Goal: Task Accomplishment & Management: Use online tool/utility

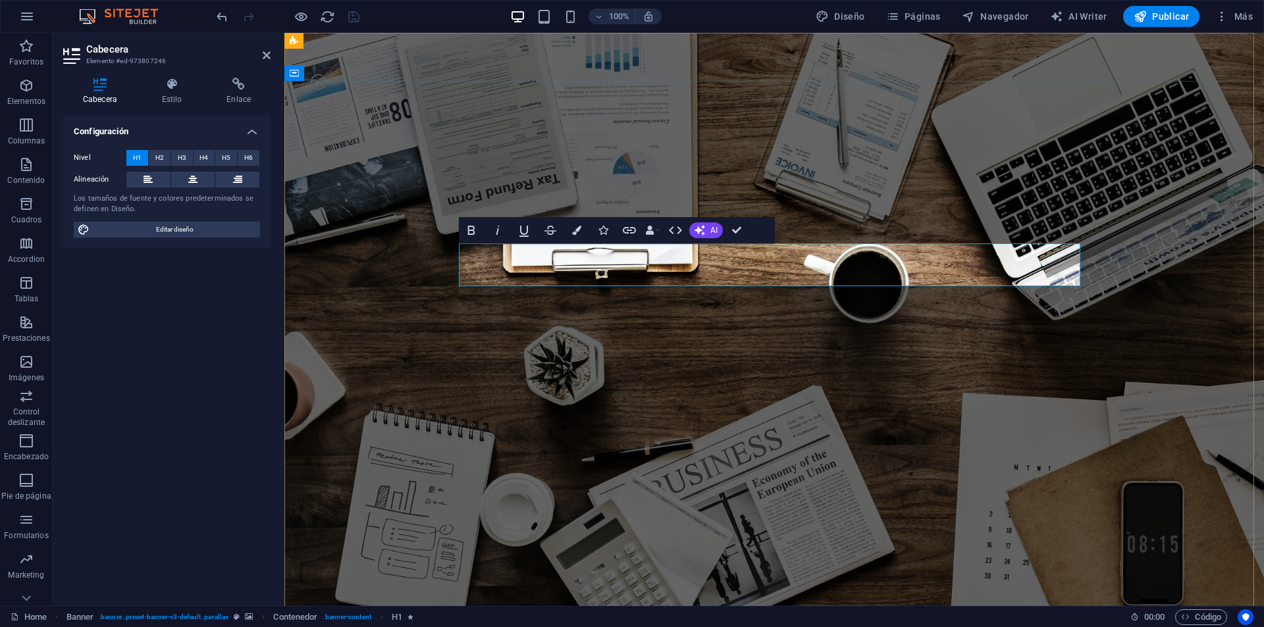
drag, startPoint x: 710, startPoint y: 271, endPoint x: 525, endPoint y: 271, distance: 185.0
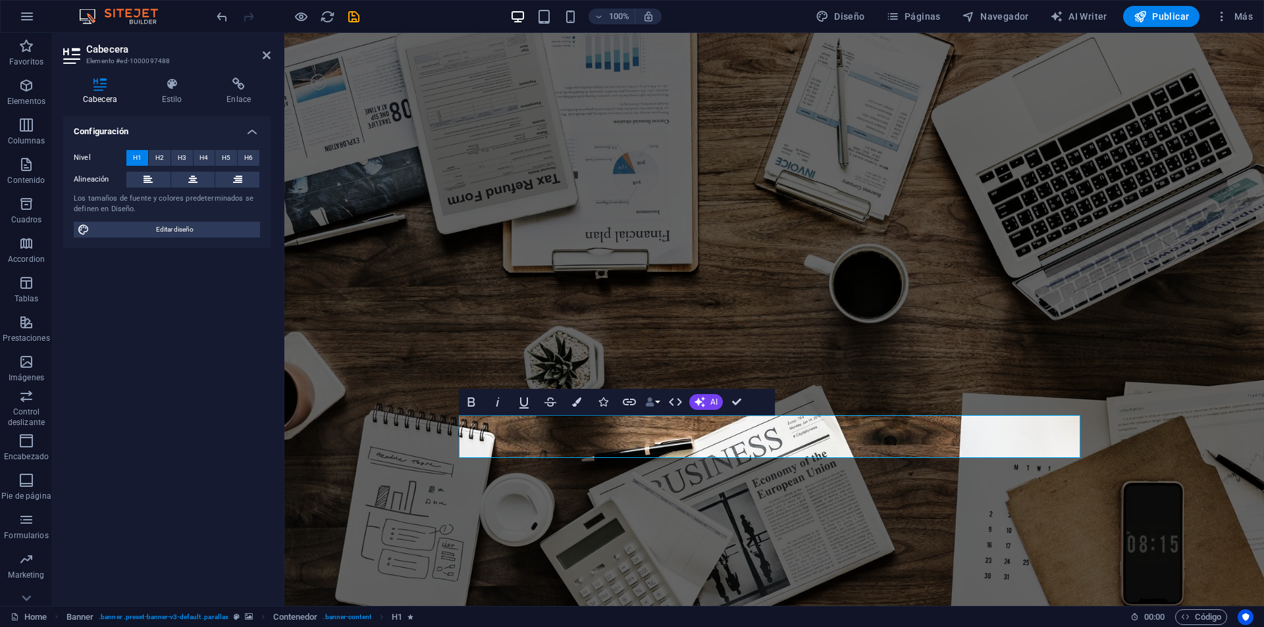
click at [654, 415] on button "Data Bindings" at bounding box center [652, 402] width 18 height 26
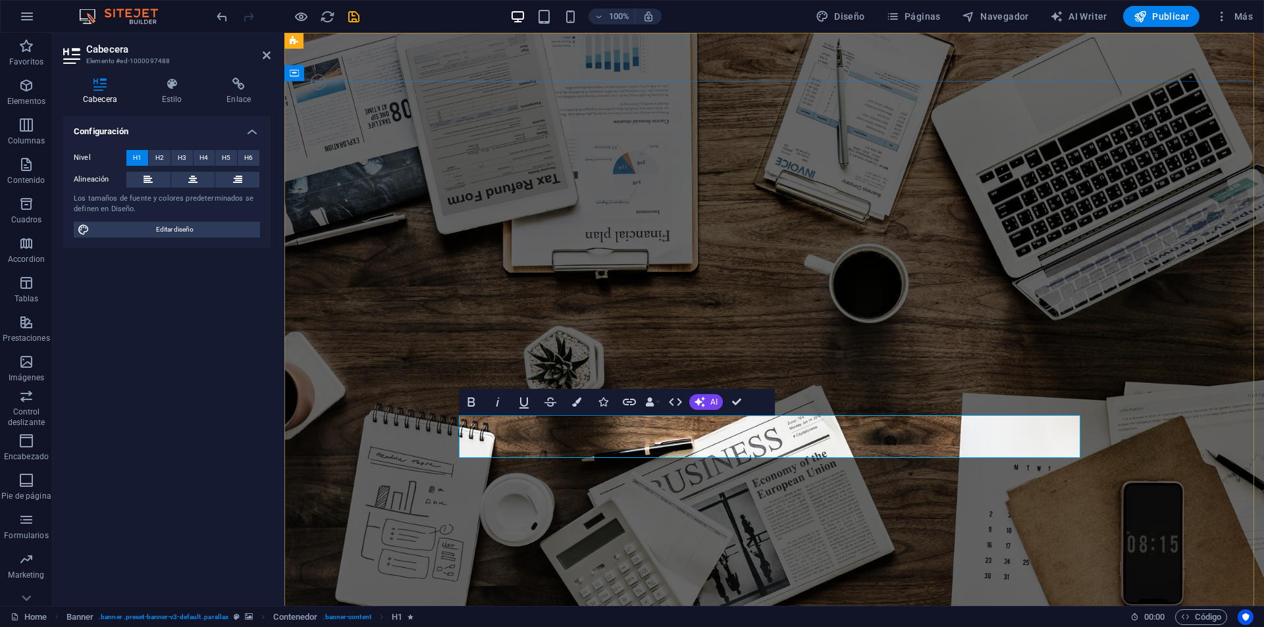
drag, startPoint x: 667, startPoint y: 430, endPoint x: 543, endPoint y: 431, distance: 124.4
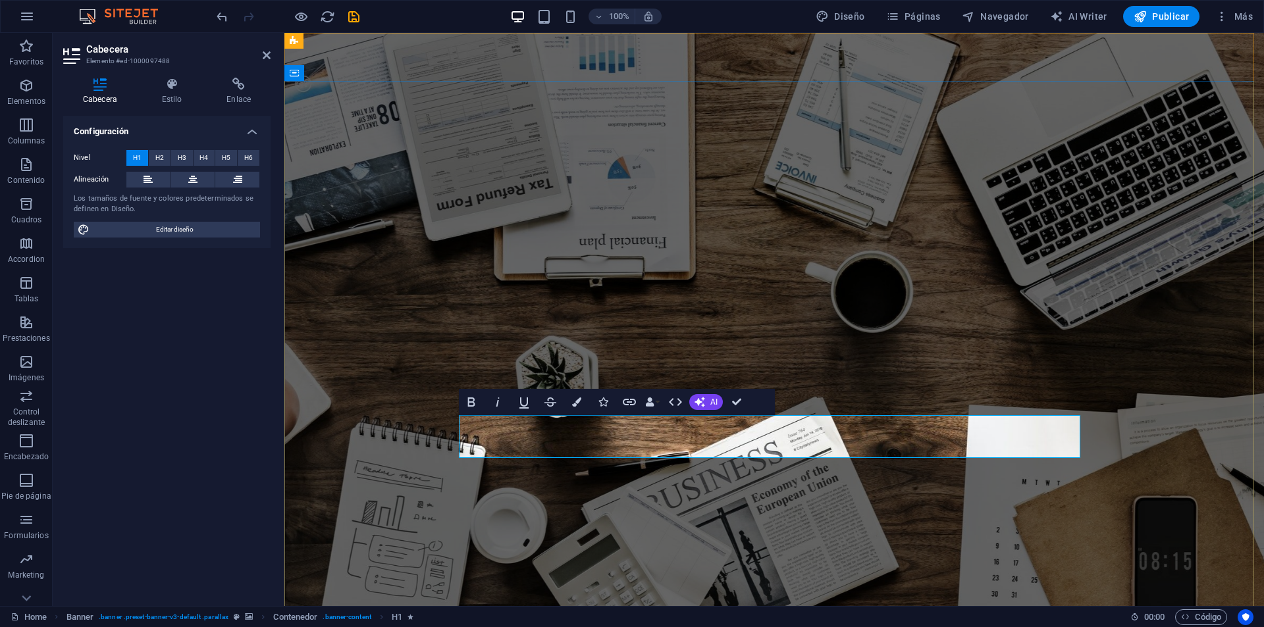
drag, startPoint x: 656, startPoint y: 436, endPoint x: 609, endPoint y: 435, distance: 47.4
drag, startPoint x: 725, startPoint y: 432, endPoint x: 596, endPoint y: 430, distance: 129.0
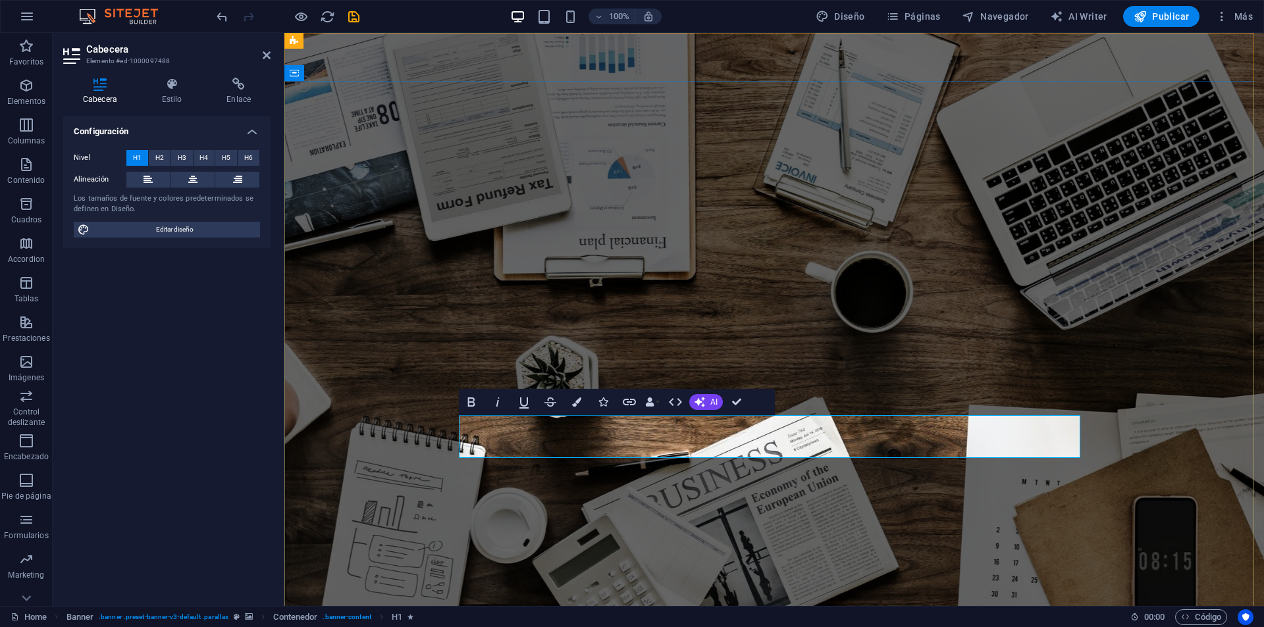
drag, startPoint x: 721, startPoint y: 441, endPoint x: 611, endPoint y: 432, distance: 110.3
drag, startPoint x: 701, startPoint y: 436, endPoint x: 694, endPoint y: 436, distance: 7.3
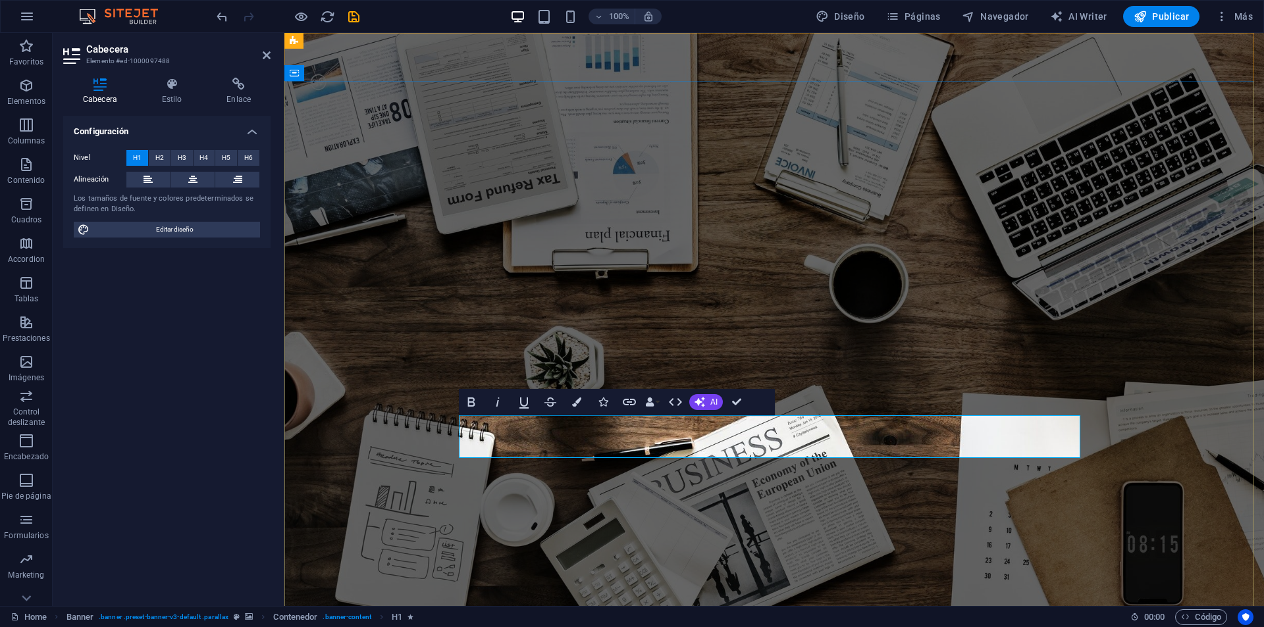
drag, startPoint x: 664, startPoint y: 436, endPoint x: 604, endPoint y: 424, distance: 61.8
click at [579, 406] on icon "button" at bounding box center [576, 402] width 9 height 9
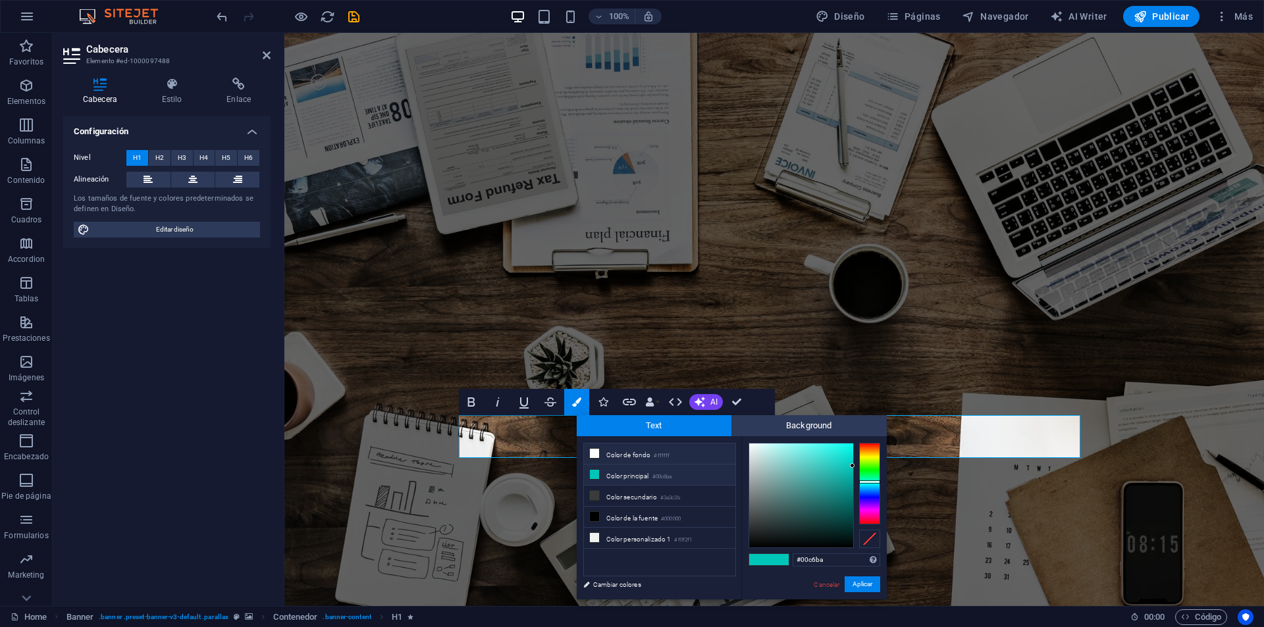
click at [623, 452] on li "Color de fondo #ffffff" at bounding box center [659, 454] width 151 height 21
type input "#ffffff"
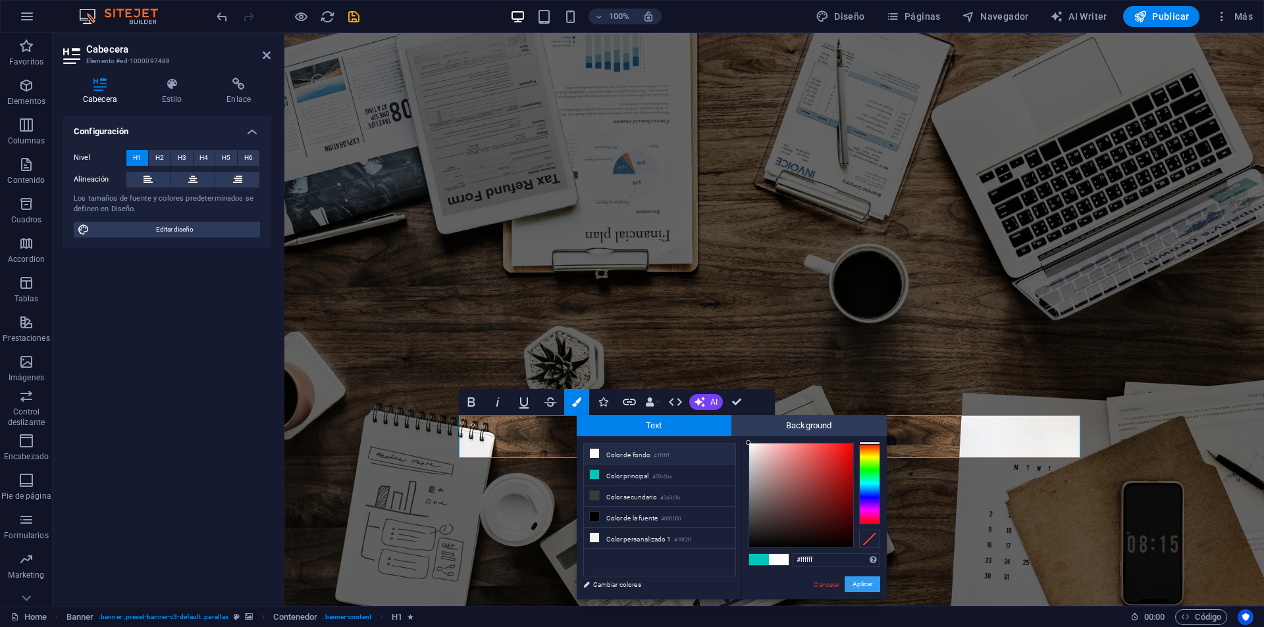
click at [867, 583] on button "Aplicar" at bounding box center [863, 585] width 36 height 16
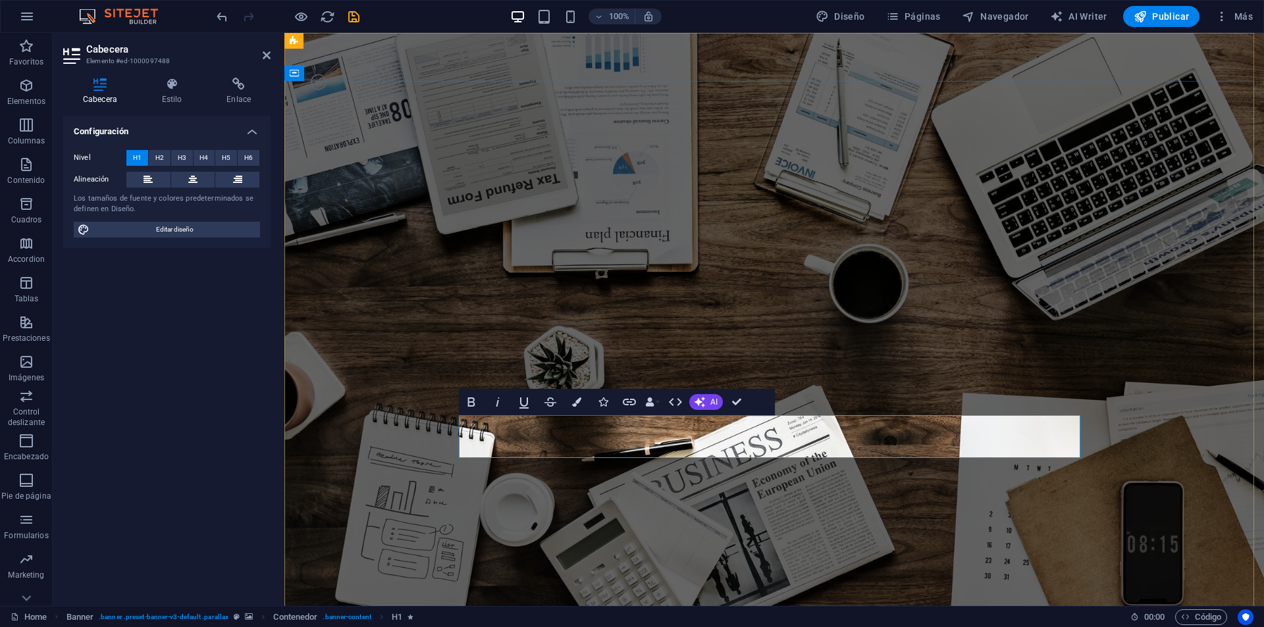
drag, startPoint x: 625, startPoint y: 432, endPoint x: 677, endPoint y: 442, distance: 52.2
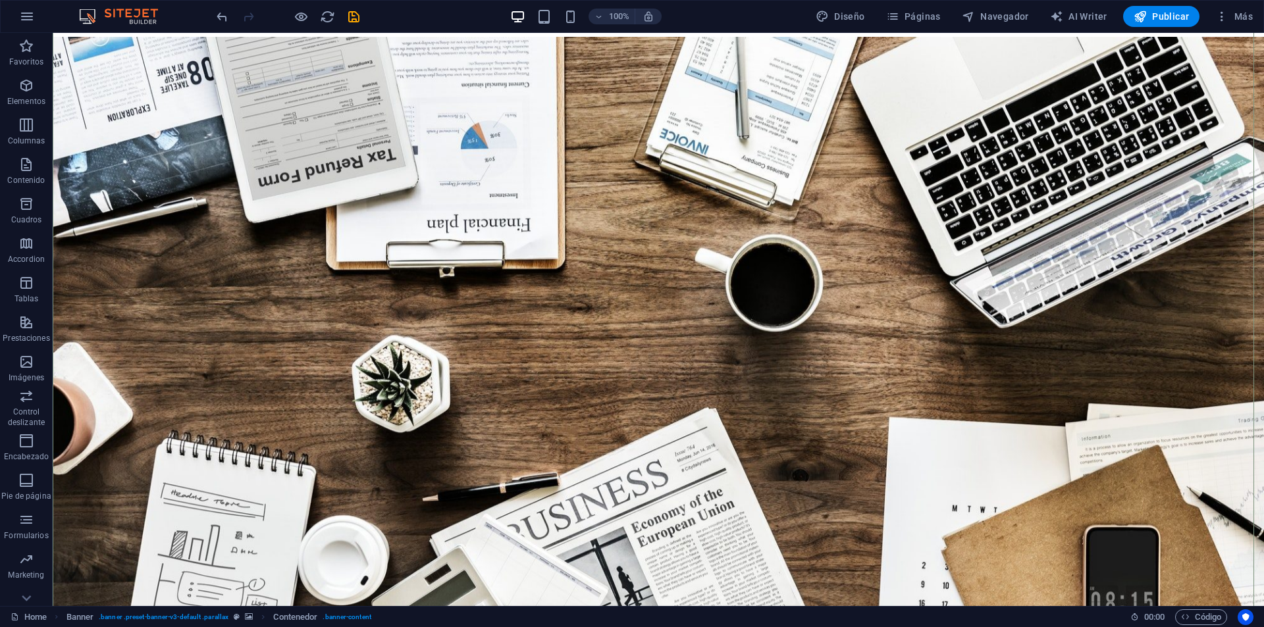
scroll to position [66, 0]
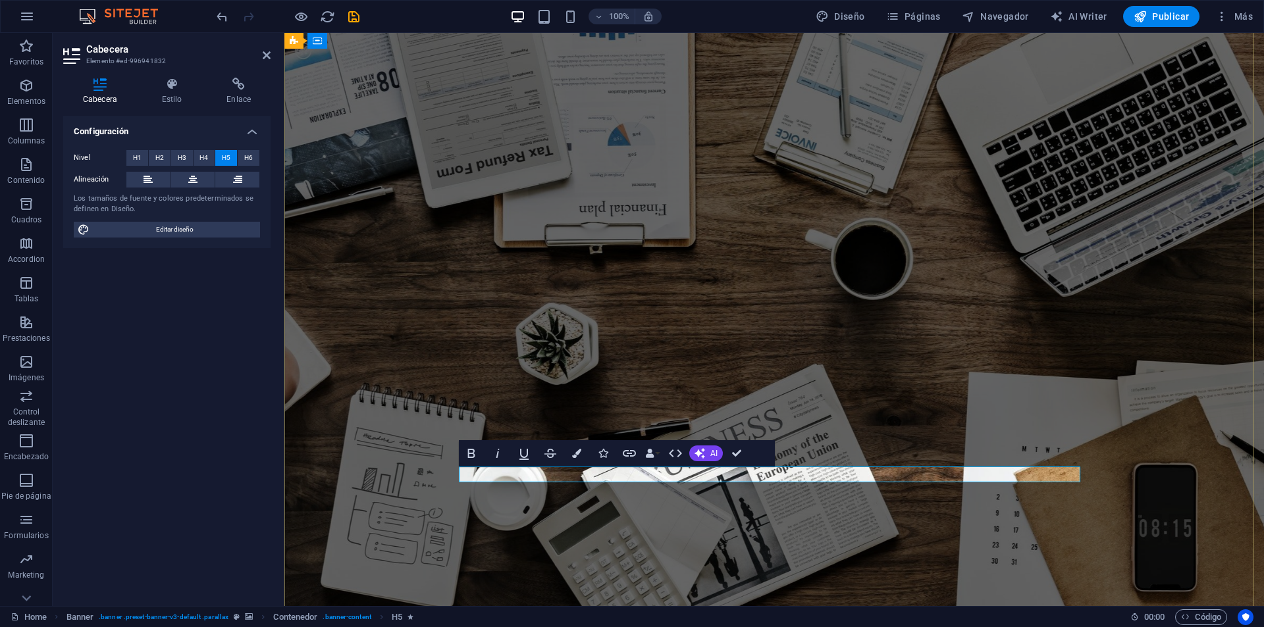
drag, startPoint x: 693, startPoint y: 471, endPoint x: 654, endPoint y: 477, distance: 39.3
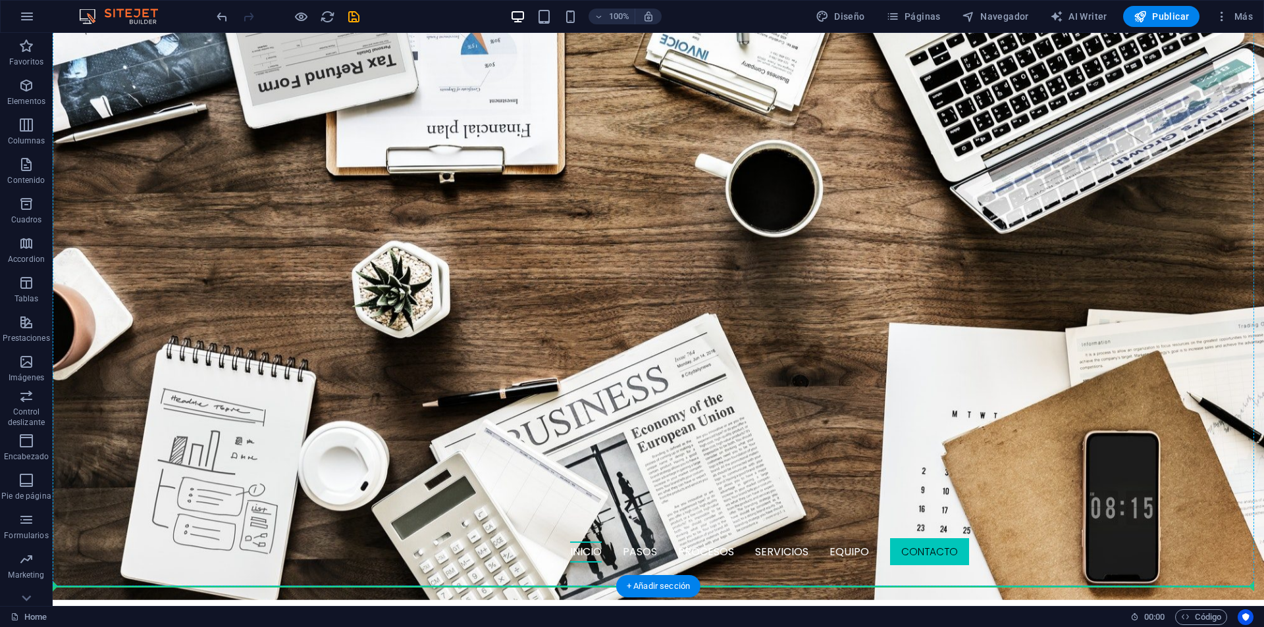
scroll to position [188, 0]
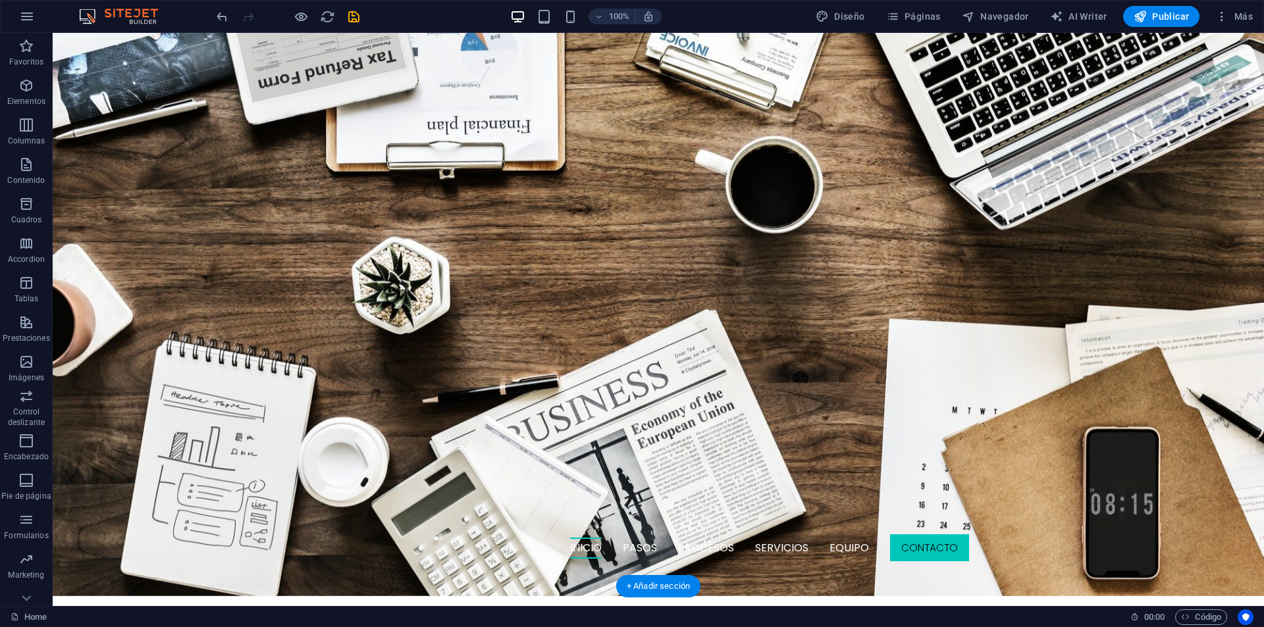
drag, startPoint x: 583, startPoint y: 552, endPoint x: 615, endPoint y: 432, distance: 124.1
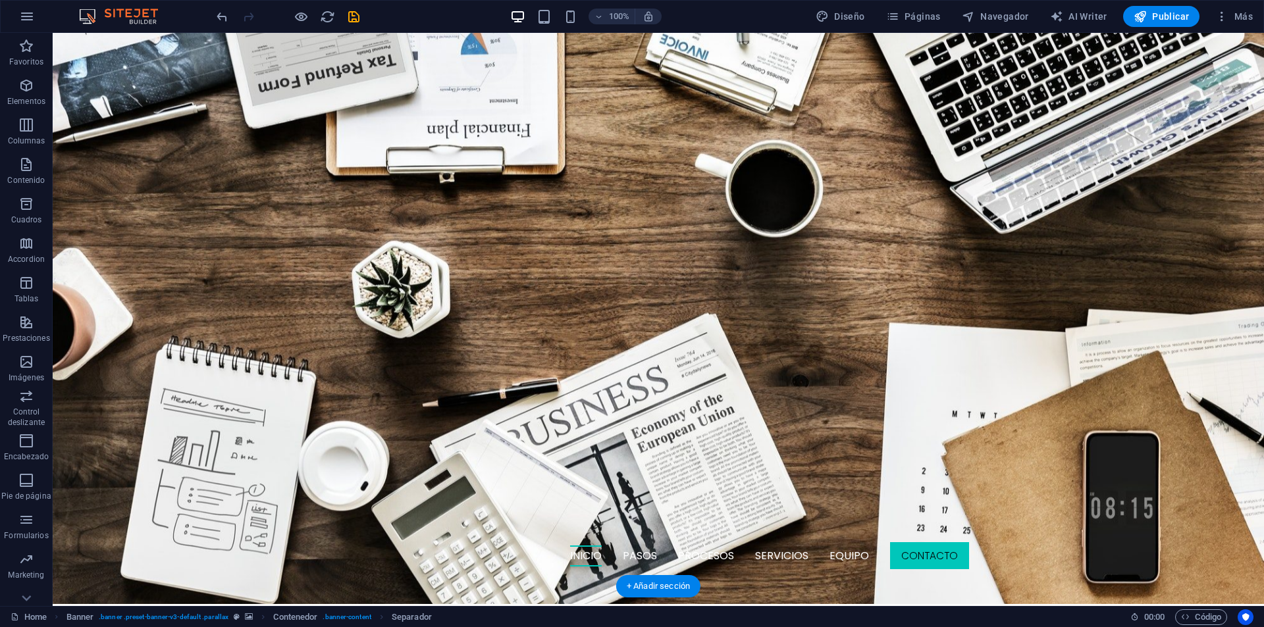
drag, startPoint x: 606, startPoint y: 448, endPoint x: 607, endPoint y: 438, distance: 9.3
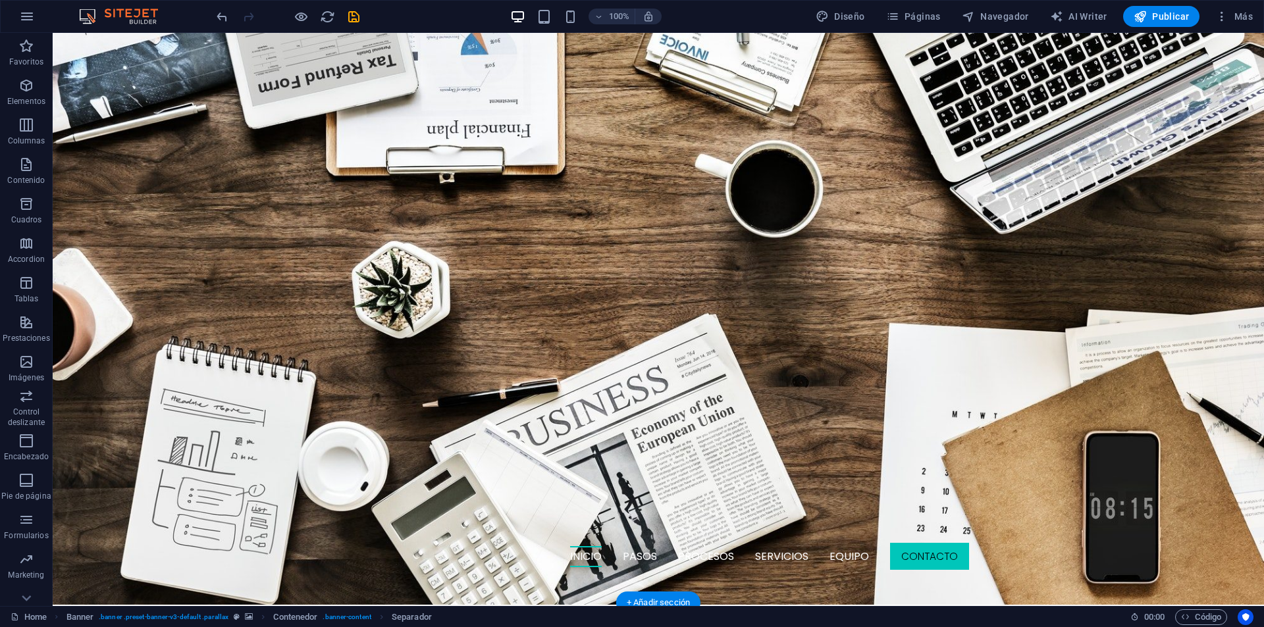
drag, startPoint x: 591, startPoint y: 445, endPoint x: 593, endPoint y: 456, distance: 11.4
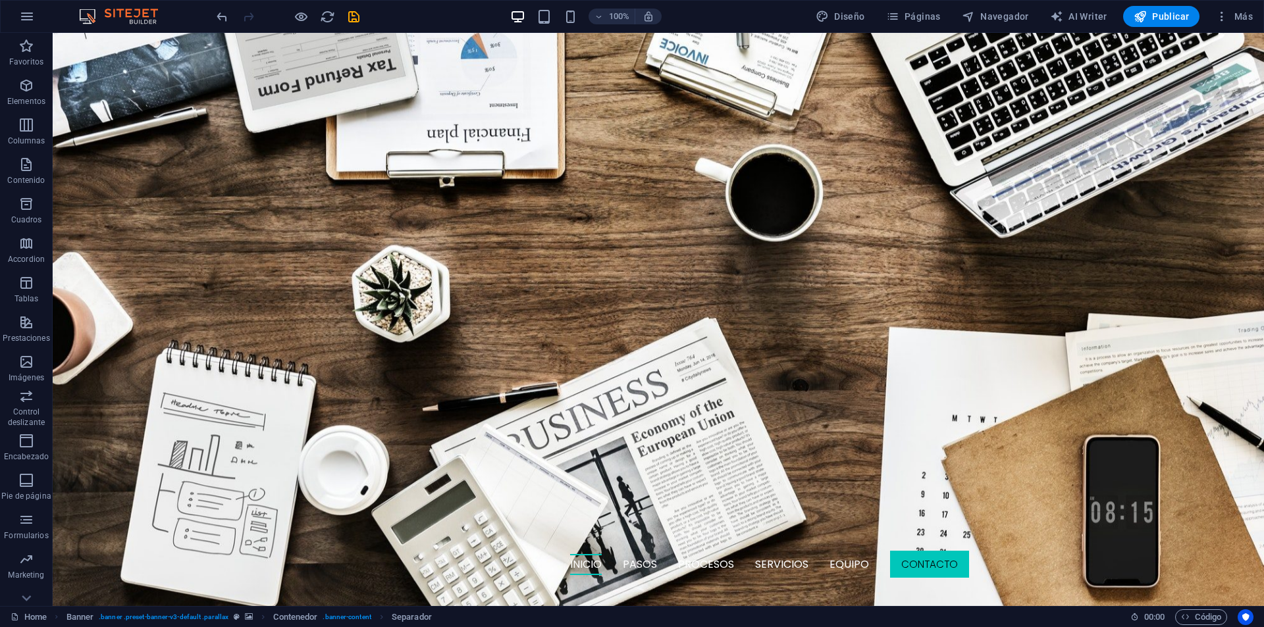
drag, startPoint x: 473, startPoint y: 432, endPoint x: 504, endPoint y: 339, distance: 98.3
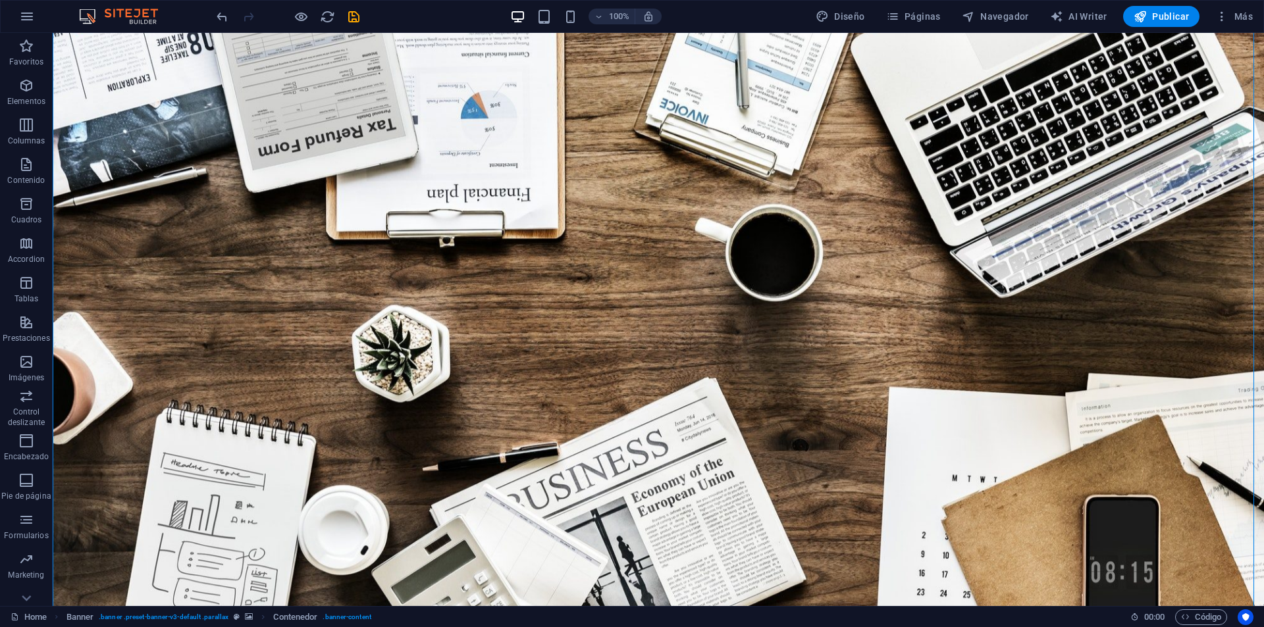
scroll to position [66, 0]
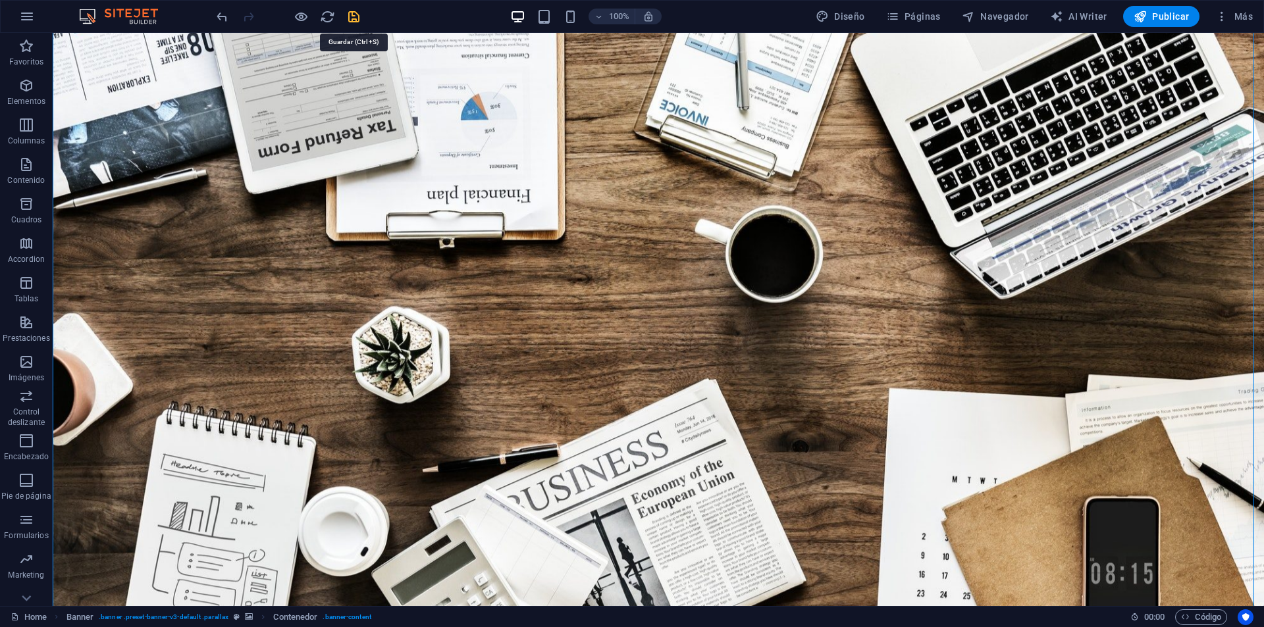
click at [354, 15] on icon "save" at bounding box center [353, 16] width 15 height 15
checkbox input "false"
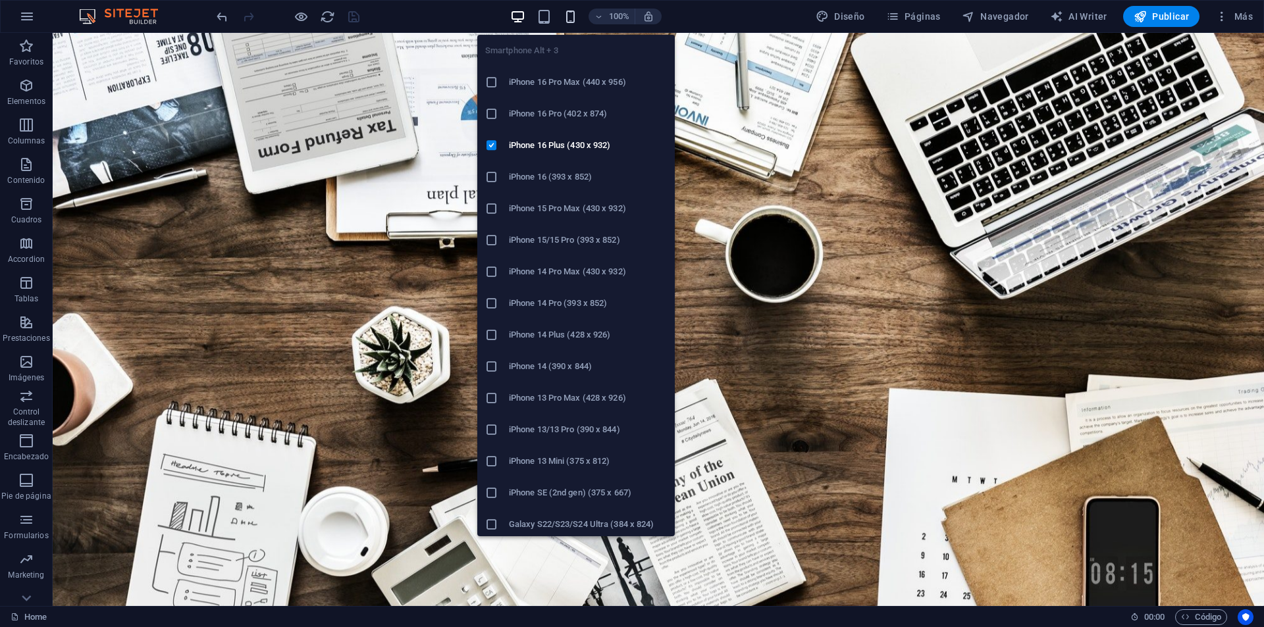
click at [571, 17] on icon "button" at bounding box center [570, 16] width 15 height 15
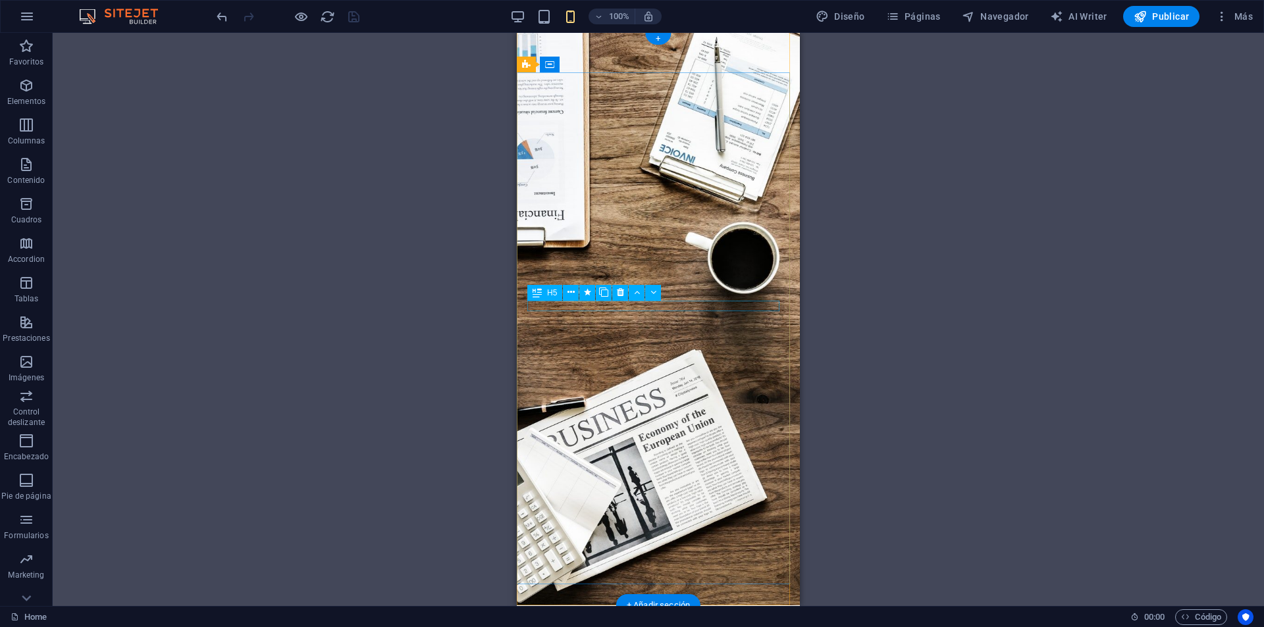
scroll to position [0, 0]
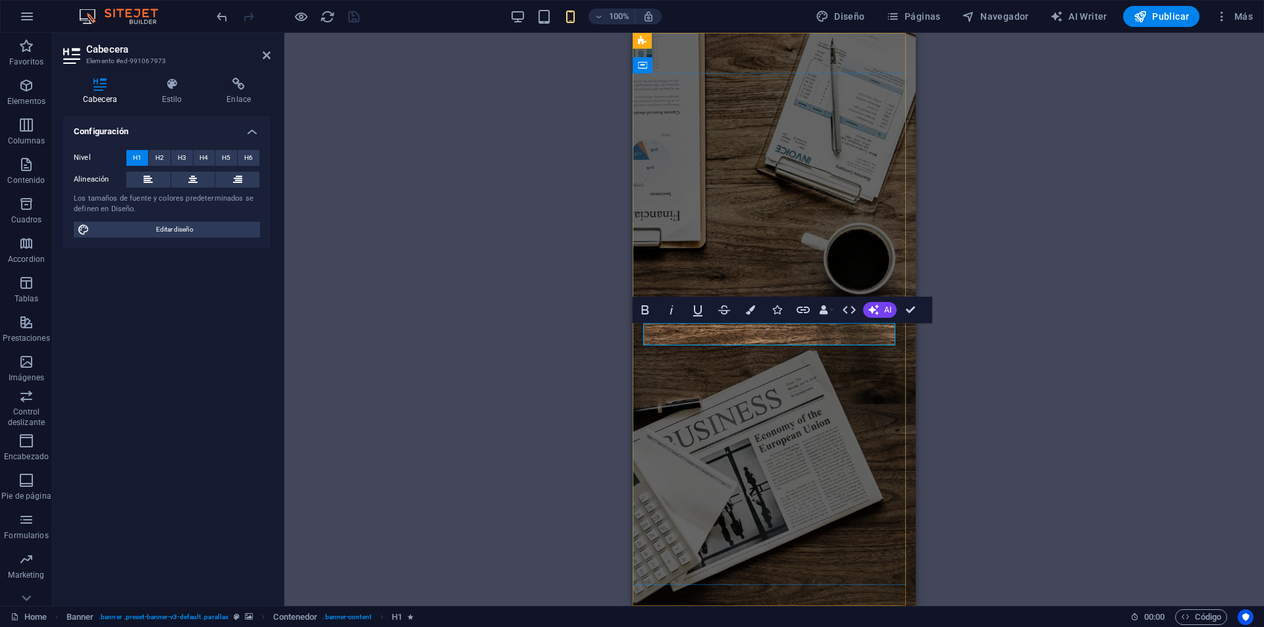
click at [758, 314] on button "Colors" at bounding box center [750, 310] width 25 height 26
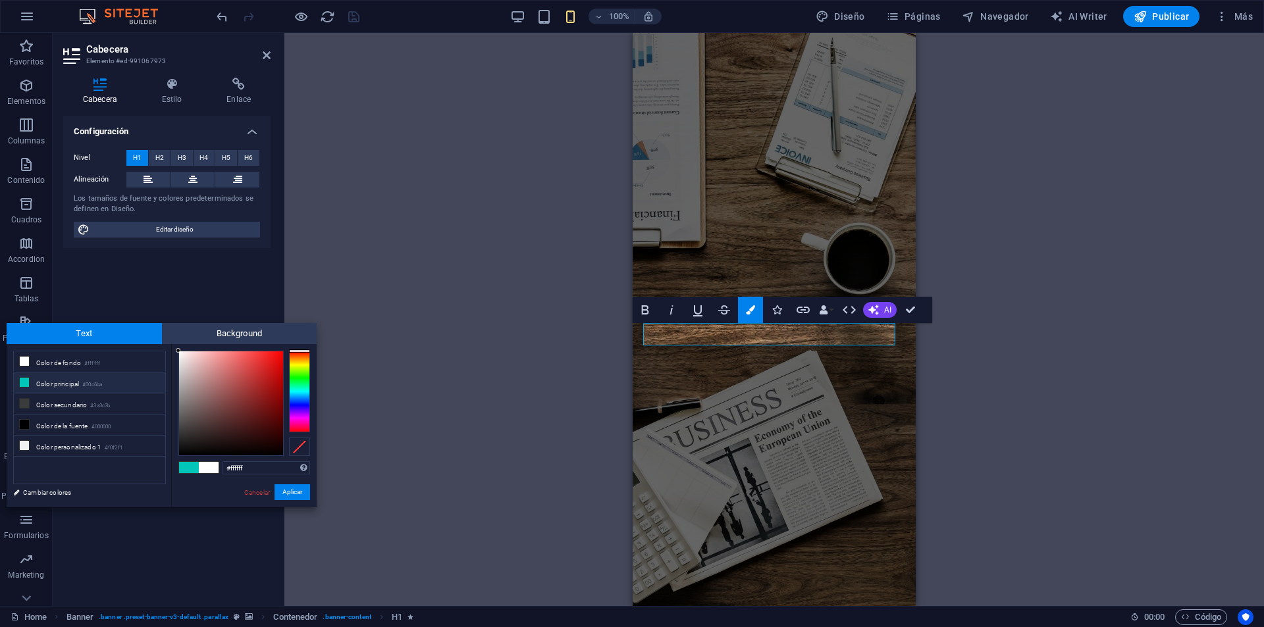
click at [45, 389] on li "Color principal #00c6ba" at bounding box center [89, 383] width 151 height 21
type input "#00c6ba"
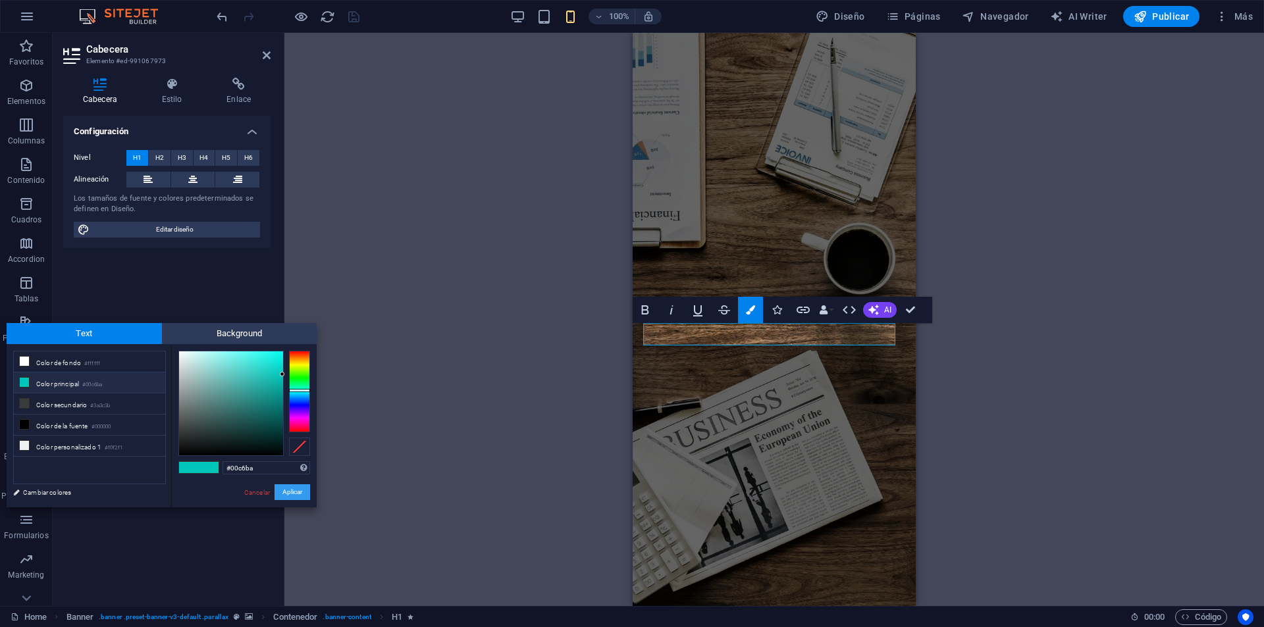
click at [297, 492] on button "Aplicar" at bounding box center [292, 492] width 36 height 16
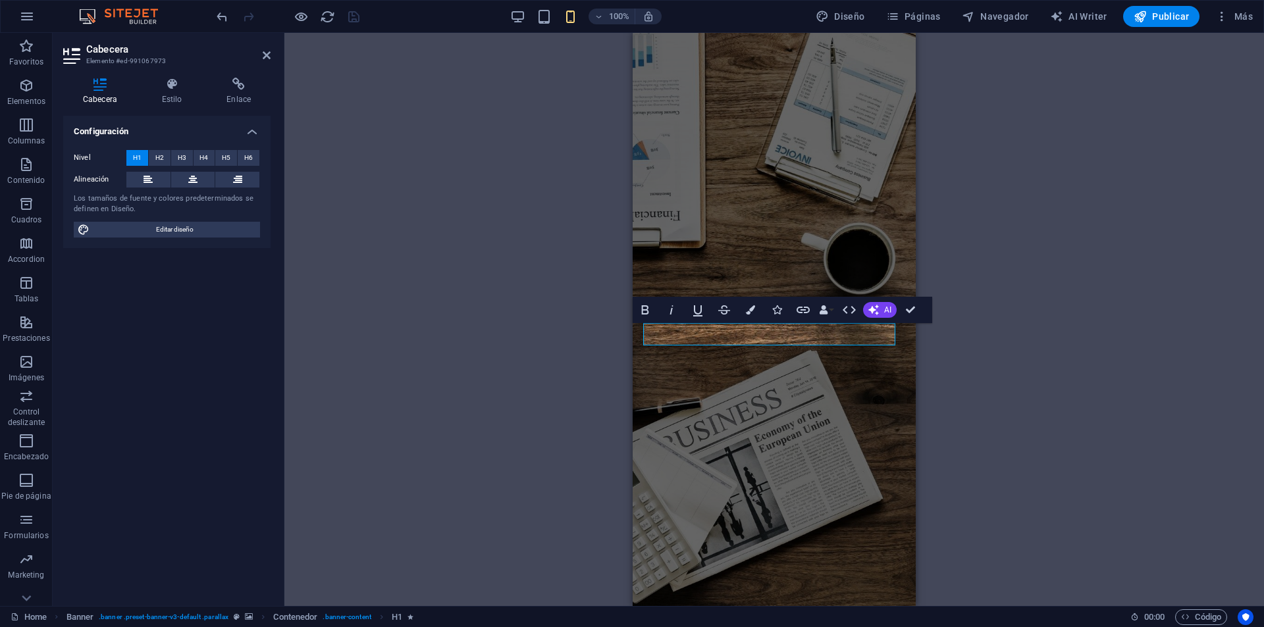
click at [542, 325] on div "H3 Banner Contenedor H1 H1 H1 H1 H1 H1 H1 H5 H5 H1 H5 H5 H5 Separador Separador…" at bounding box center [773, 319] width 979 height 573
click at [494, 373] on div "H3 Banner Contenedor H1 H1 H1 H1 H1 H1 H1 H5 H5 H1 H5 H5 H5 Separador Separador…" at bounding box center [773, 319] width 979 height 573
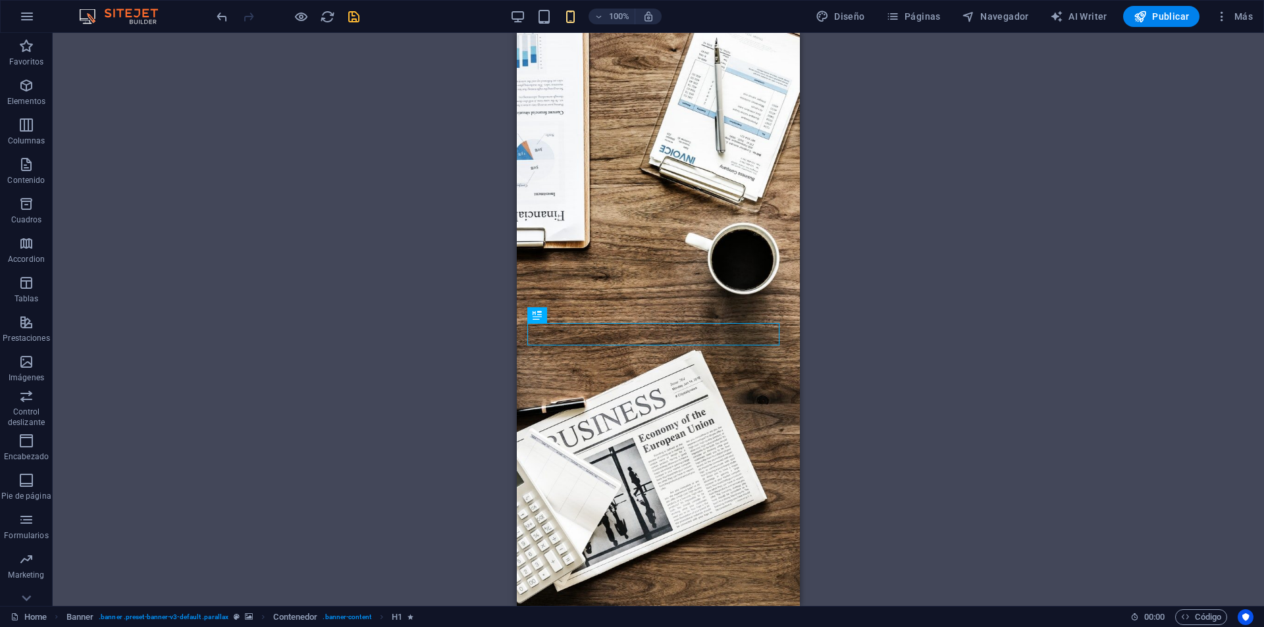
click at [378, 439] on div "H3 Banner Contenedor H1 H1 H1 H1 H1 H1 H1 H5 H5 H1 H5 H5 H5 Separador Separador…" at bounding box center [658, 319] width 1211 height 573
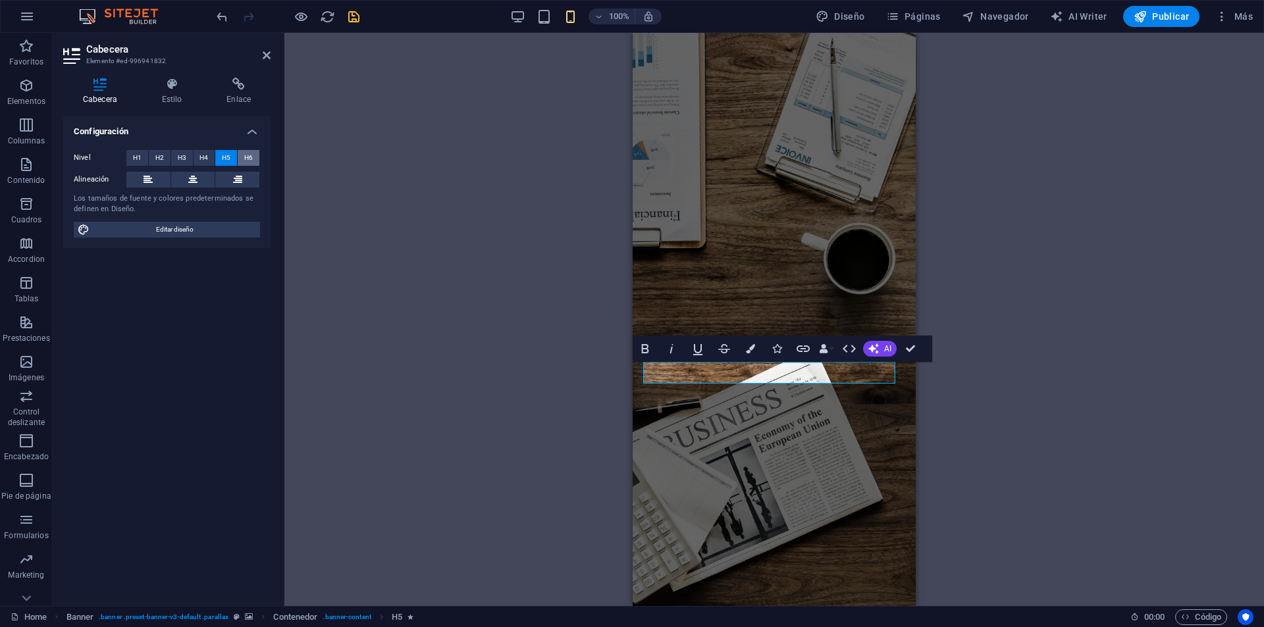
click at [248, 160] on span "H6" at bounding box center [248, 158] width 9 height 16
click at [201, 155] on span "H4" at bounding box center [203, 158] width 9 height 16
click at [222, 158] on span "H5" at bounding box center [226, 158] width 9 height 16
click at [247, 160] on span "H6" at bounding box center [248, 158] width 9 height 16
click at [230, 159] on span "H5" at bounding box center [226, 158] width 9 height 16
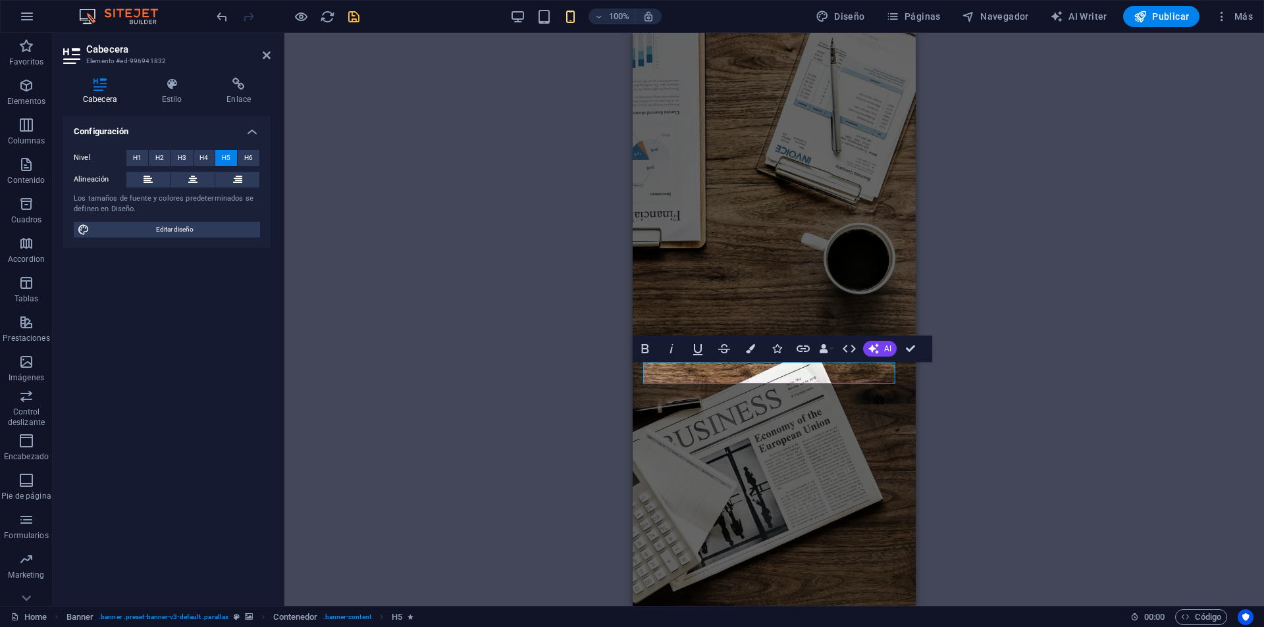
click at [391, 223] on div "H3 Banner Contenedor H1 H1 H1 H1 H1 H1 H1 H5 H5 H1 H5 H5 H5 Separador Separador…" at bounding box center [773, 319] width 979 height 573
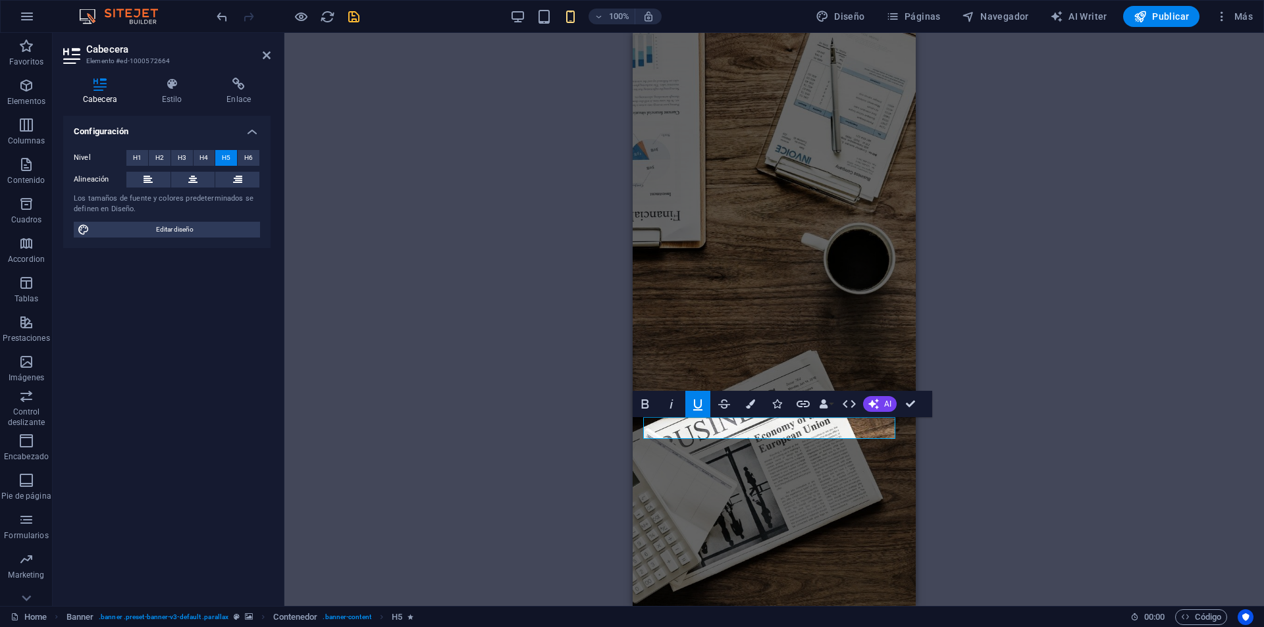
click at [478, 350] on div "H3 Banner Contenedor H1 H1 H1 H1 H1 H1 H1 H5 H5 H1 H5 H5 H5 Separador Separador…" at bounding box center [773, 319] width 979 height 573
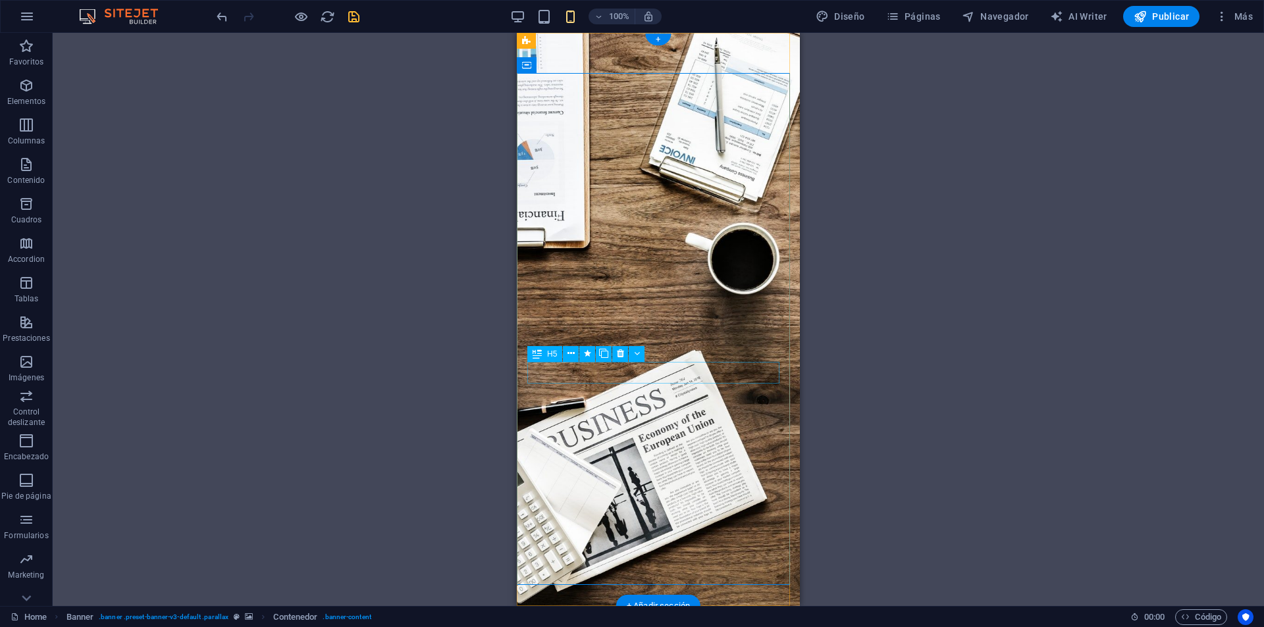
drag, startPoint x: 541, startPoint y: 377, endPoint x: 1070, endPoint y: 410, distance: 529.6
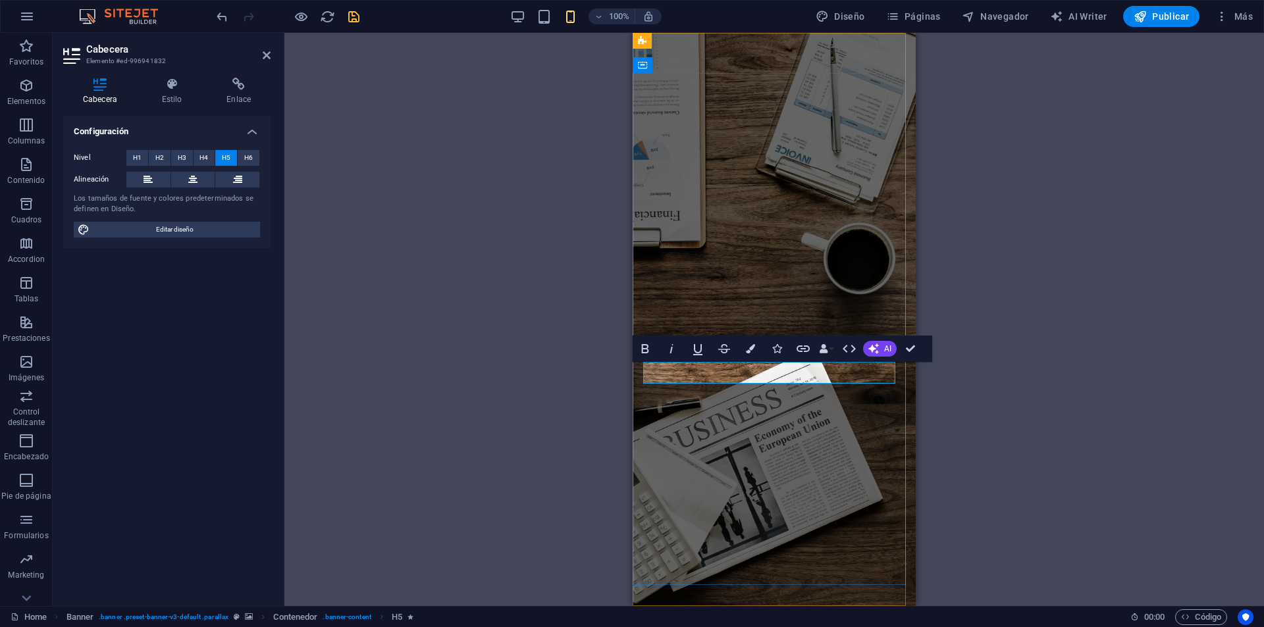
drag, startPoint x: 717, startPoint y: 377, endPoint x: 778, endPoint y: 381, distance: 61.4
click at [652, 346] on icon "button" at bounding box center [645, 349] width 16 height 16
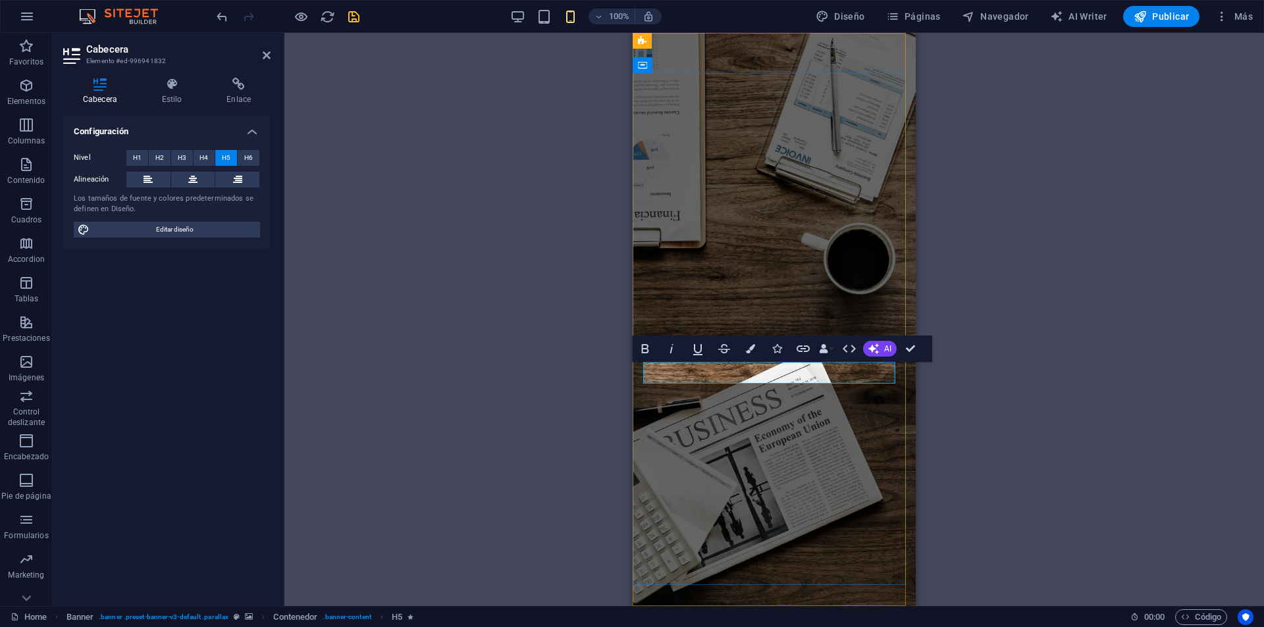
click at [704, 352] on icon "button" at bounding box center [698, 349] width 16 height 16
click at [546, 380] on div "H3 Banner Contenedor H1 H1 H1 H1 H1 H1 H1 H5 H5 H1 H5 H5 H5 Separador Separador…" at bounding box center [773, 319] width 979 height 573
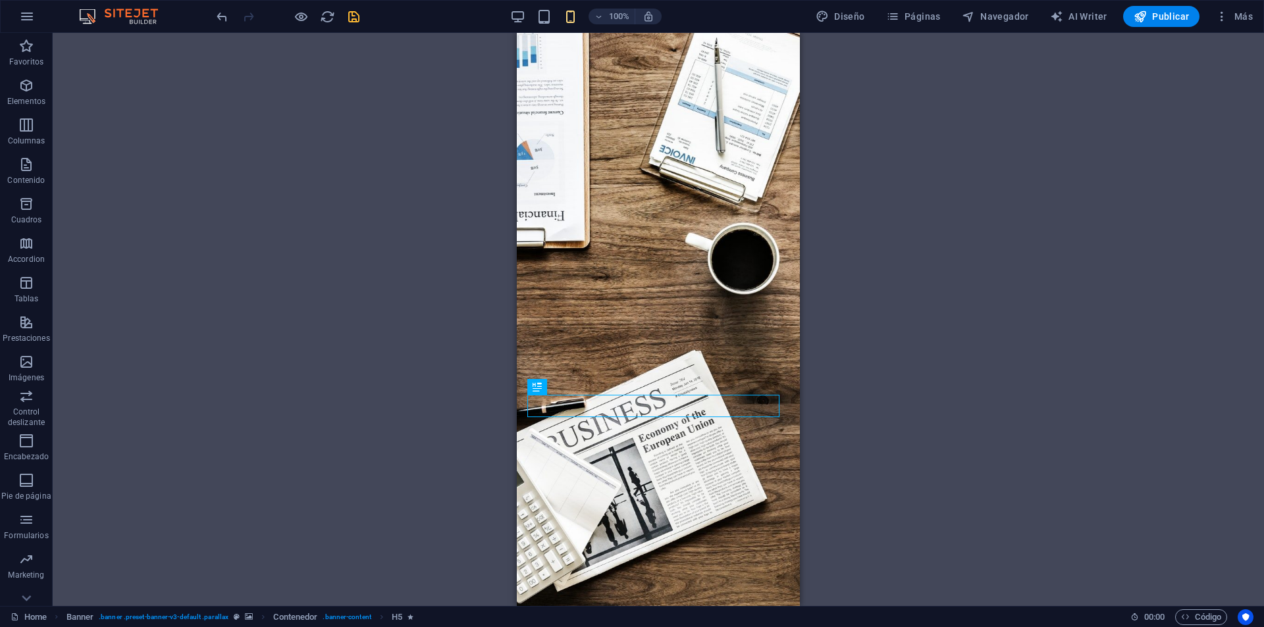
click at [928, 358] on div "H3 Banner Contenedor H1 H1 H1 H1 H1 H1 H1 H5 H5 H1 H5 H5 H5 Separador Separador…" at bounding box center [658, 319] width 1211 height 573
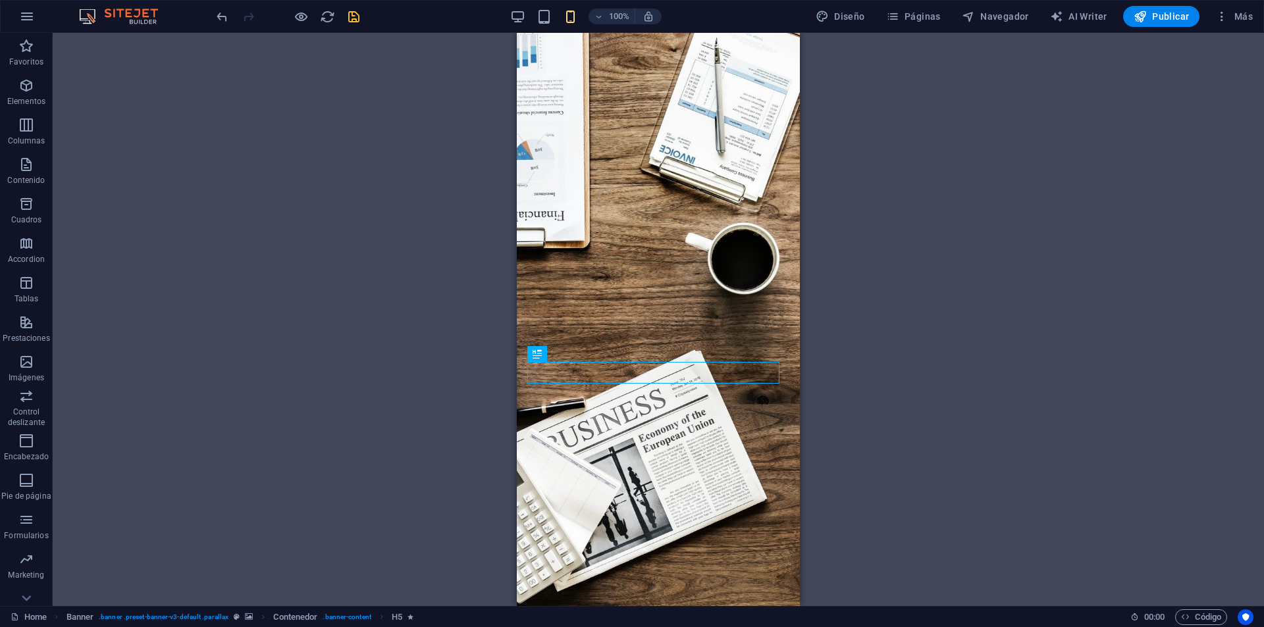
click at [875, 411] on div "H3 Banner Contenedor H1 H1 H1 H1 H1 H1 H1 H5 H5 H1 H5 H5 H5 Separador Separador…" at bounding box center [658, 319] width 1211 height 573
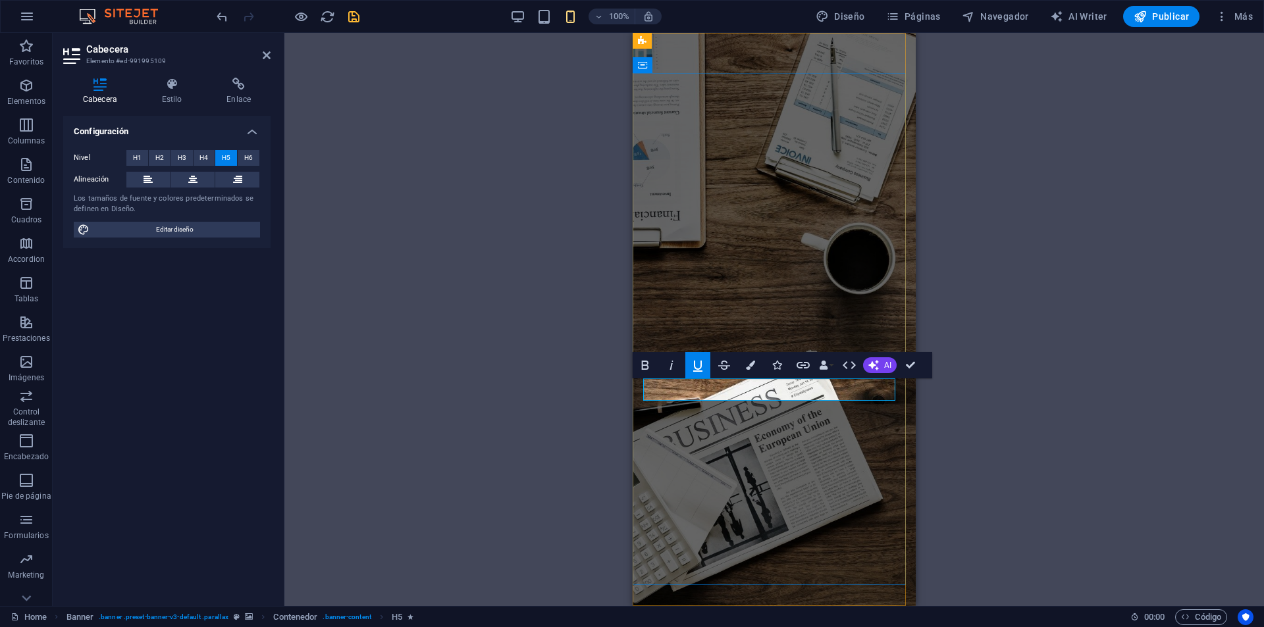
drag, startPoint x: 833, startPoint y: 384, endPoint x: 877, endPoint y: 386, distance: 44.8
click at [698, 371] on icon "button" at bounding box center [697, 366] width 9 height 11
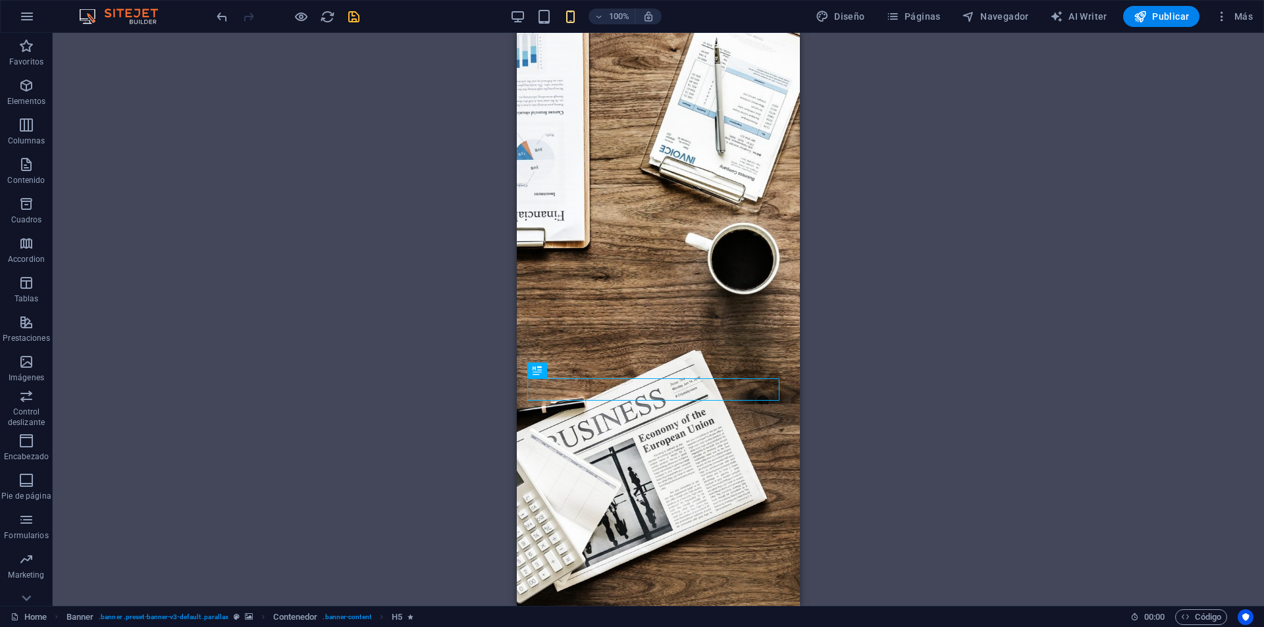
click at [872, 432] on div "H3 Banner Contenedor H1 H1 H1 H1 H1 H1 H1 H5 H5 H1 H5 H5 H5 Separador Separador…" at bounding box center [658, 319] width 1211 height 573
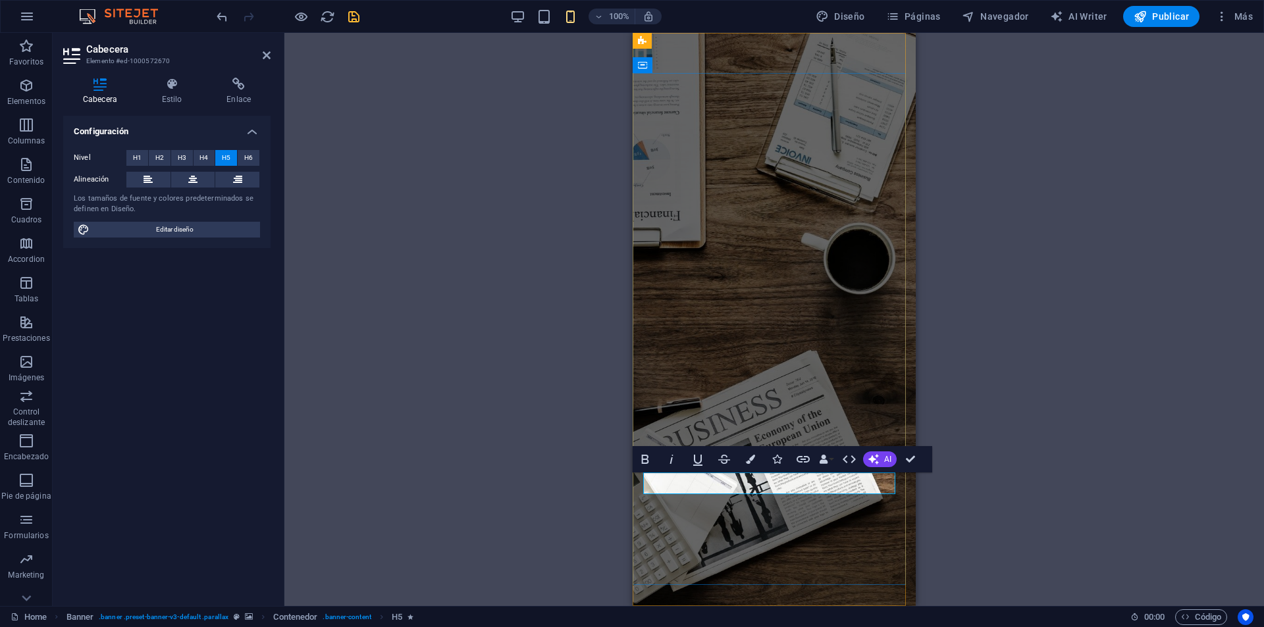
drag, startPoint x: 703, startPoint y: 486, endPoint x: 660, endPoint y: 474, distance: 44.6
click at [745, 461] on button "Colors" at bounding box center [750, 459] width 25 height 26
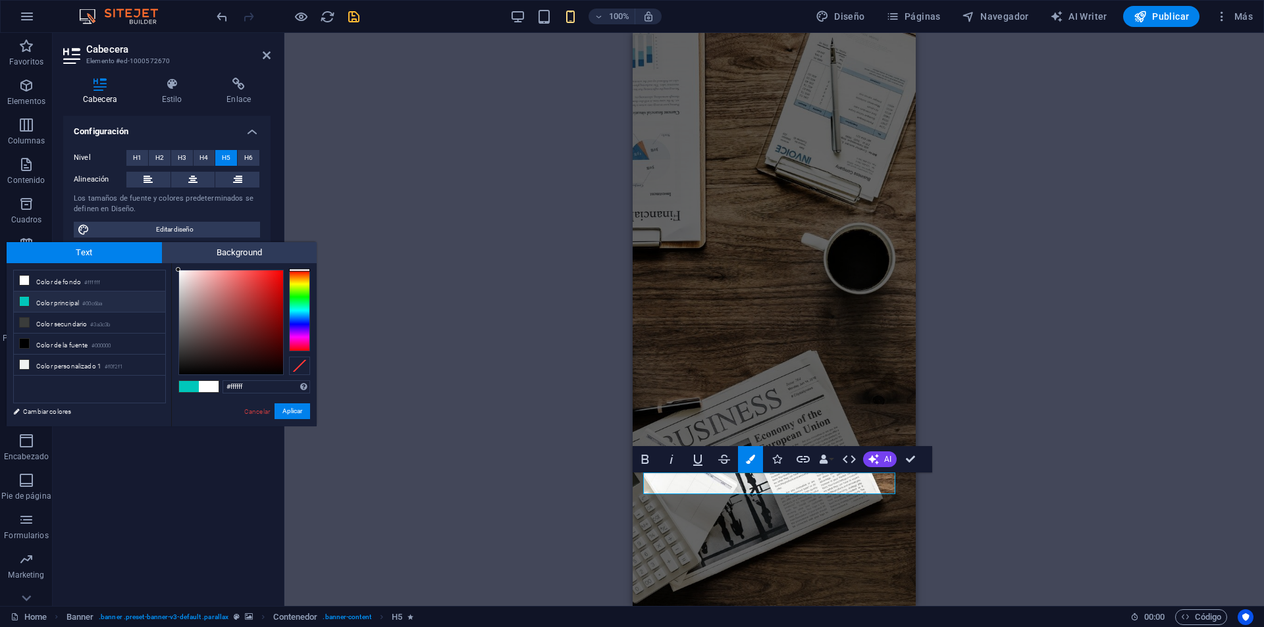
click at [80, 306] on li "Color principal #00c6ba" at bounding box center [89, 302] width 151 height 21
type input "#00c6ba"
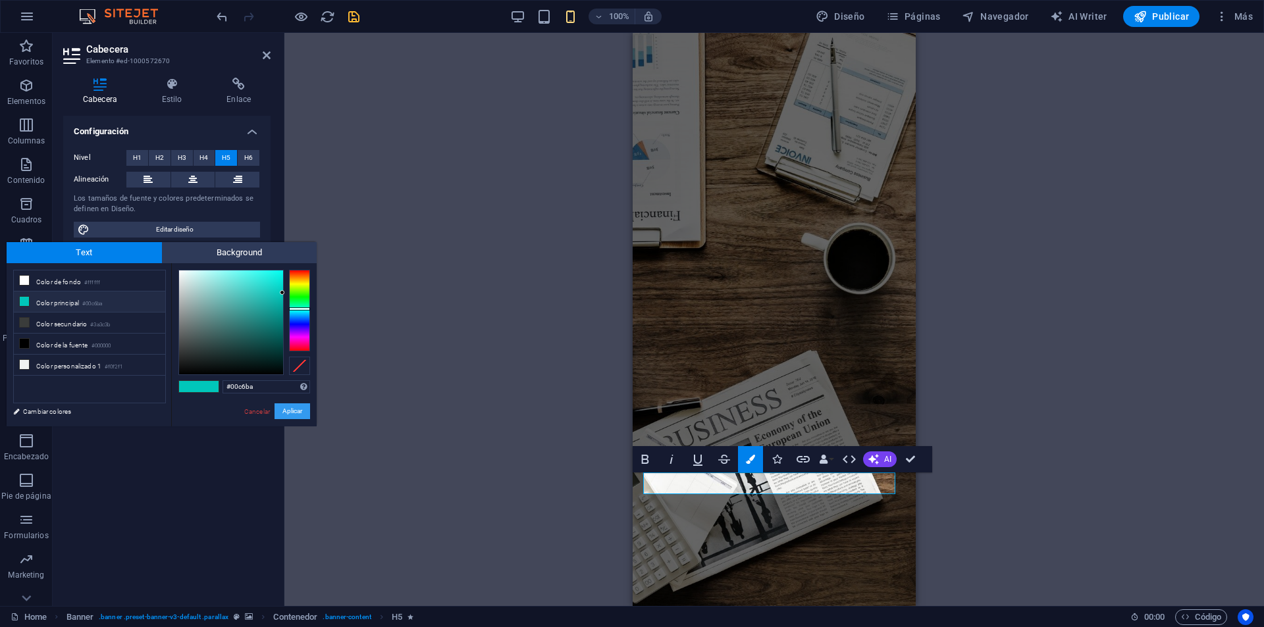
click at [298, 418] on button "Aplicar" at bounding box center [292, 411] width 36 height 16
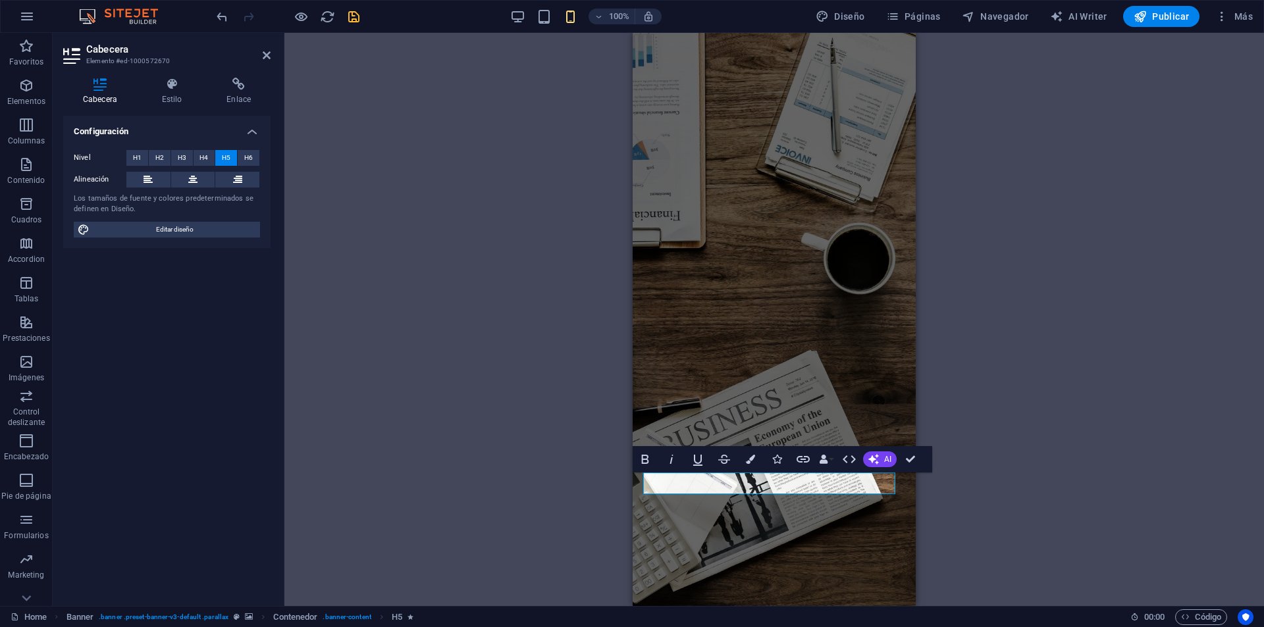
click at [483, 450] on div "H3 Banner Contenedor H1 H1 H1 H1 H1 H1 H1 H5 H5 H1 H5 H5 H5 Separador Separador…" at bounding box center [773, 319] width 979 height 573
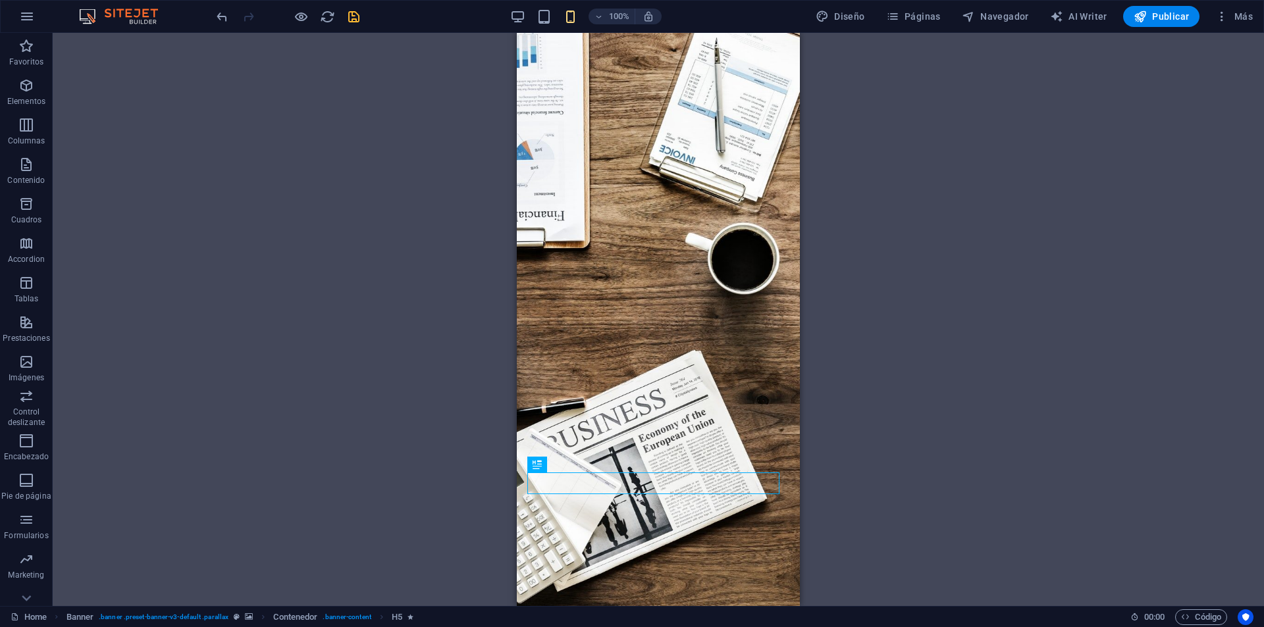
click at [928, 457] on div "H3 Banner Contenedor H1 H1 H1 H1 H1 H1 H1 H5 H5 H1 H5 H5 H5 Separador Separador…" at bounding box center [658, 319] width 1211 height 573
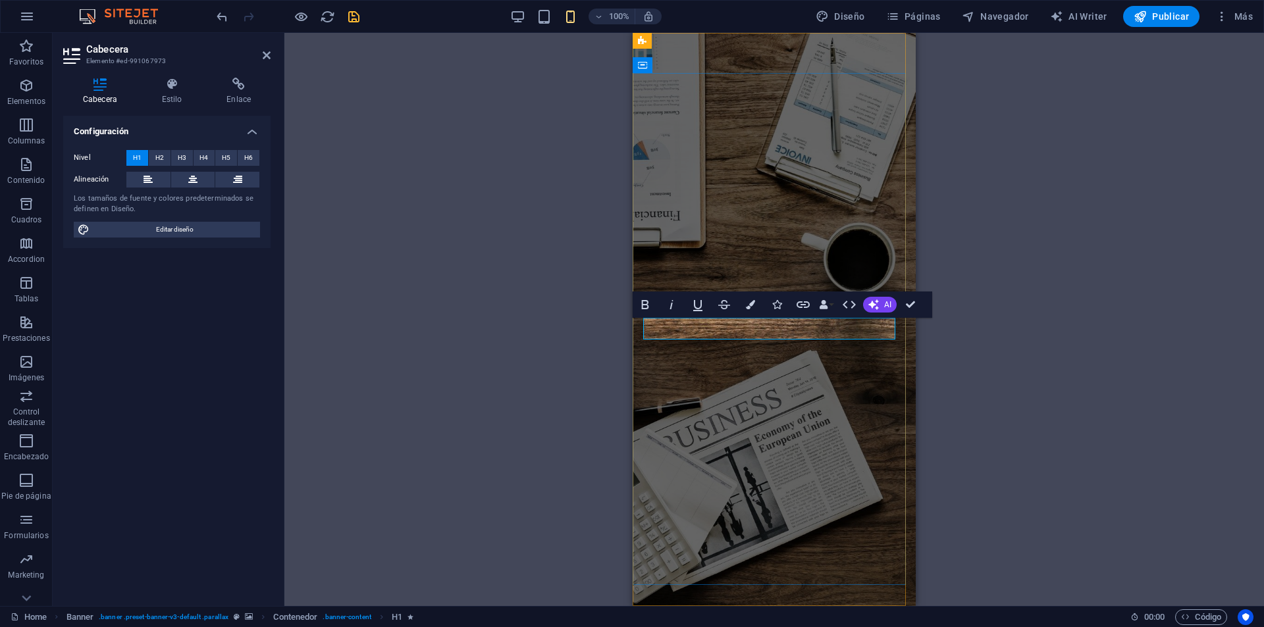
drag, startPoint x: 843, startPoint y: 326, endPoint x: 807, endPoint y: 331, distance: 35.8
drag, startPoint x: 825, startPoint y: 330, endPoint x: 812, endPoint y: 334, distance: 13.3
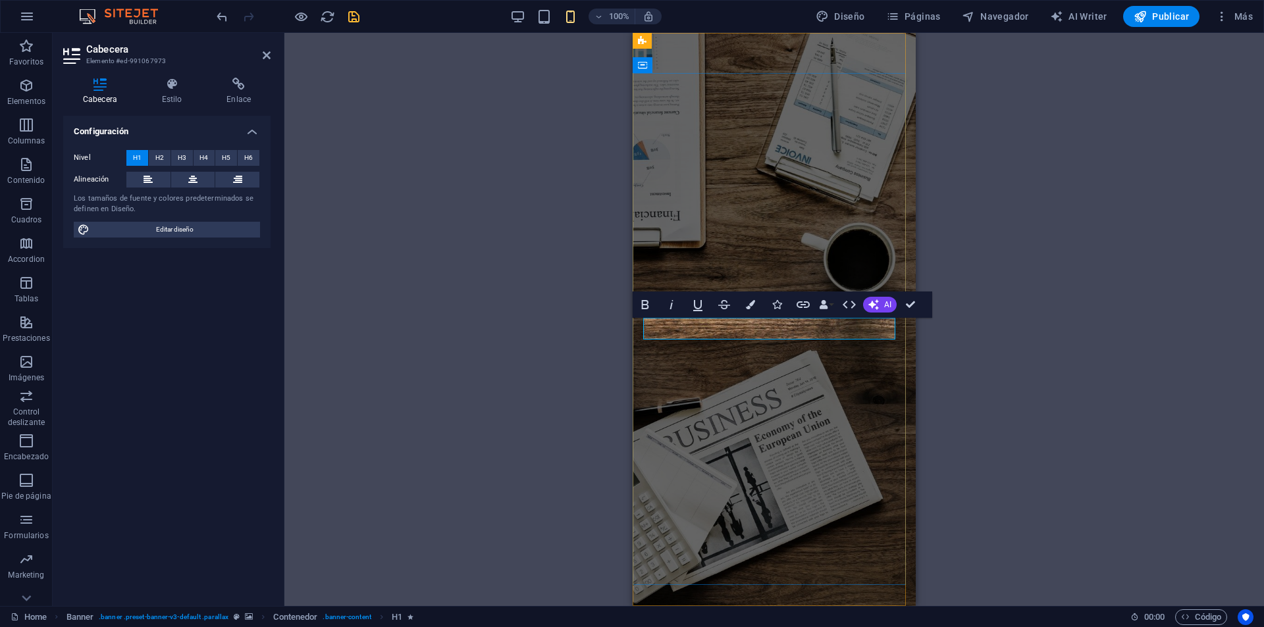
click at [752, 309] on icon "button" at bounding box center [750, 304] width 9 height 9
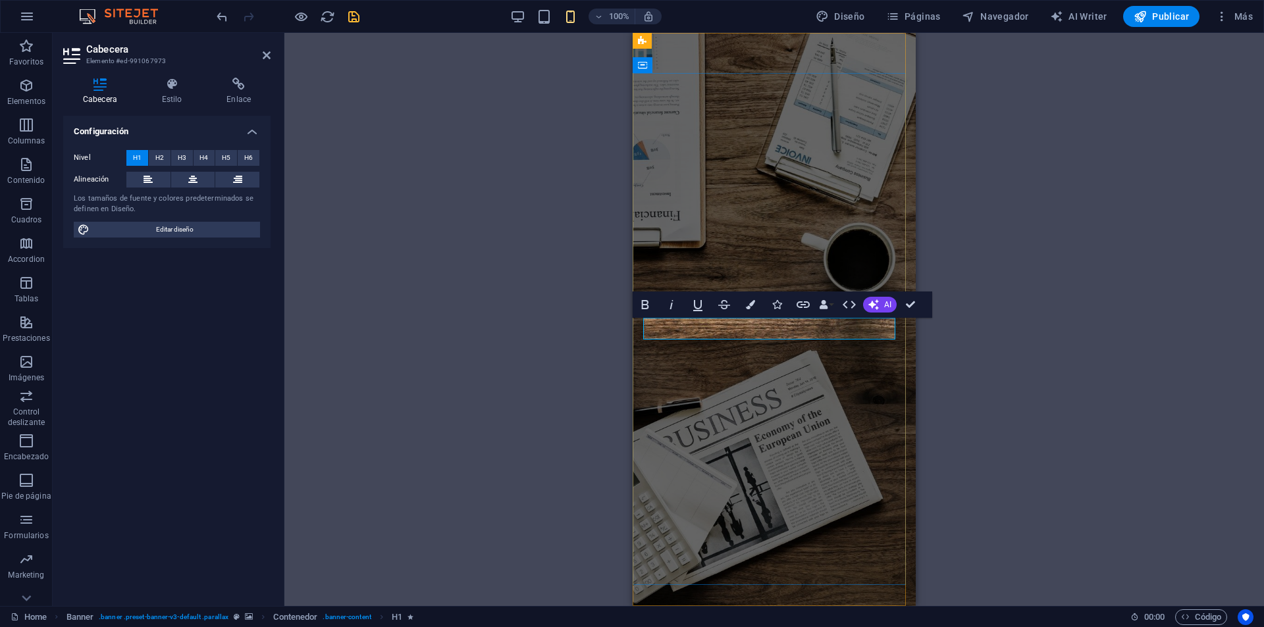
drag, startPoint x: 832, startPoint y: 322, endPoint x: 813, endPoint y: 323, distance: 19.1
click at [751, 305] on icon "button" at bounding box center [750, 304] width 9 height 9
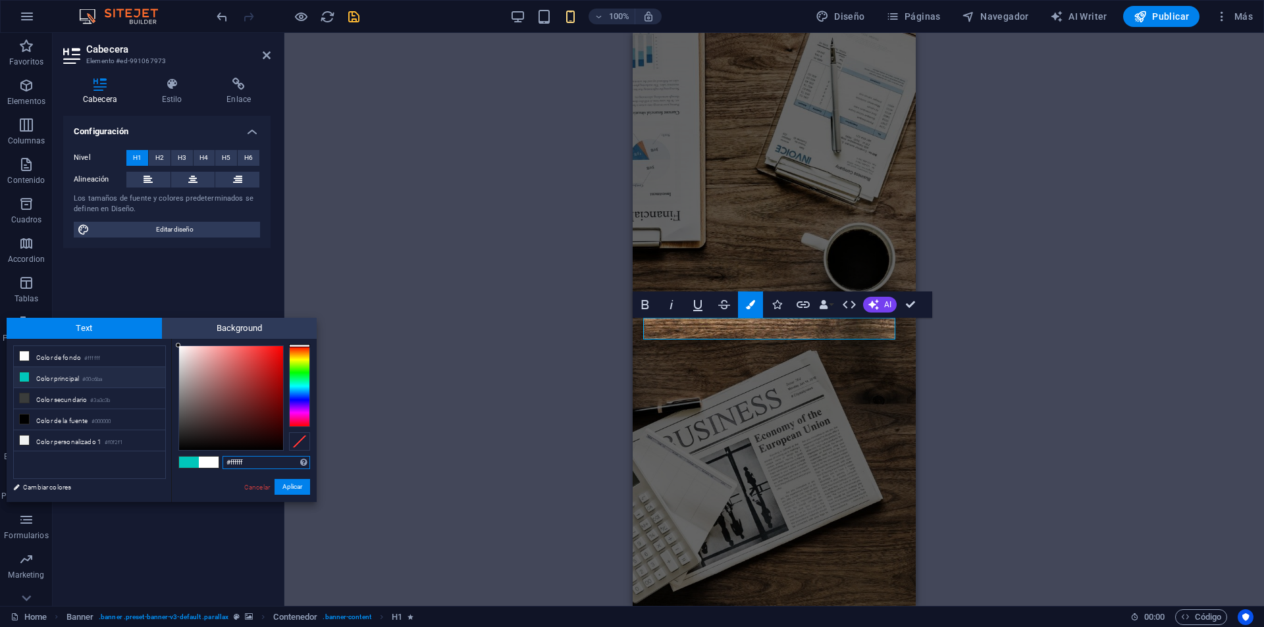
click at [300, 398] on div at bounding box center [299, 387] width 21 height 82
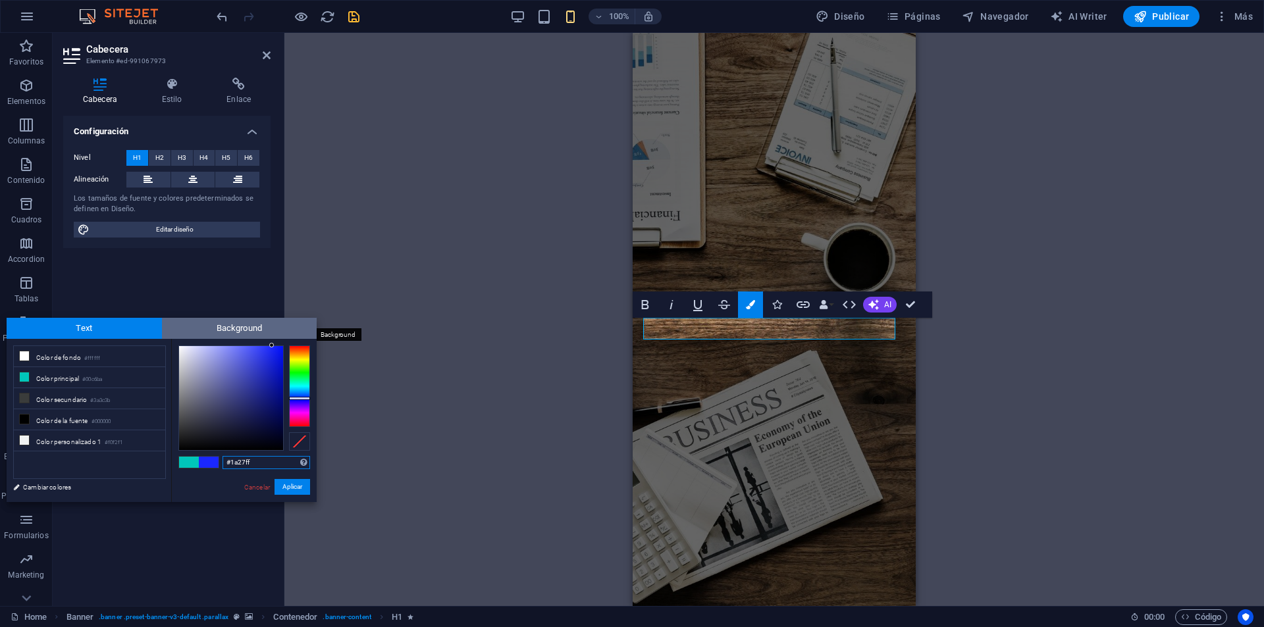
drag, startPoint x: 278, startPoint y: 372, endPoint x: 272, endPoint y: 334, distance: 38.1
click at [272, 334] on div "Text Background less Color de fondo #ffffff Color principal #00c6ba Color secun…" at bounding box center [162, 410] width 310 height 184
click at [267, 343] on div at bounding box center [267, 345] width 5 height 5
click at [299, 488] on button "Aplicar" at bounding box center [292, 487] width 36 height 16
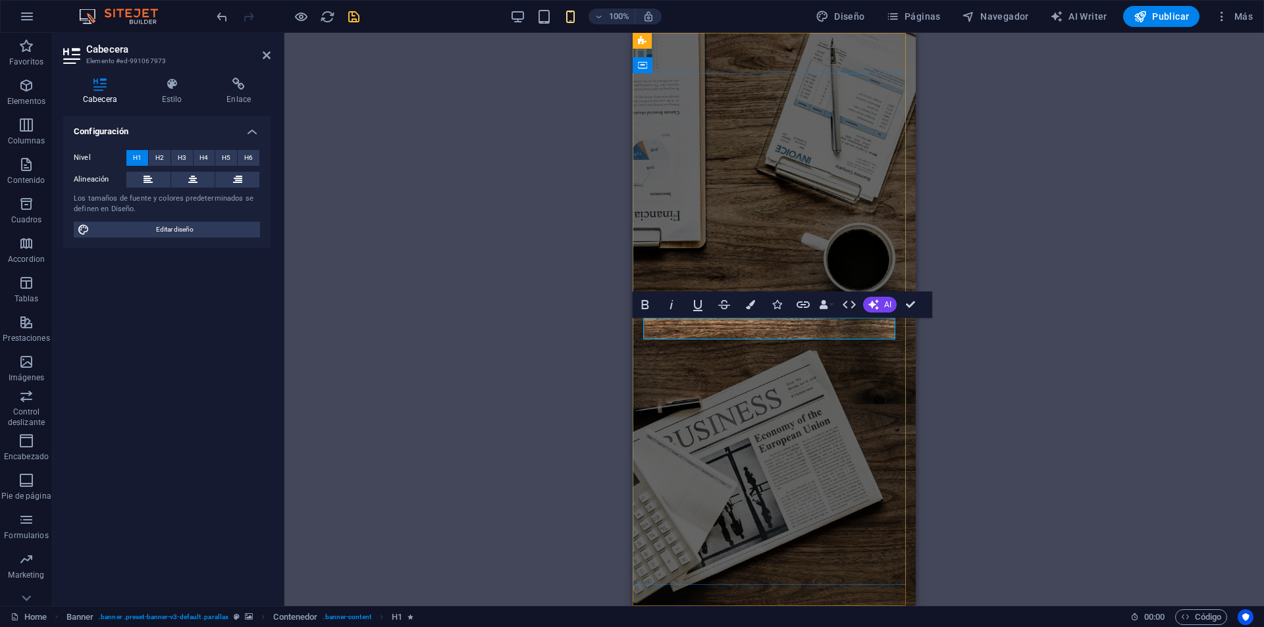
drag, startPoint x: 821, startPoint y: 327, endPoint x: 812, endPoint y: 328, distance: 9.2
click at [752, 307] on icon "button" at bounding box center [750, 304] width 9 height 9
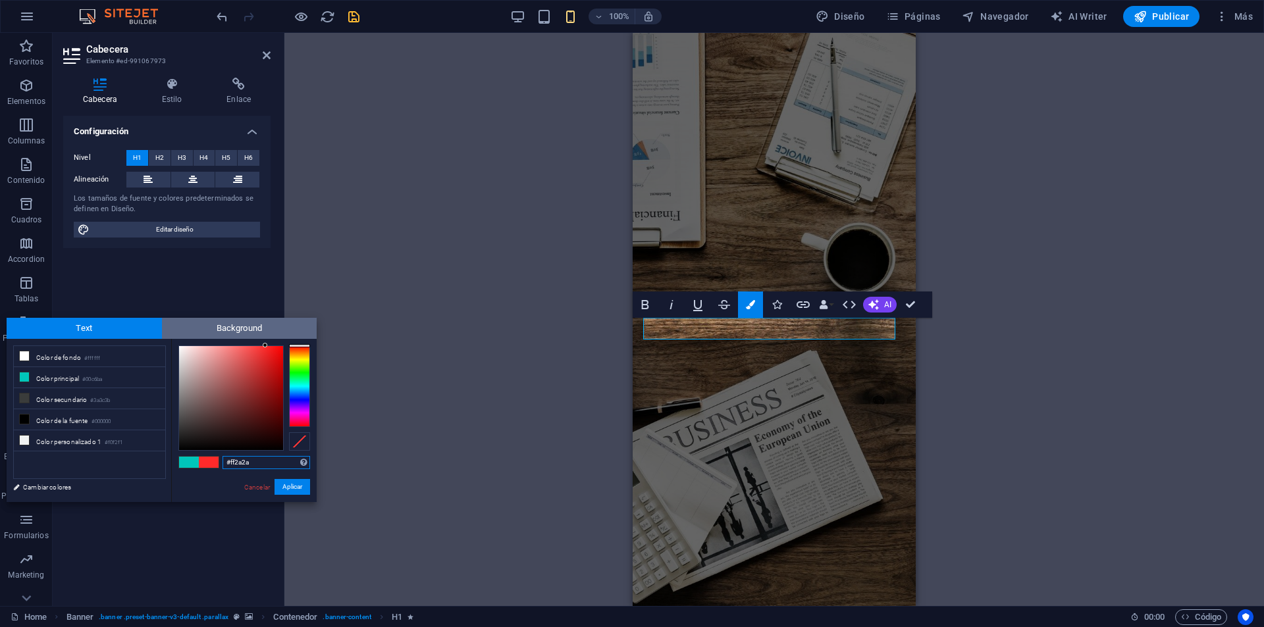
drag, startPoint x: 248, startPoint y: 410, endPoint x: 265, endPoint y: 334, distance: 77.6
click at [265, 334] on div "Text Background less Color de fondo #ffffff Color principal #00c6ba Color secun…" at bounding box center [162, 410] width 310 height 184
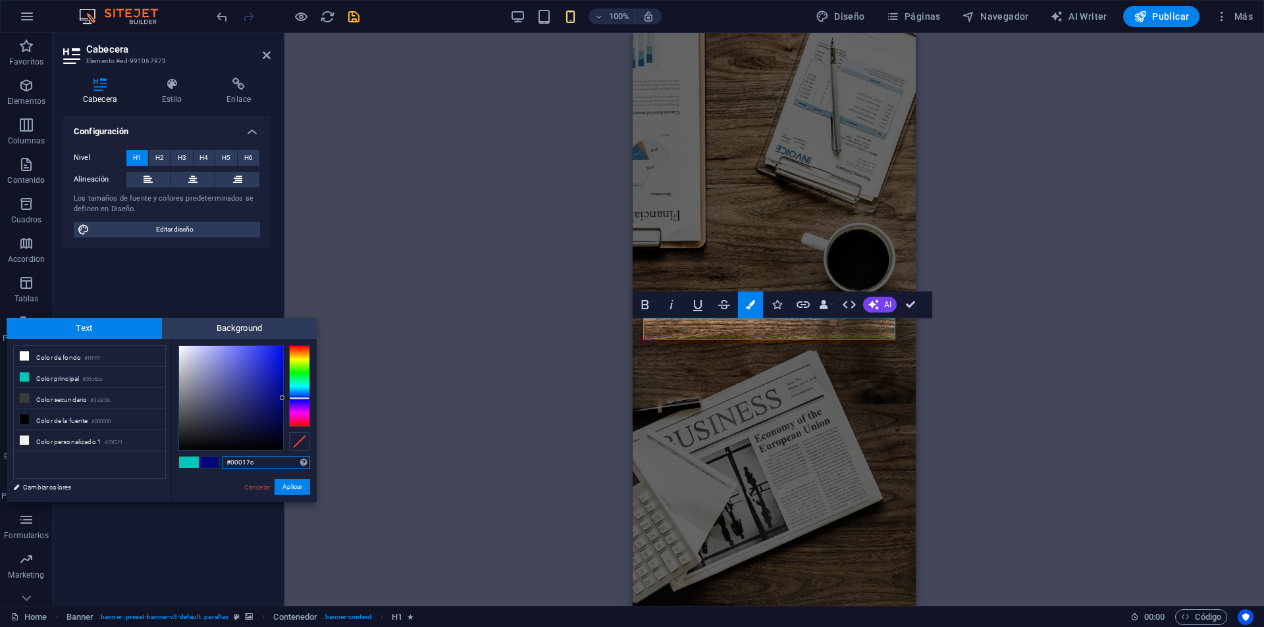
click at [305, 399] on div at bounding box center [299, 387] width 21 height 82
drag, startPoint x: 269, startPoint y: 374, endPoint x: 249, endPoint y: 340, distance: 38.9
click at [249, 340] on div "#5254ff Formatos soportados #0852ed rgb(8, 82, 237) rgba(8, 82, 237, 90%) hsv(2…" at bounding box center [243, 516] width 145 height 354
drag, startPoint x: 259, startPoint y: 356, endPoint x: 265, endPoint y: 343, distance: 14.7
click at [265, 343] on div at bounding box center [265, 345] width 5 height 5
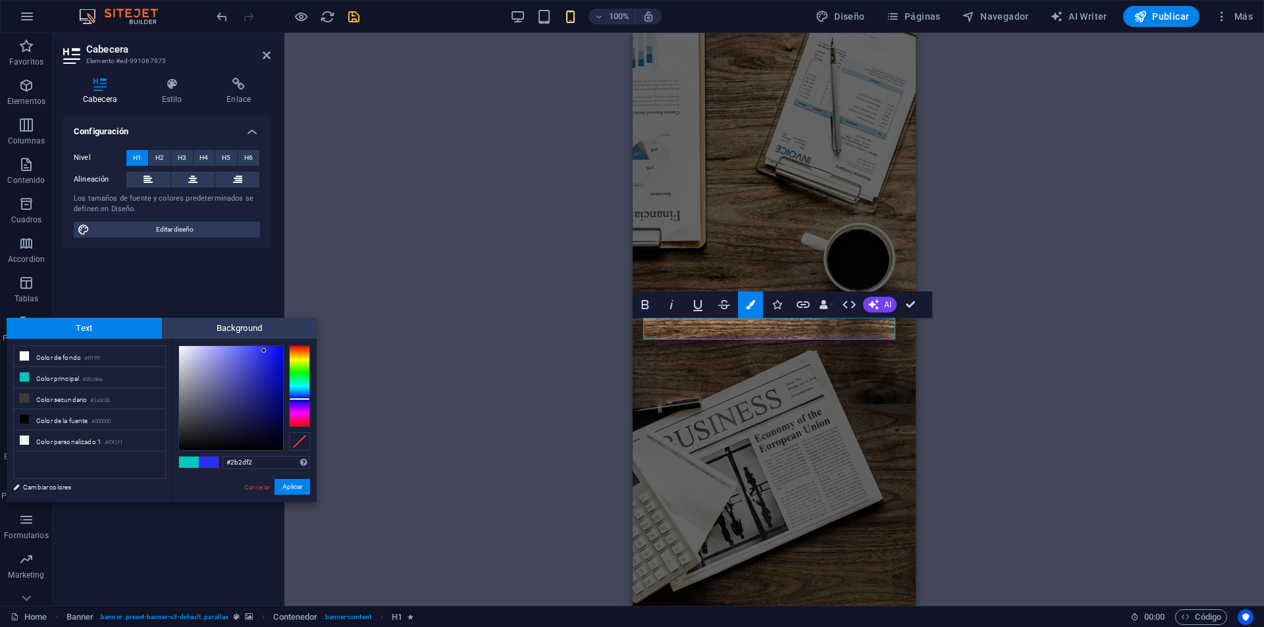
click at [264, 351] on div at bounding box center [231, 398] width 104 height 104
click at [294, 483] on button "Aplicar" at bounding box center [292, 487] width 36 height 16
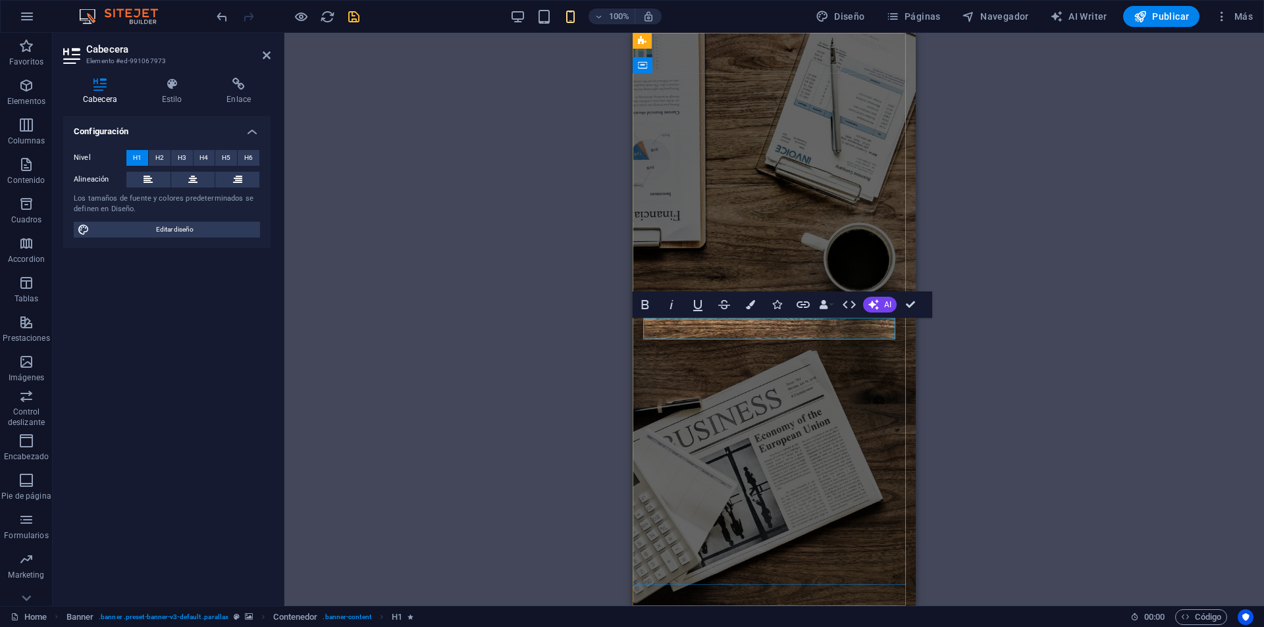
drag, startPoint x: 823, startPoint y: 328, endPoint x: 815, endPoint y: 328, distance: 8.6
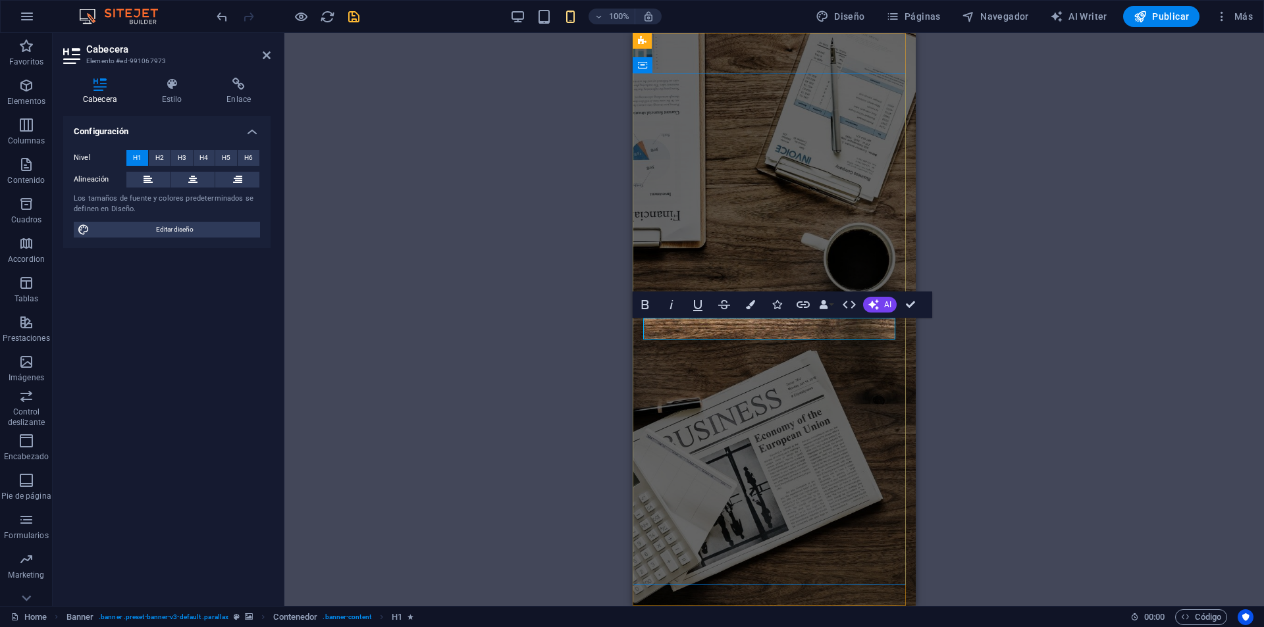
click at [752, 309] on button "Colors" at bounding box center [750, 305] width 25 height 26
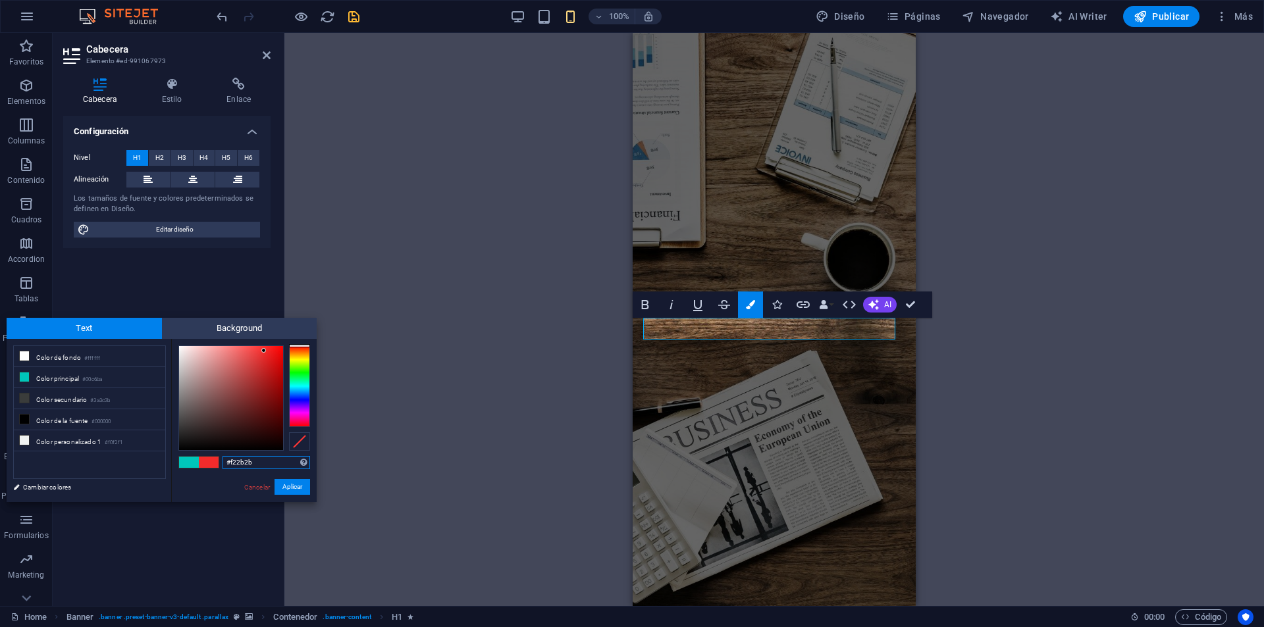
drag, startPoint x: 296, startPoint y: 352, endPoint x: 303, endPoint y: 339, distance: 15.0
click at [303, 339] on div "#f22b2b Formatos soportados #0852ed rgb(8, 82, 237) rgba(8, 82, 237, 90%) hsv(2…" at bounding box center [243, 516] width 145 height 354
click at [299, 344] on div at bounding box center [299, 345] width 21 height 3
click at [307, 347] on div at bounding box center [299, 387] width 21 height 82
click at [296, 482] on button "Aplicar" at bounding box center [292, 487] width 36 height 16
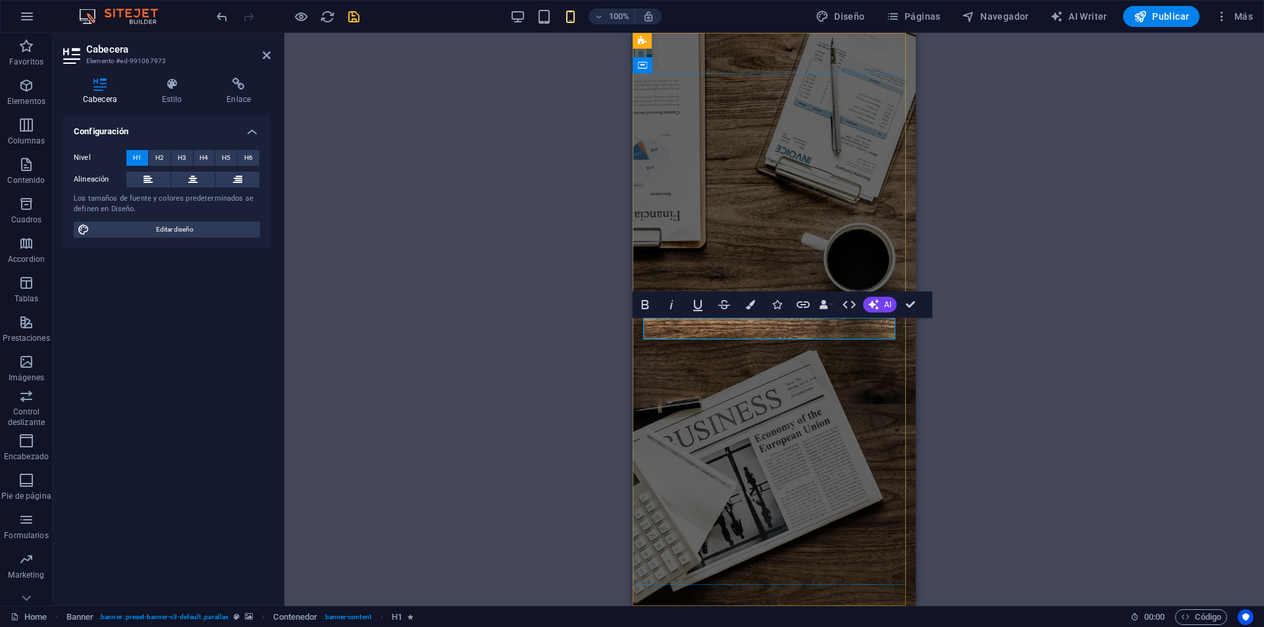
drag, startPoint x: 803, startPoint y: 327, endPoint x: 735, endPoint y: 328, distance: 68.5
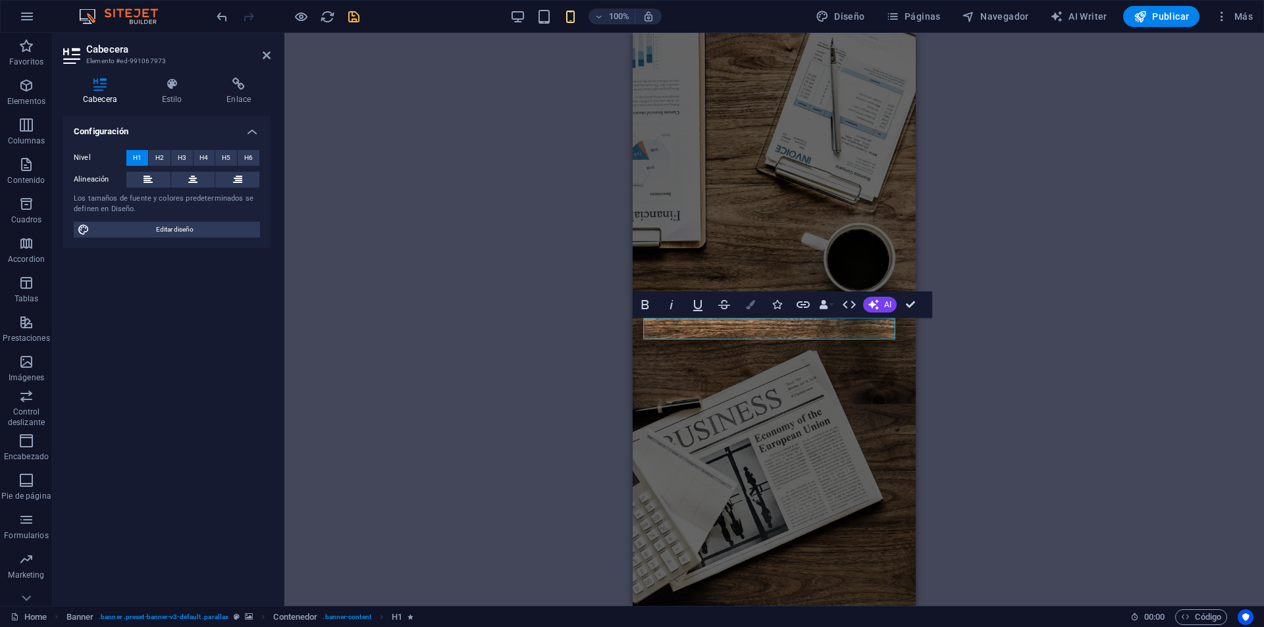
click at [752, 307] on icon "button" at bounding box center [750, 304] width 9 height 9
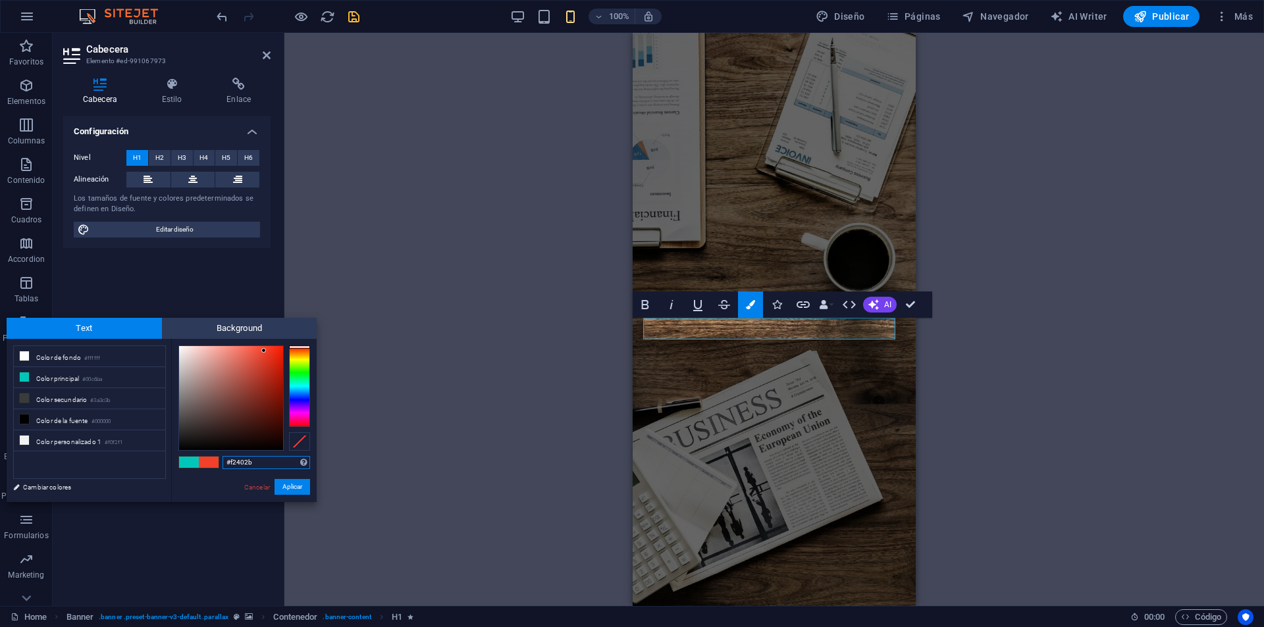
click at [240, 461] on input "#f2402b" at bounding box center [266, 462] width 88 height 13
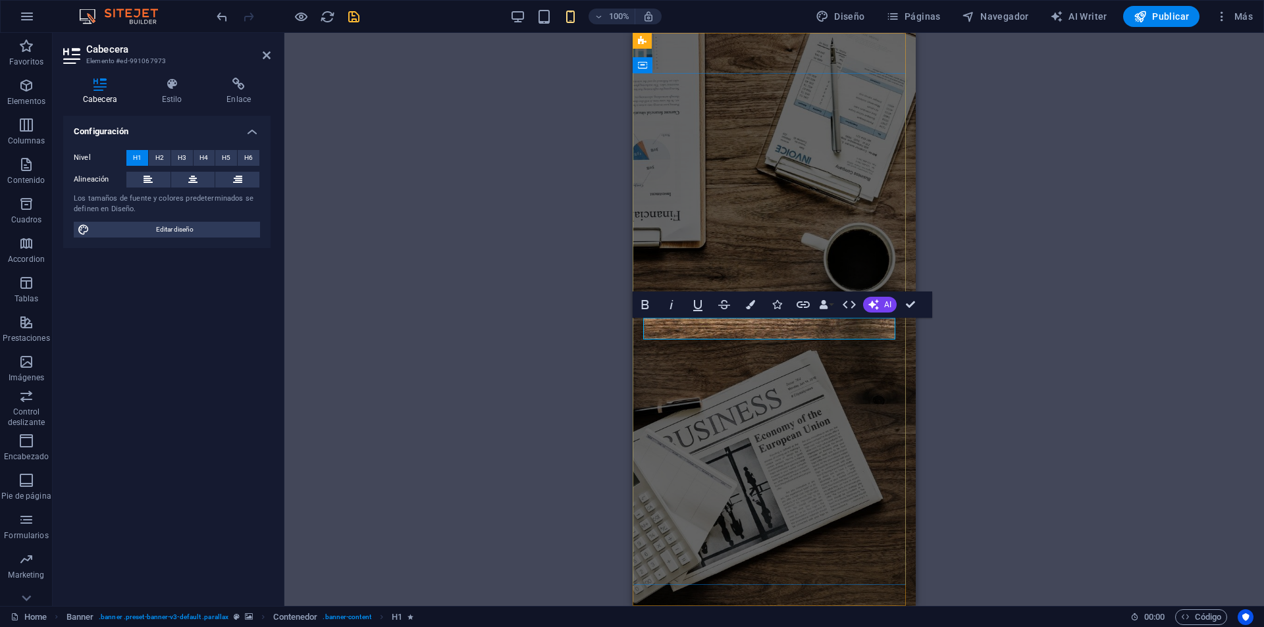
drag, startPoint x: 803, startPoint y: 328, endPoint x: 733, endPoint y: 325, distance: 70.5
click at [751, 313] on button "Colors" at bounding box center [750, 305] width 25 height 26
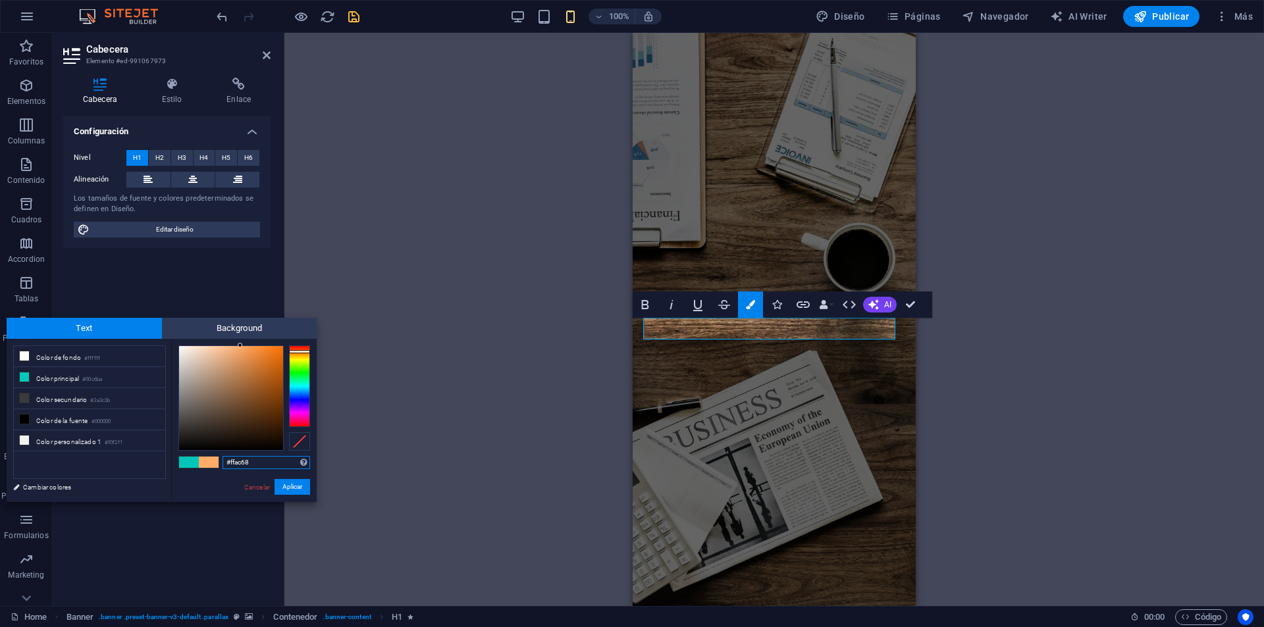
click at [298, 351] on div at bounding box center [299, 387] width 21 height 82
drag, startPoint x: 256, startPoint y: 364, endPoint x: 292, endPoint y: 334, distance: 47.2
click at [291, 334] on div "Text Background less Color de fondo #ffffff Color principal #00c6ba Color secun…" at bounding box center [162, 410] width 310 height 184
click at [286, 341] on div "#ff7200 Formatos soportados #0852ed rgb(8, 82, 237) rgba(8, 82, 237, 90%) hsv(2…" at bounding box center [243, 516] width 145 height 354
click at [283, 346] on div at bounding box center [282, 346] width 5 height 5
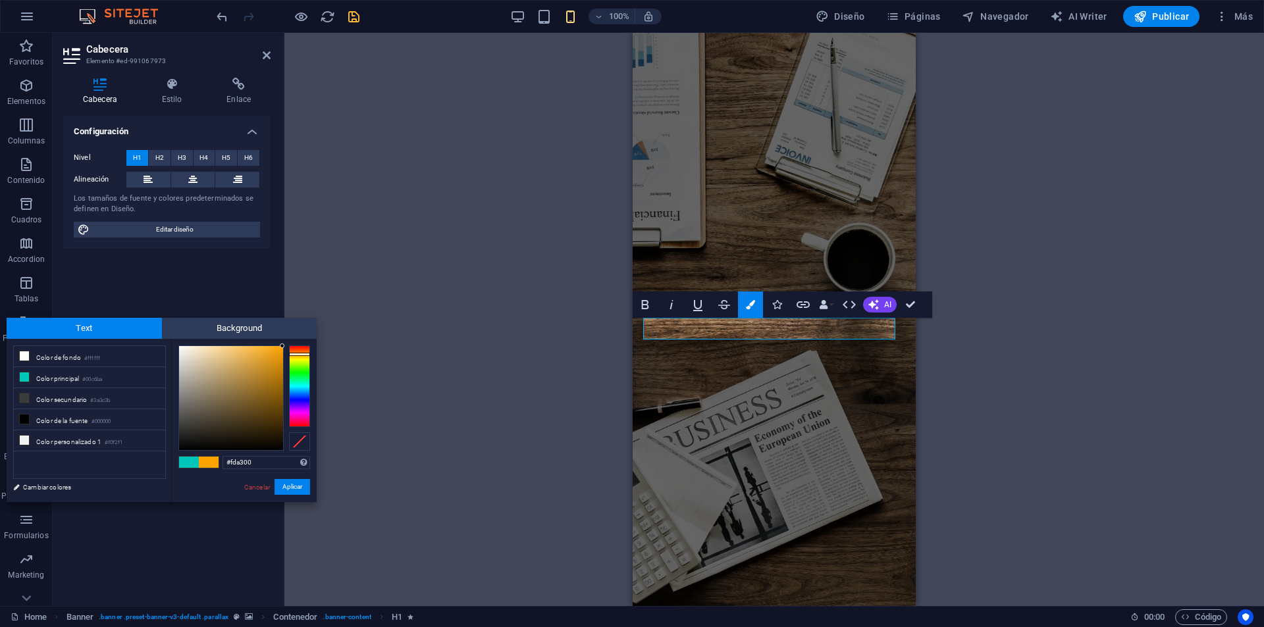
click at [301, 354] on div at bounding box center [299, 387] width 21 height 82
click at [299, 352] on div at bounding box center [299, 387] width 21 height 82
click at [296, 487] on button "Aplicar" at bounding box center [292, 487] width 36 height 16
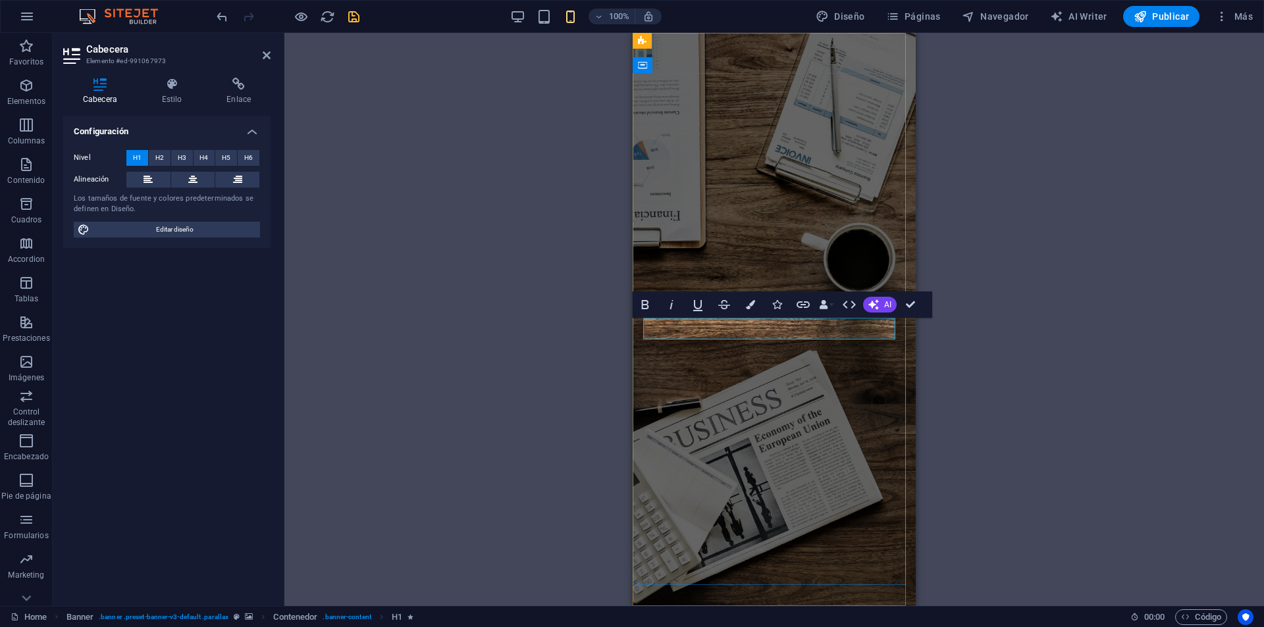
drag, startPoint x: 839, startPoint y: 328, endPoint x: 831, endPoint y: 328, distance: 7.9
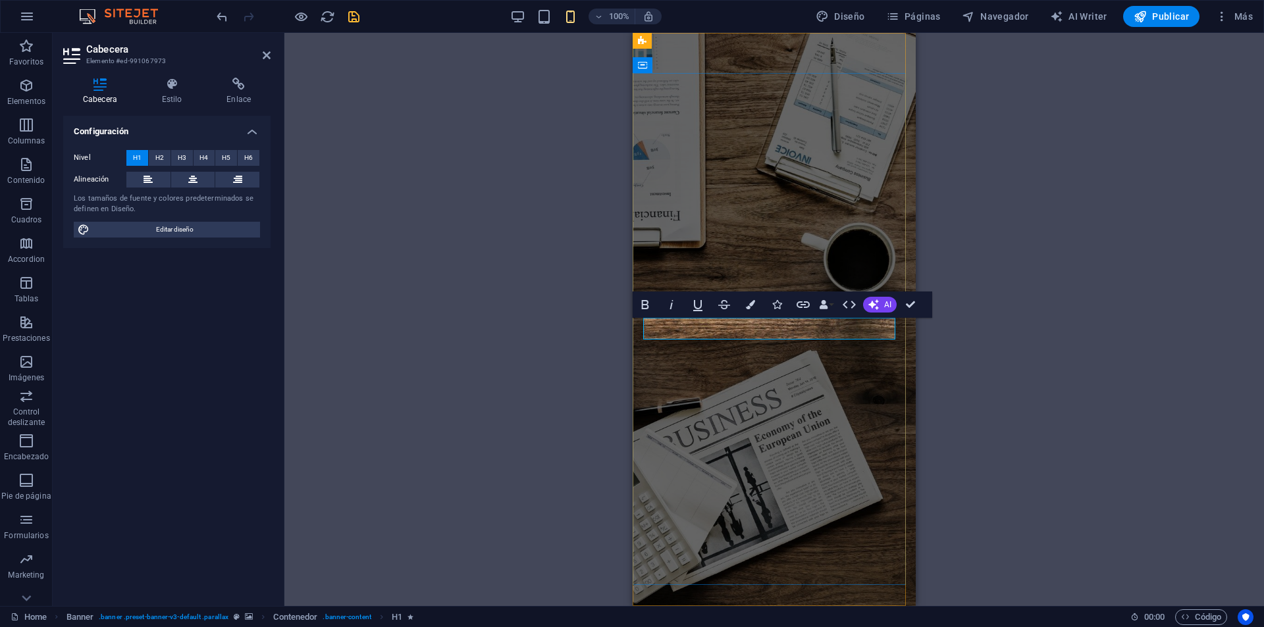
drag, startPoint x: 822, startPoint y: 327, endPoint x: 840, endPoint y: 328, distance: 17.8
drag, startPoint x: 830, startPoint y: 328, endPoint x: 816, endPoint y: 329, distance: 13.8
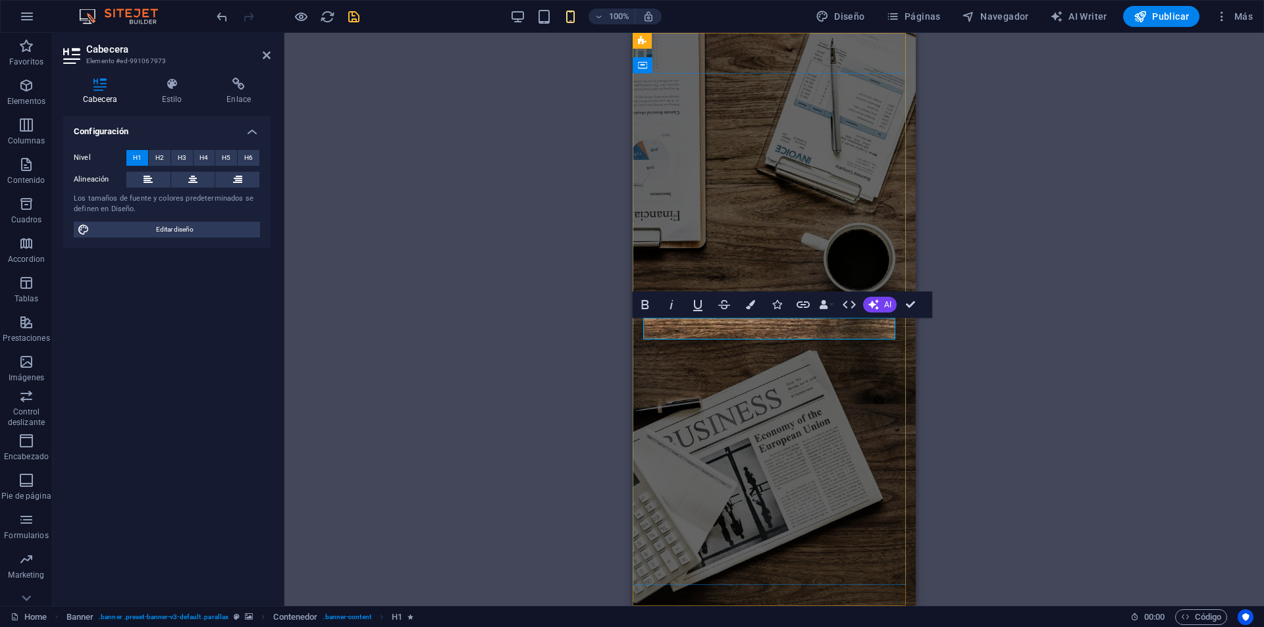
click at [749, 309] on icon "button" at bounding box center [750, 304] width 9 height 9
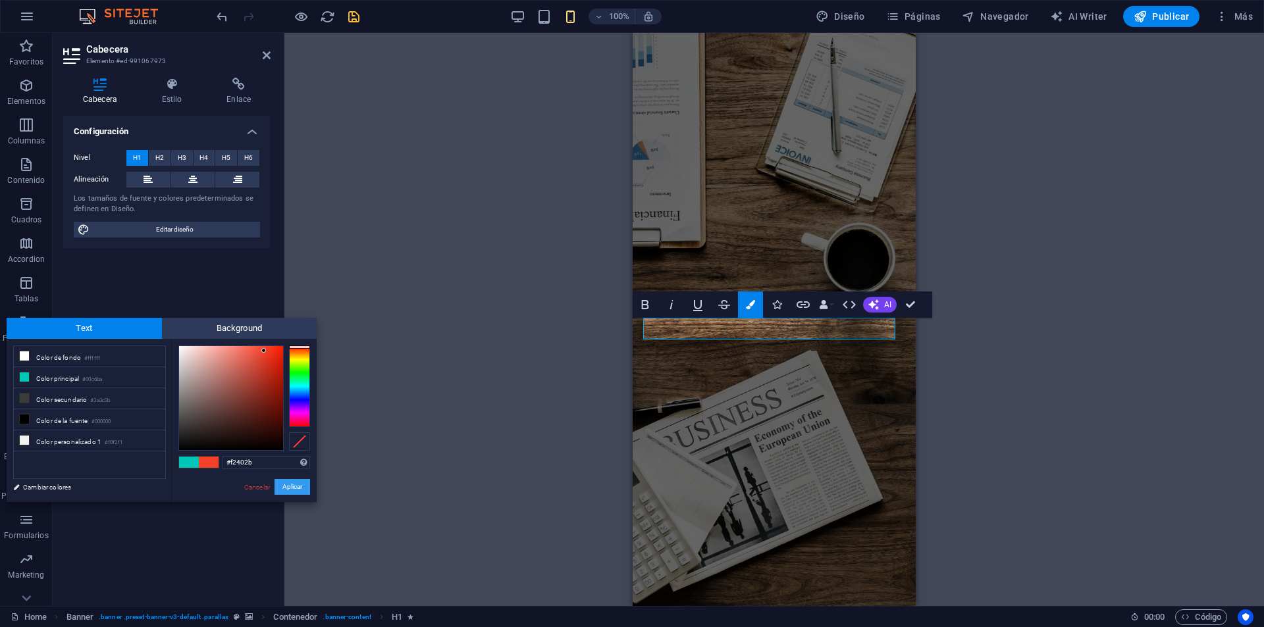
click at [296, 487] on button "Aplicar" at bounding box center [292, 487] width 36 height 16
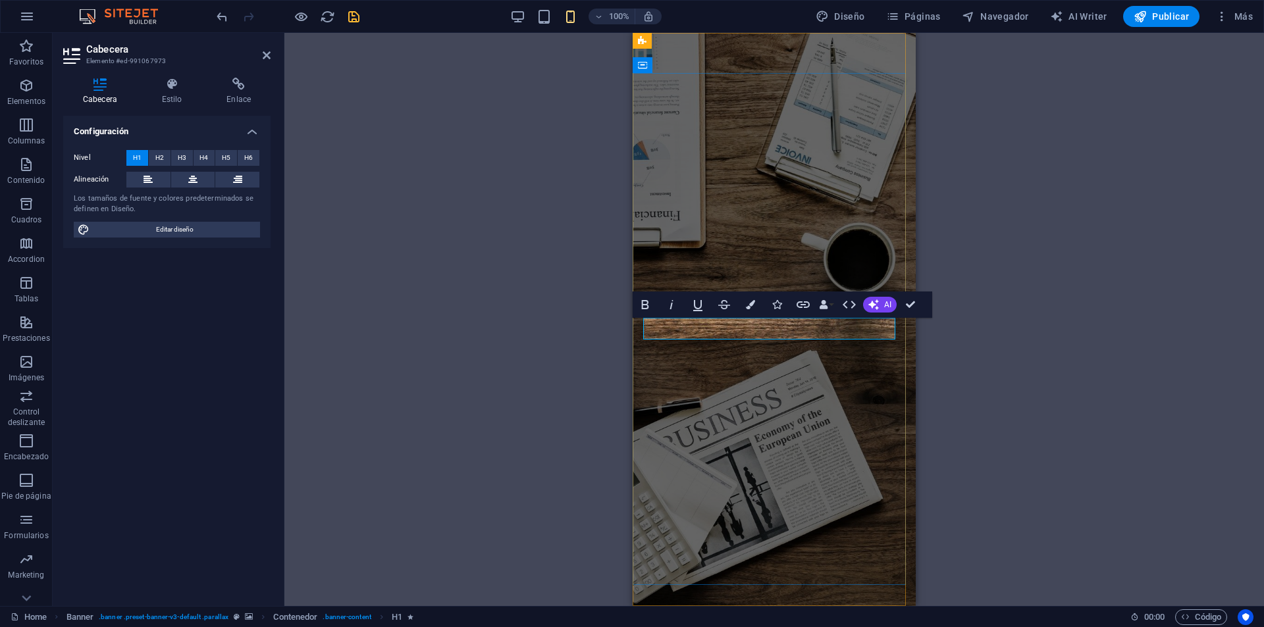
drag, startPoint x: 841, startPoint y: 328, endPoint x: 833, endPoint y: 330, distance: 8.1
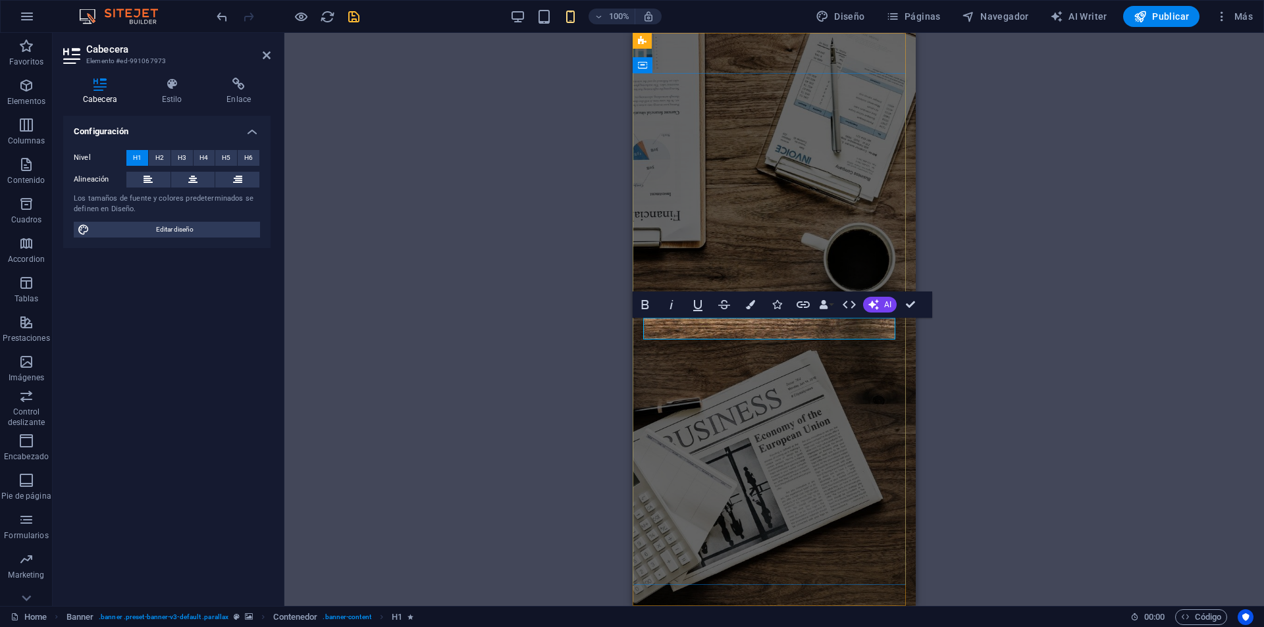
drag, startPoint x: 840, startPoint y: 325, endPoint x: 831, endPoint y: 326, distance: 8.7
click at [752, 307] on icon "button" at bounding box center [750, 304] width 9 height 9
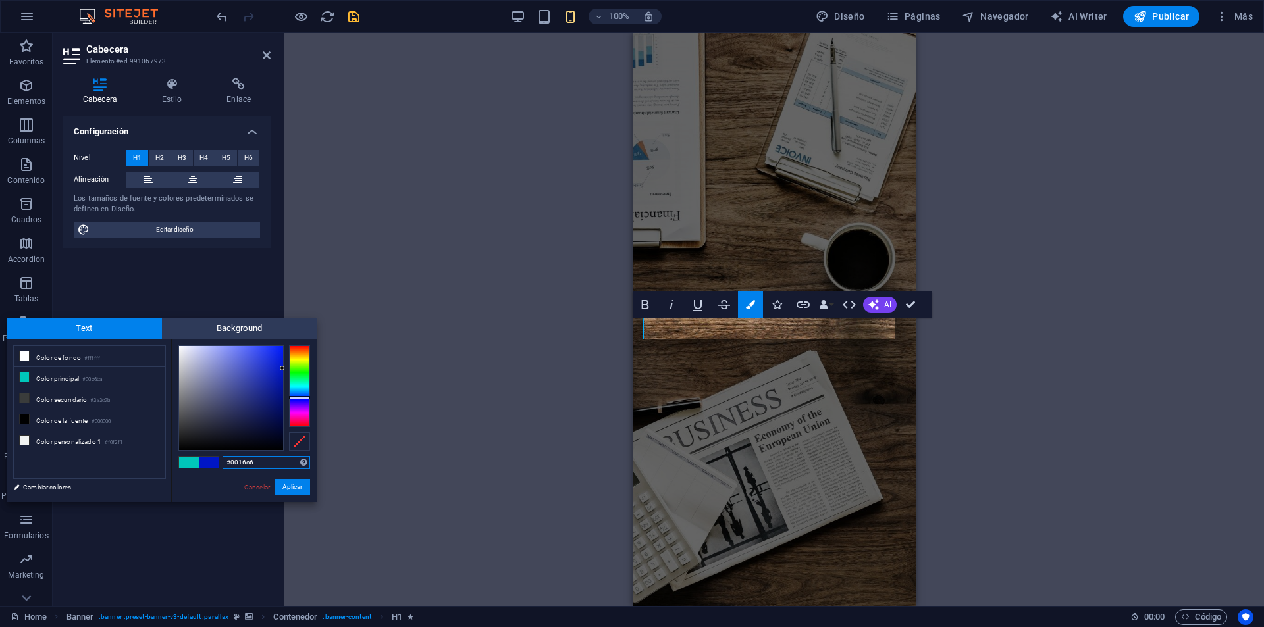
click at [299, 398] on div at bounding box center [299, 387] width 21 height 82
drag, startPoint x: 265, startPoint y: 365, endPoint x: 270, endPoint y: 355, distance: 10.6
click at [270, 355] on div at bounding box center [231, 398] width 104 height 104
click at [295, 482] on button "Aplicar" at bounding box center [292, 487] width 36 height 16
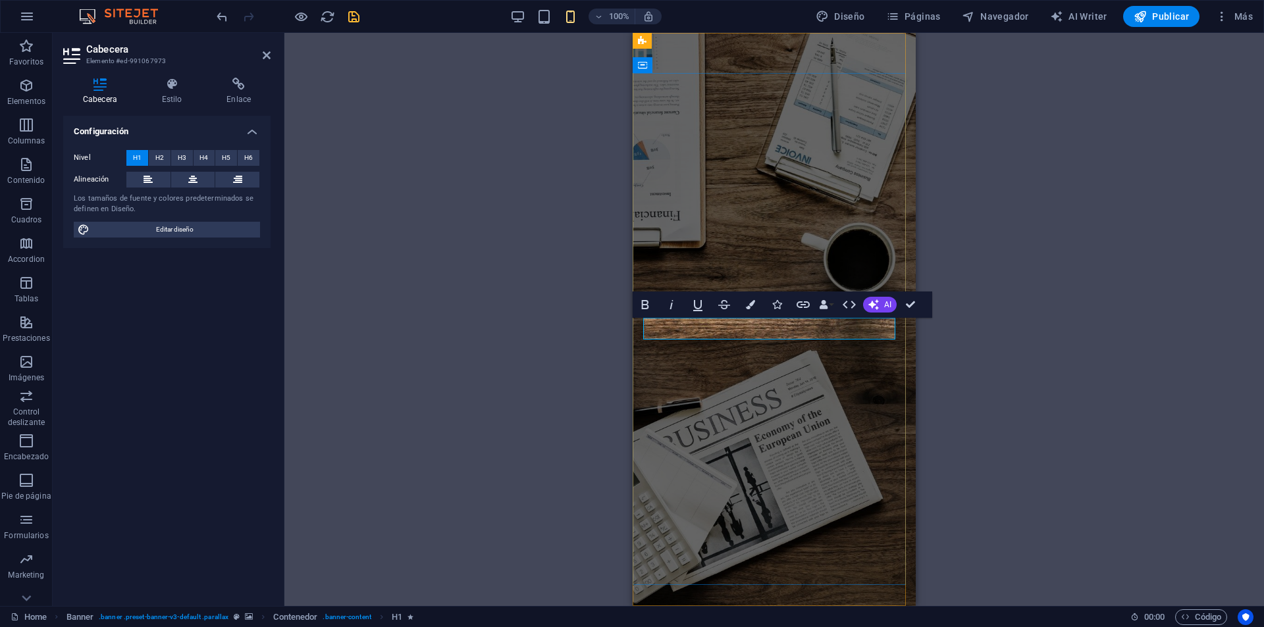
drag, startPoint x: 842, startPoint y: 325, endPoint x: 831, endPoint y: 326, distance: 10.6
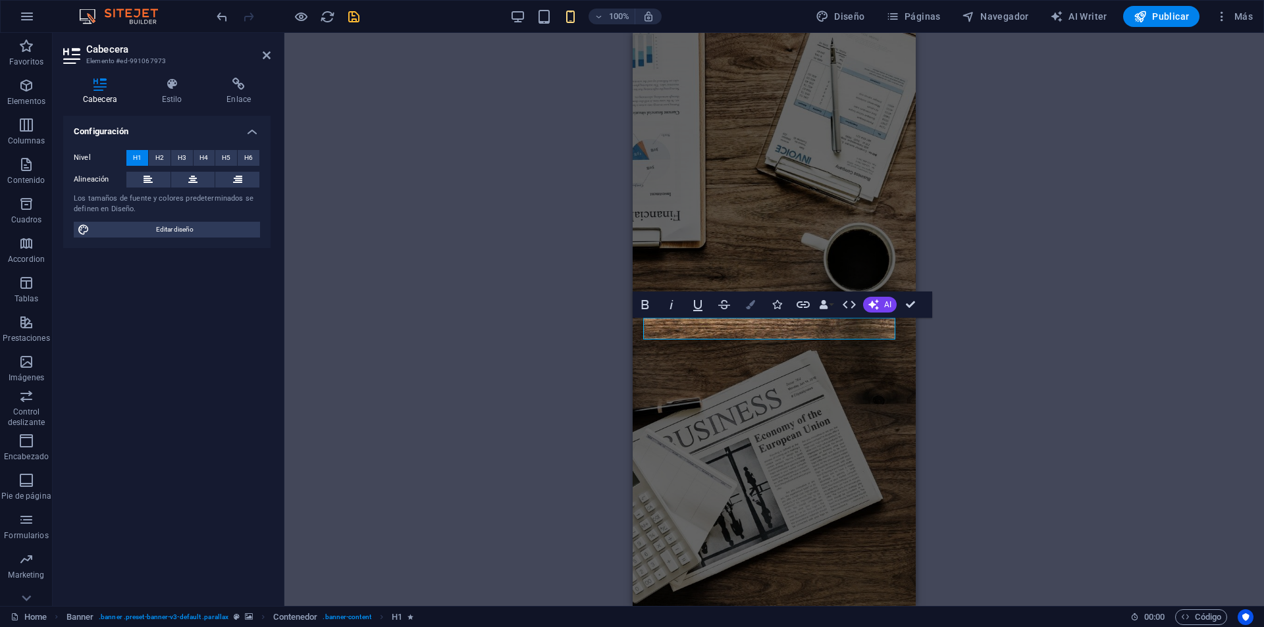
click at [748, 313] on button "Colors" at bounding box center [750, 305] width 25 height 26
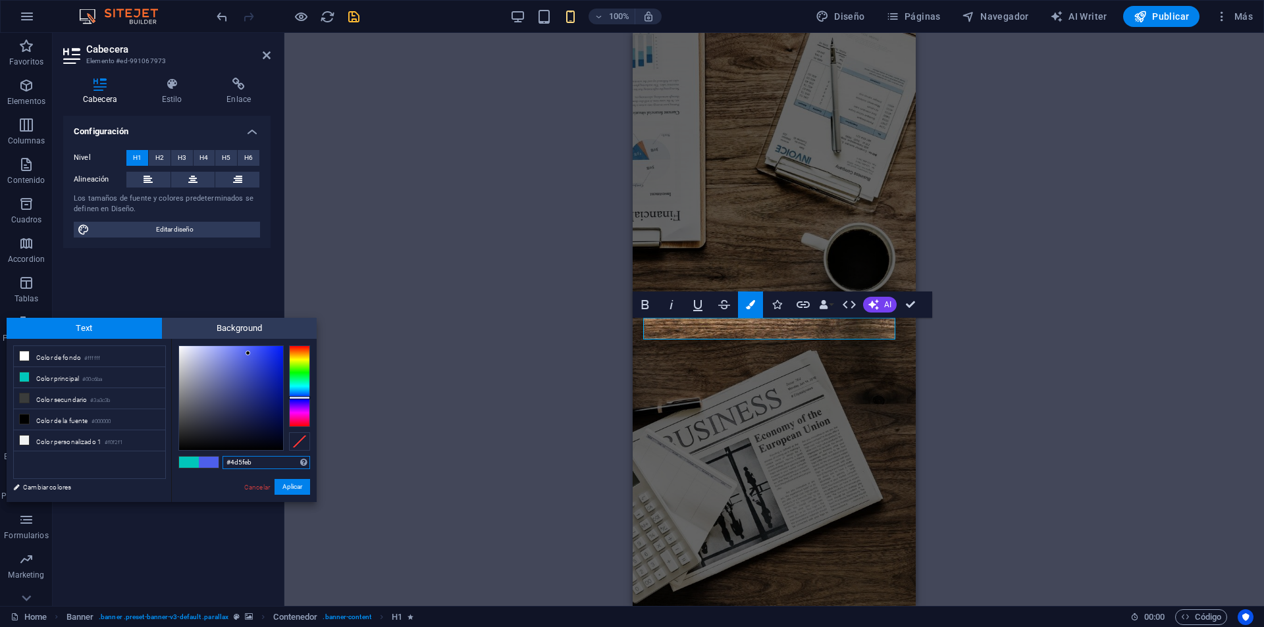
click at [248, 353] on div at bounding box center [231, 398] width 104 height 104
click at [290, 488] on button "Aplicar" at bounding box center [292, 487] width 36 height 16
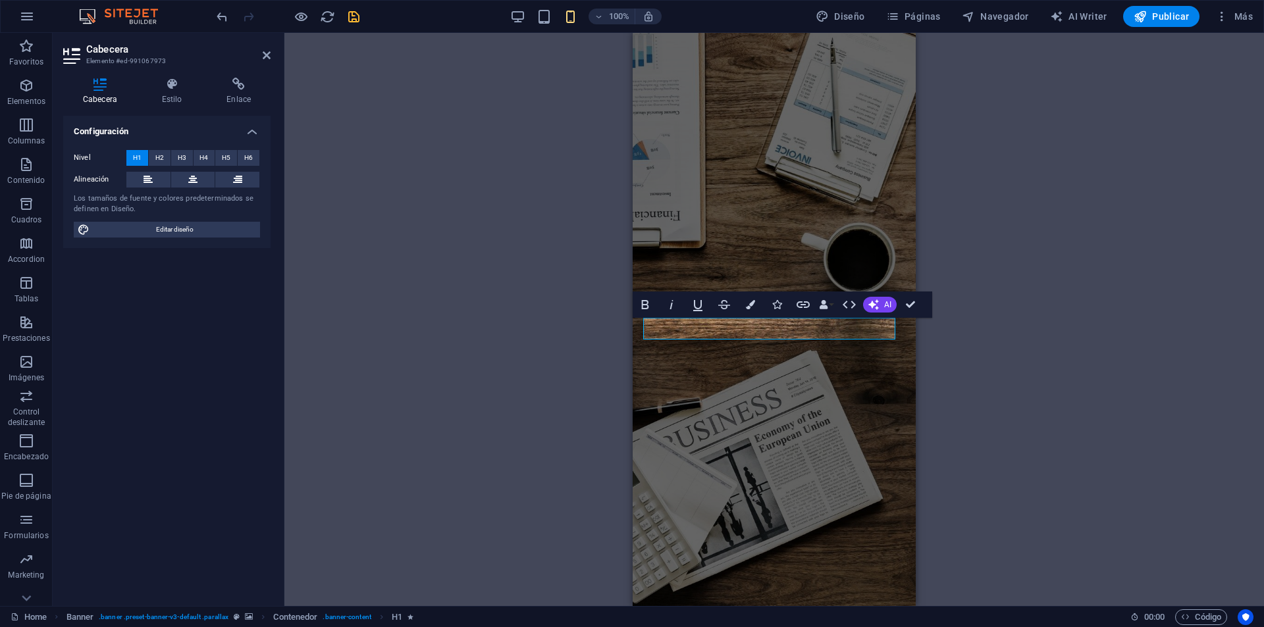
click at [602, 363] on div "H3 Banner Contenedor H1 H1 H1 H1 H1 H1 H1 H5 H5 H1 H5 H5 H5 Separador Separador…" at bounding box center [773, 319] width 979 height 573
drag, startPoint x: 805, startPoint y: 329, endPoint x: 732, endPoint y: 326, distance: 73.1
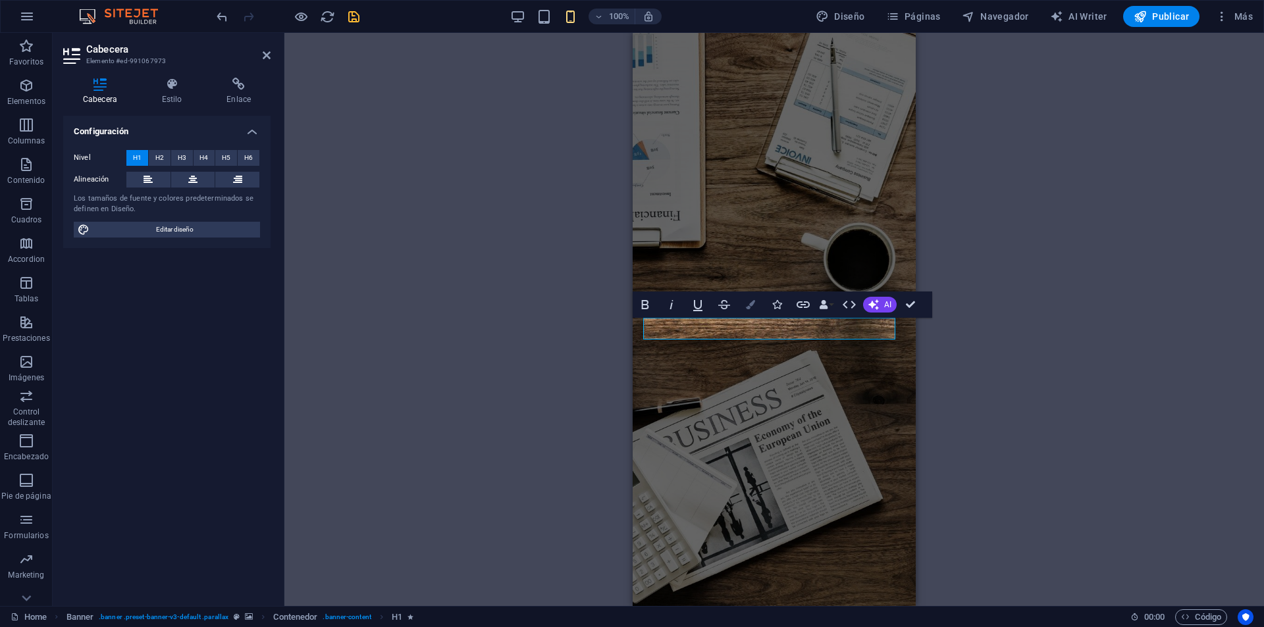
click at [750, 309] on icon "button" at bounding box center [750, 304] width 9 height 9
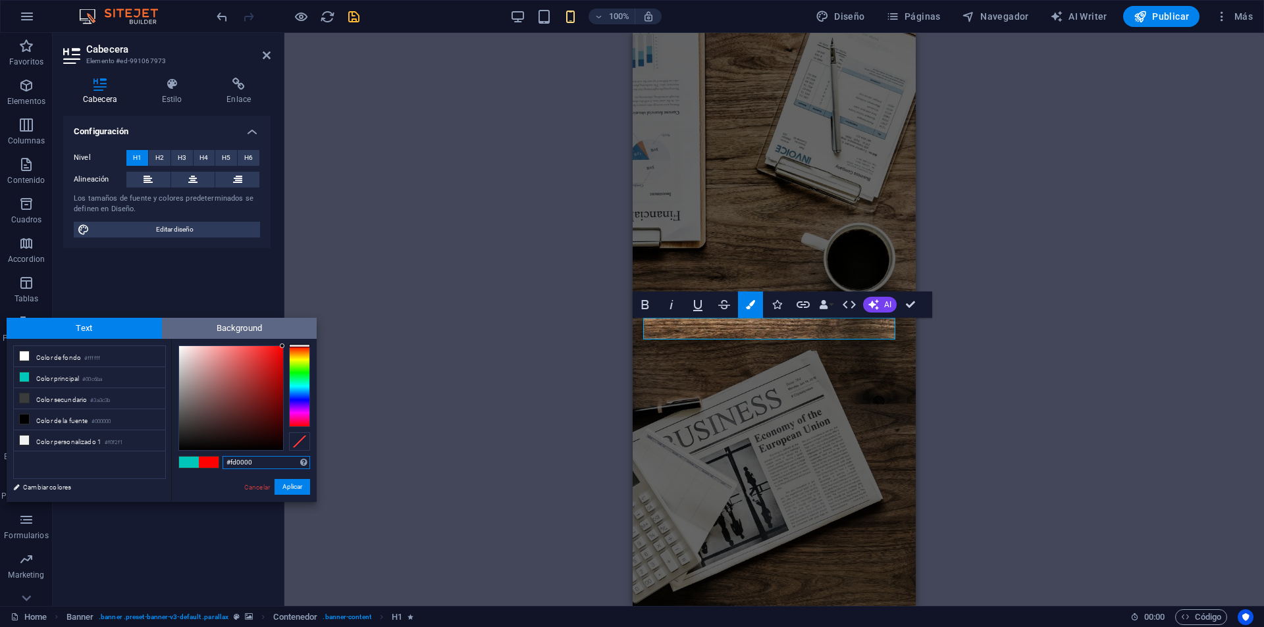
drag, startPoint x: 299, startPoint y: 348, endPoint x: 309, endPoint y: 329, distance: 21.2
click at [309, 329] on div "Text Background less Color de fondo #ffffff Color principal #00c6ba Color secun…" at bounding box center [162, 410] width 310 height 184
click at [304, 345] on div at bounding box center [299, 345] width 21 height 3
click at [298, 487] on button "Aplicar" at bounding box center [292, 487] width 36 height 16
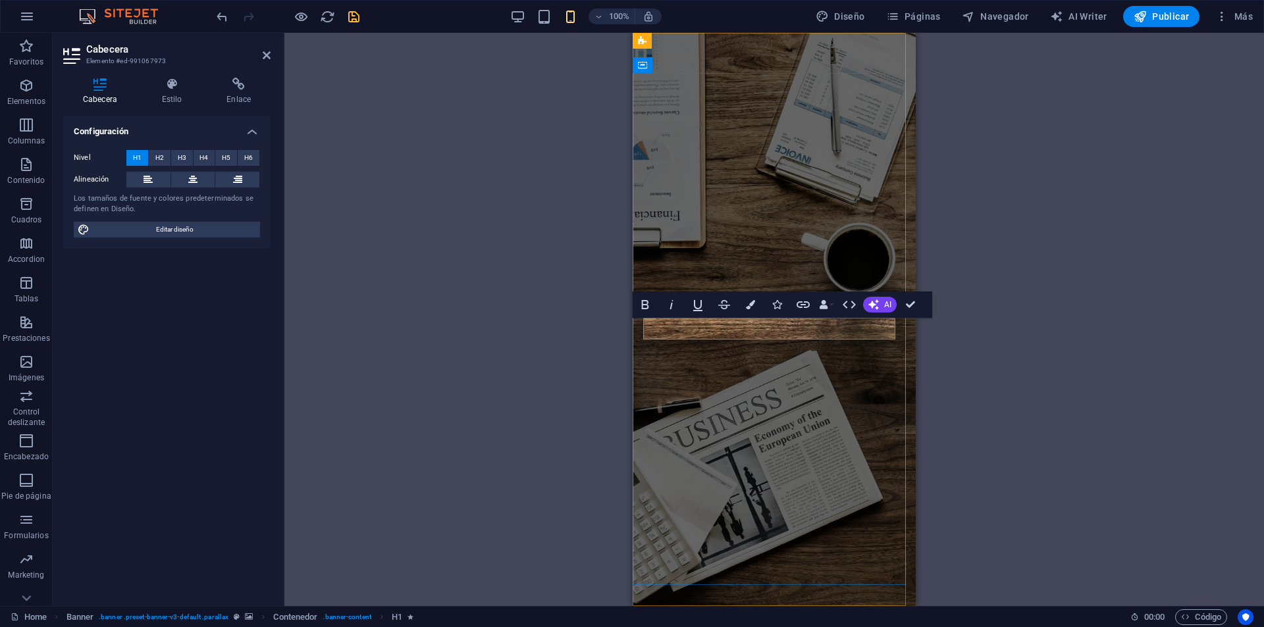
drag, startPoint x: 845, startPoint y: 326, endPoint x: 816, endPoint y: 327, distance: 29.0
click at [754, 300] on icon "button" at bounding box center [750, 304] width 9 height 9
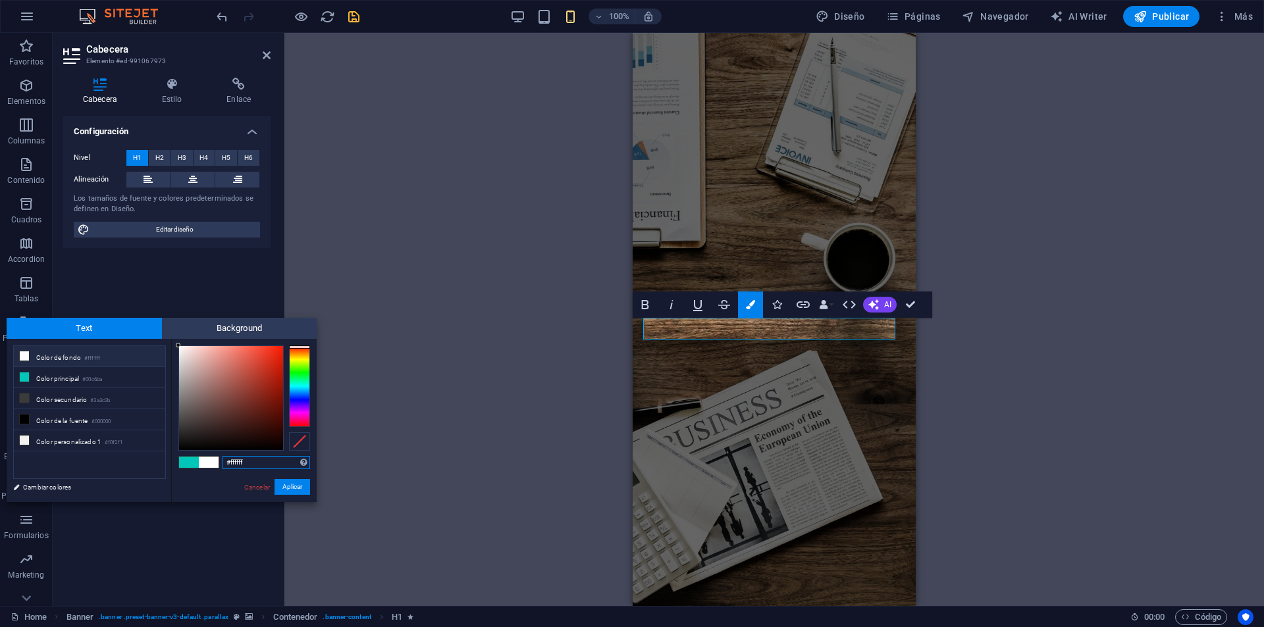
drag, startPoint x: 203, startPoint y: 382, endPoint x: 141, endPoint y: 312, distance: 94.2
click at [149, 315] on body "[DOMAIN_NAME] Home Favoritos Elementos Columnas Contenido [PERSON_NAME] Accordi…" at bounding box center [632, 313] width 1264 height 627
click at [296, 488] on button "Aplicar" at bounding box center [292, 487] width 36 height 16
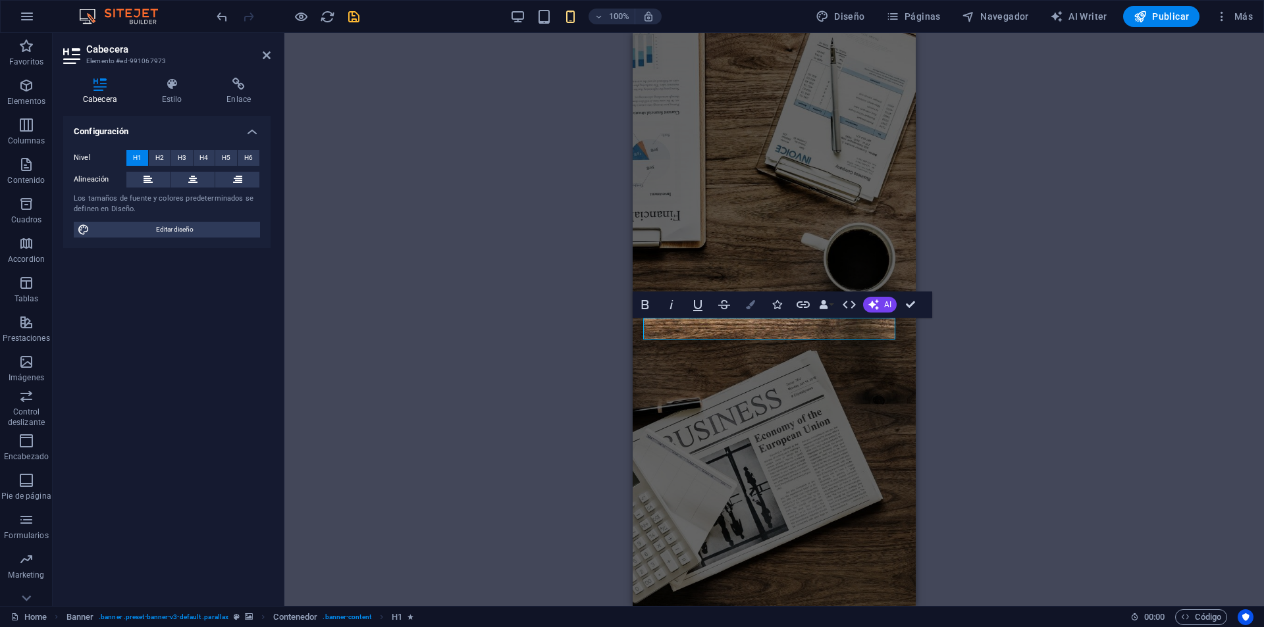
click at [754, 305] on icon "button" at bounding box center [750, 304] width 9 height 9
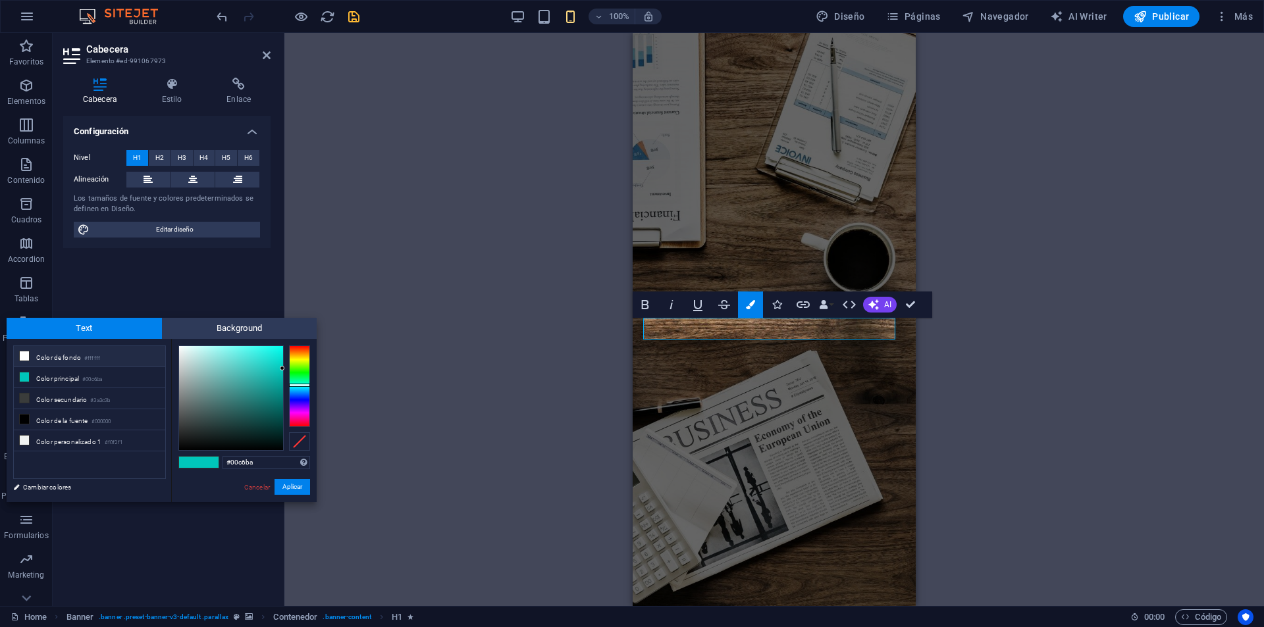
click at [59, 361] on li "Color de fondo #ffffff" at bounding box center [89, 356] width 151 height 21
type input "#ffffff"
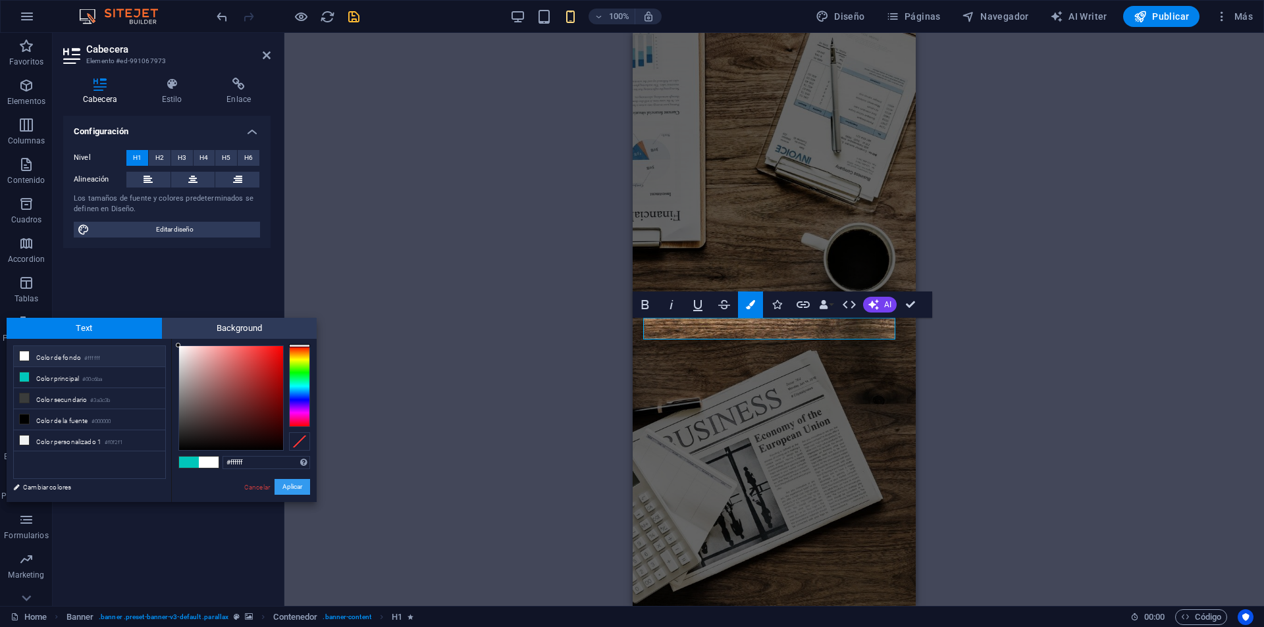
click at [301, 486] on button "Aplicar" at bounding box center [292, 487] width 36 height 16
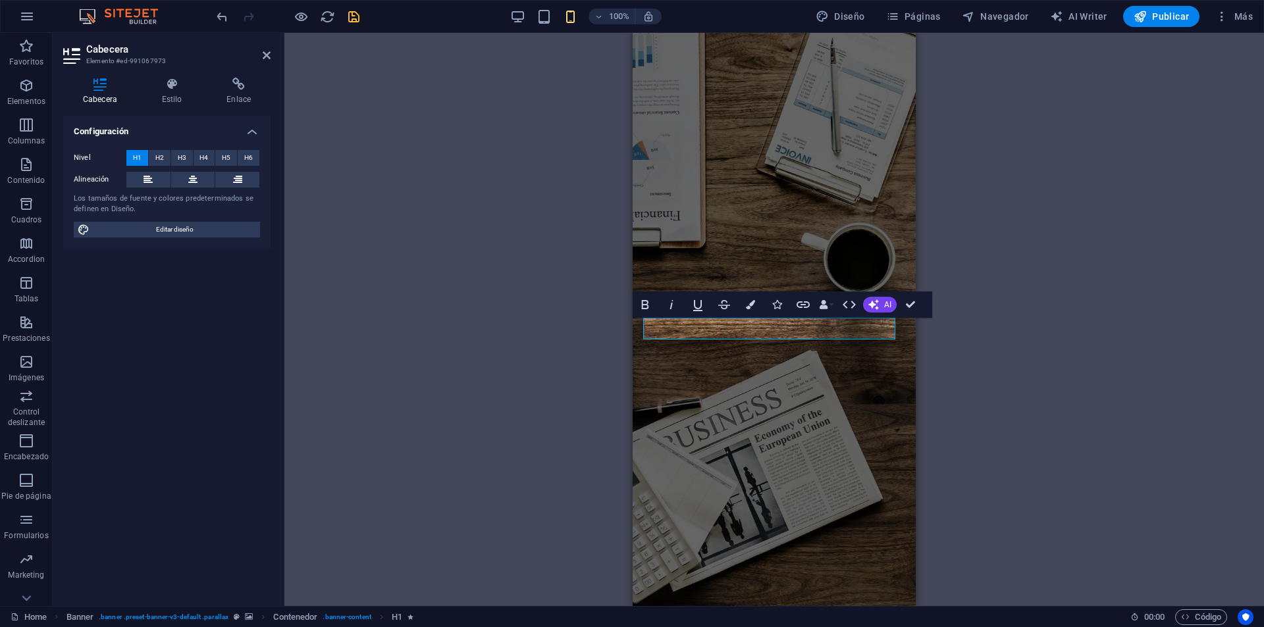
click at [533, 313] on div "H3 Banner Contenedor H1 H1 H1 H1 H1 H1 H1 H5 H5 H1 H5 H5 H5 Separador Separador…" at bounding box center [773, 319] width 979 height 573
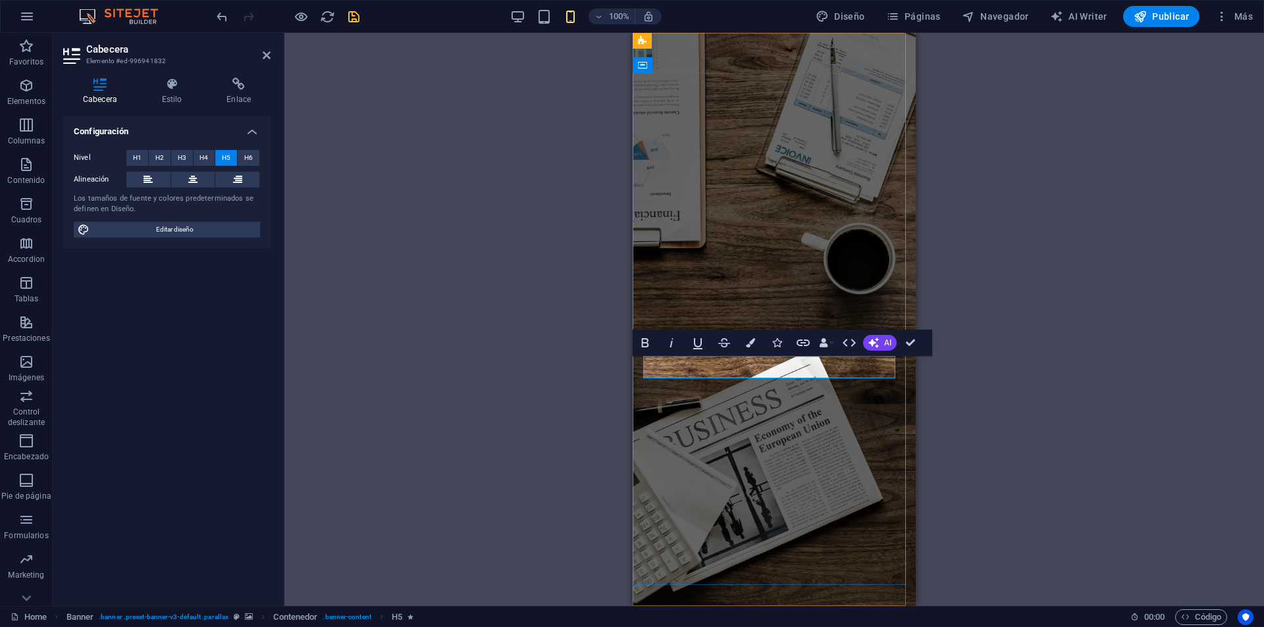
drag, startPoint x: 799, startPoint y: 359, endPoint x: 860, endPoint y: 358, distance: 60.6
click at [702, 341] on icon "button" at bounding box center [697, 343] width 9 height 11
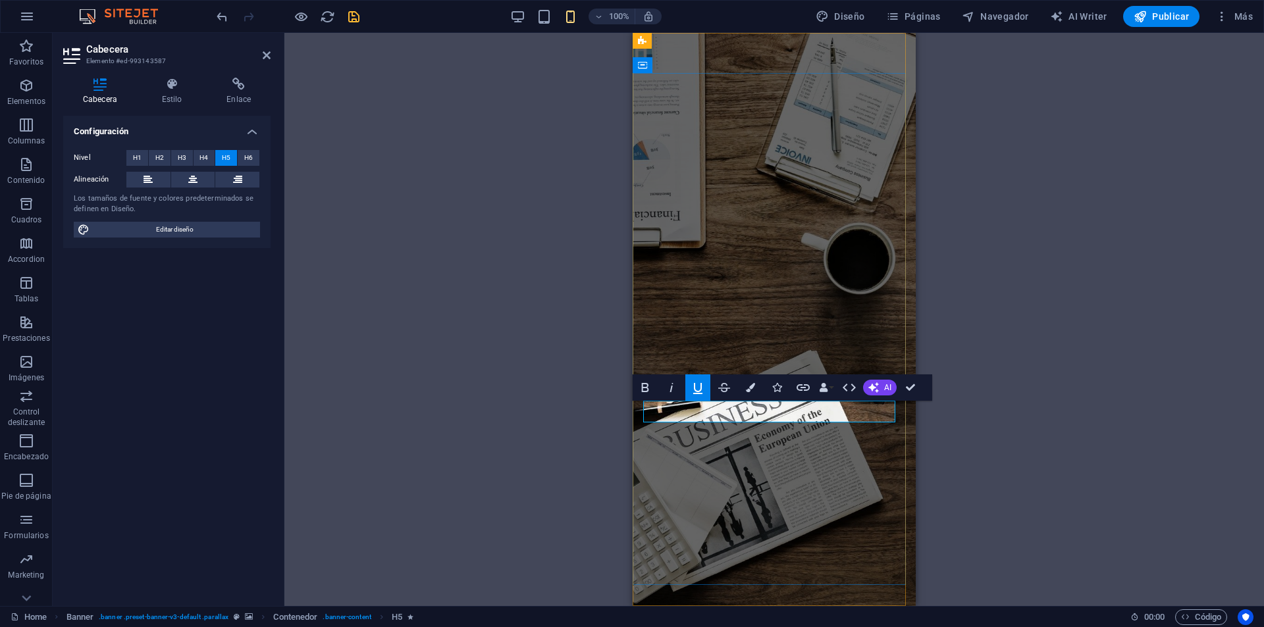
click at [706, 388] on button "Underline" at bounding box center [697, 388] width 25 height 26
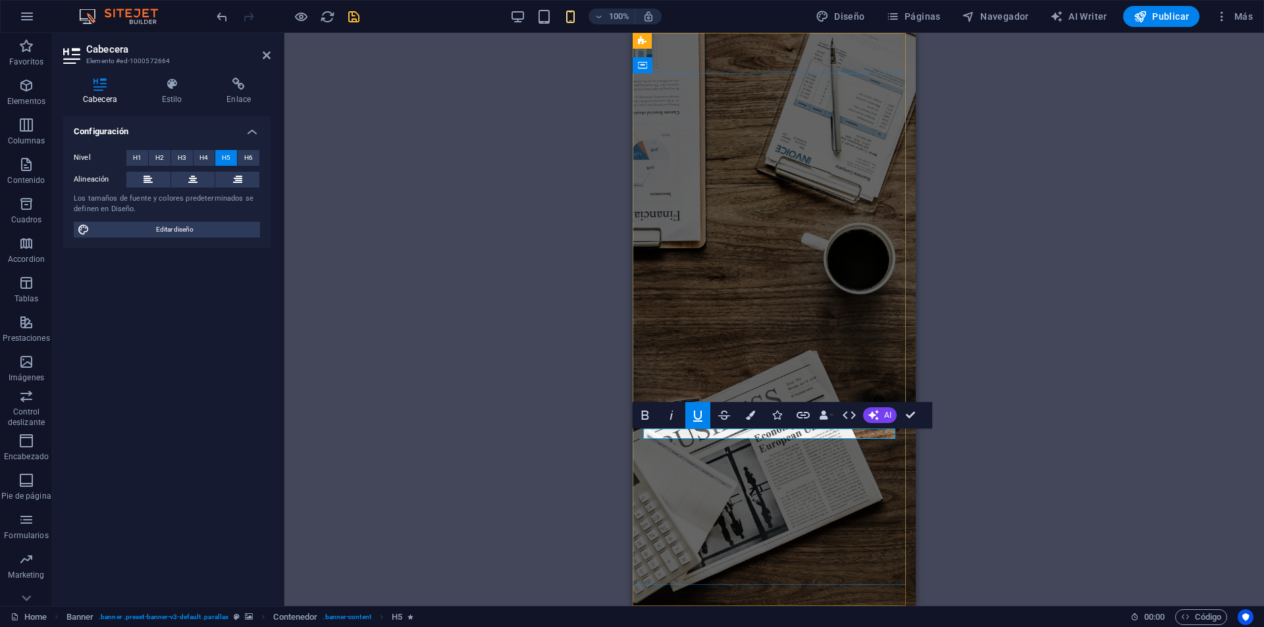
drag, startPoint x: 771, startPoint y: 429, endPoint x: 763, endPoint y: 429, distance: 7.9
drag, startPoint x: 740, startPoint y: 433, endPoint x: 733, endPoint y: 434, distance: 7.3
click at [697, 413] on icon "button" at bounding box center [698, 415] width 16 height 16
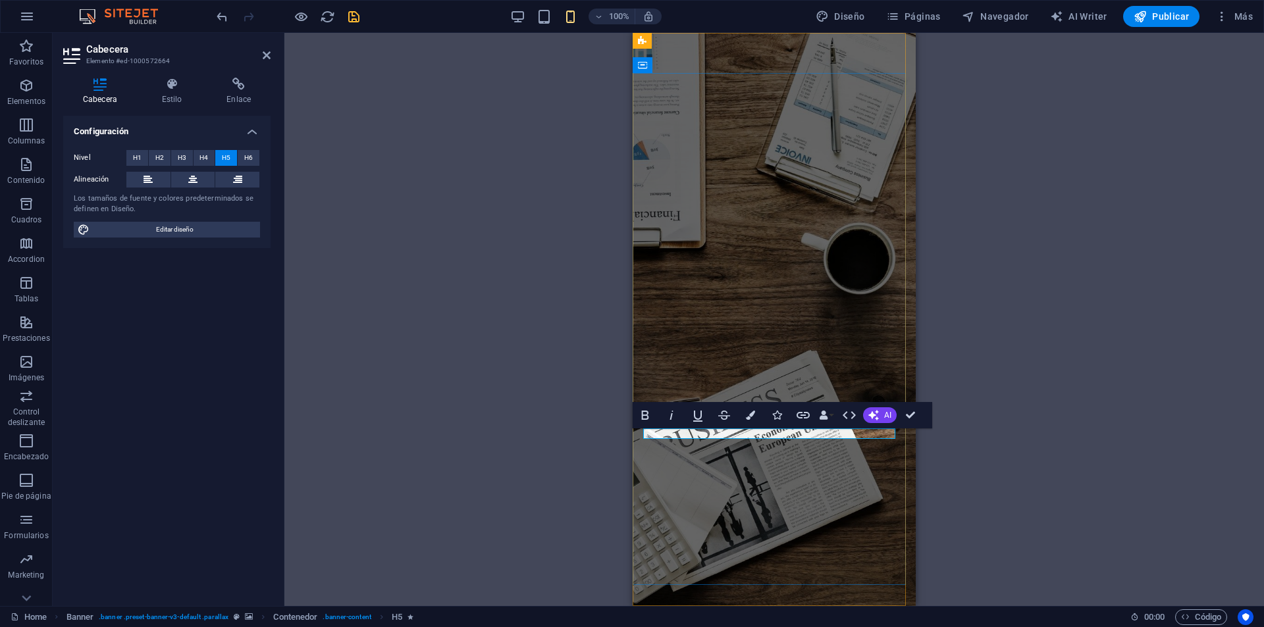
click at [696, 414] on icon "button" at bounding box center [698, 415] width 16 height 16
click at [701, 415] on icon "button" at bounding box center [697, 416] width 9 height 11
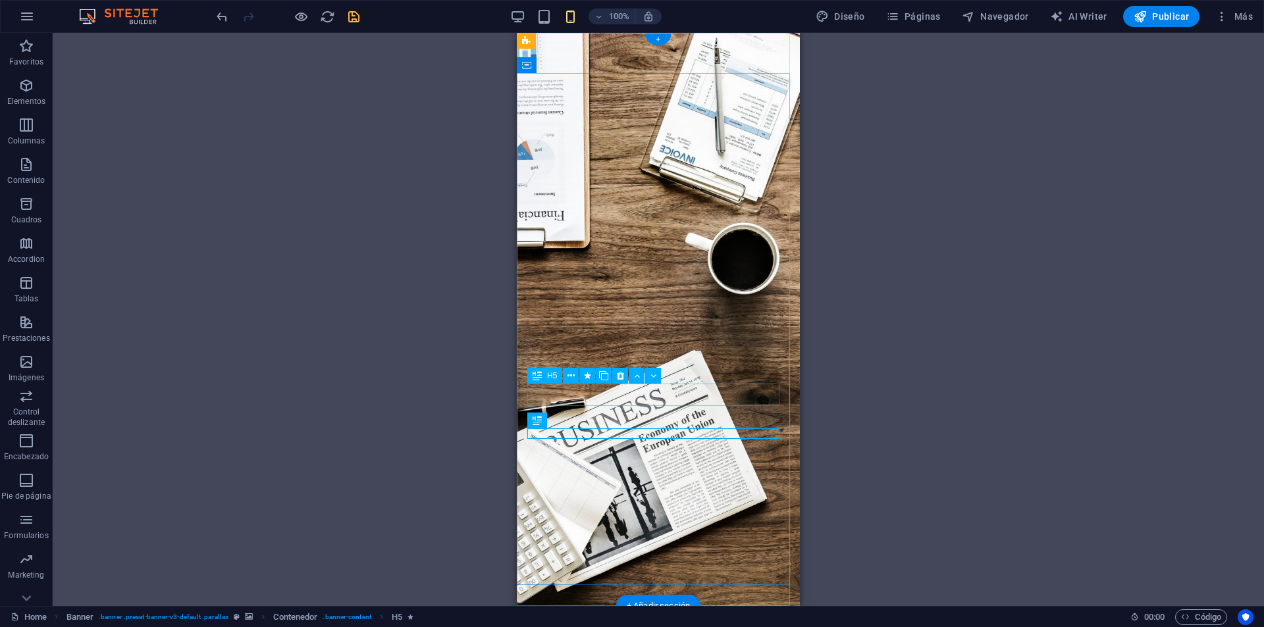
drag, startPoint x: 569, startPoint y: 397, endPoint x: 1108, endPoint y: 430, distance: 540.8
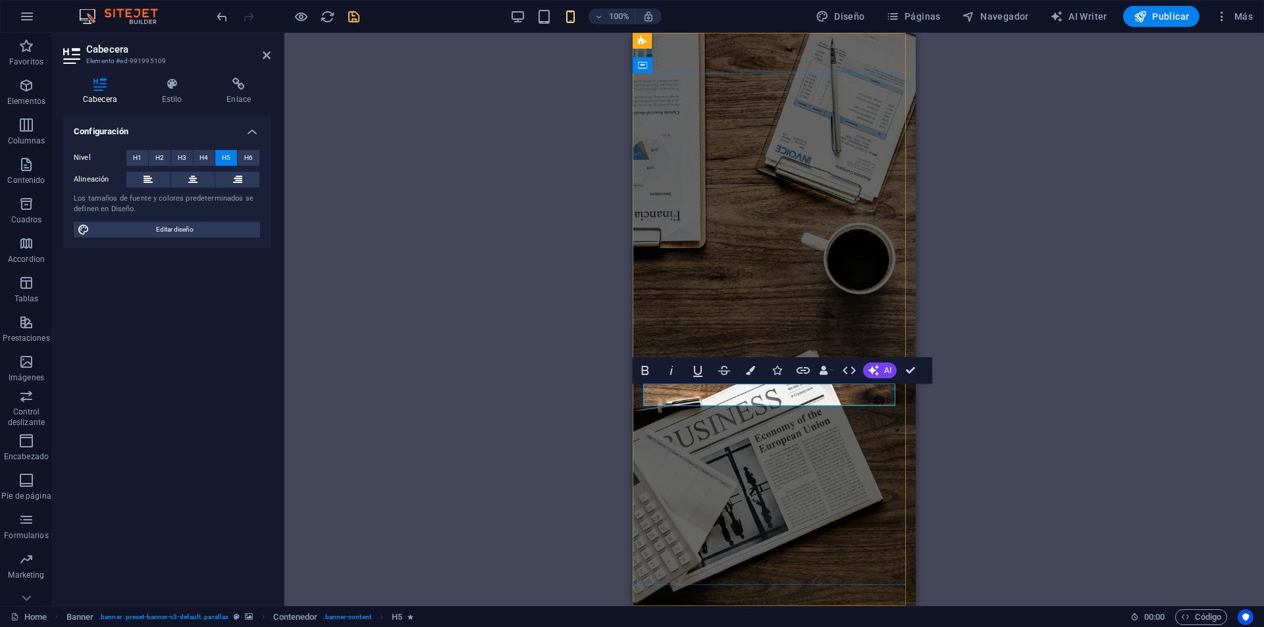
click at [694, 375] on icon "button" at bounding box center [698, 371] width 16 height 16
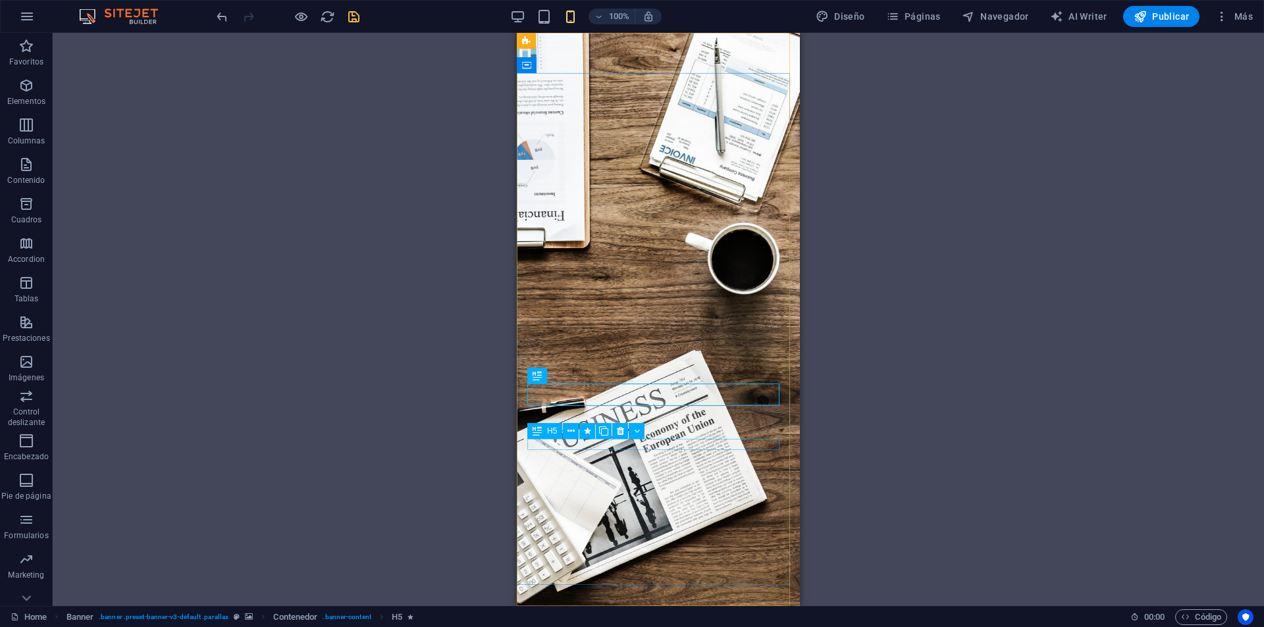
click at [650, 432] on div "H5" at bounding box center [590, 431] width 126 height 16
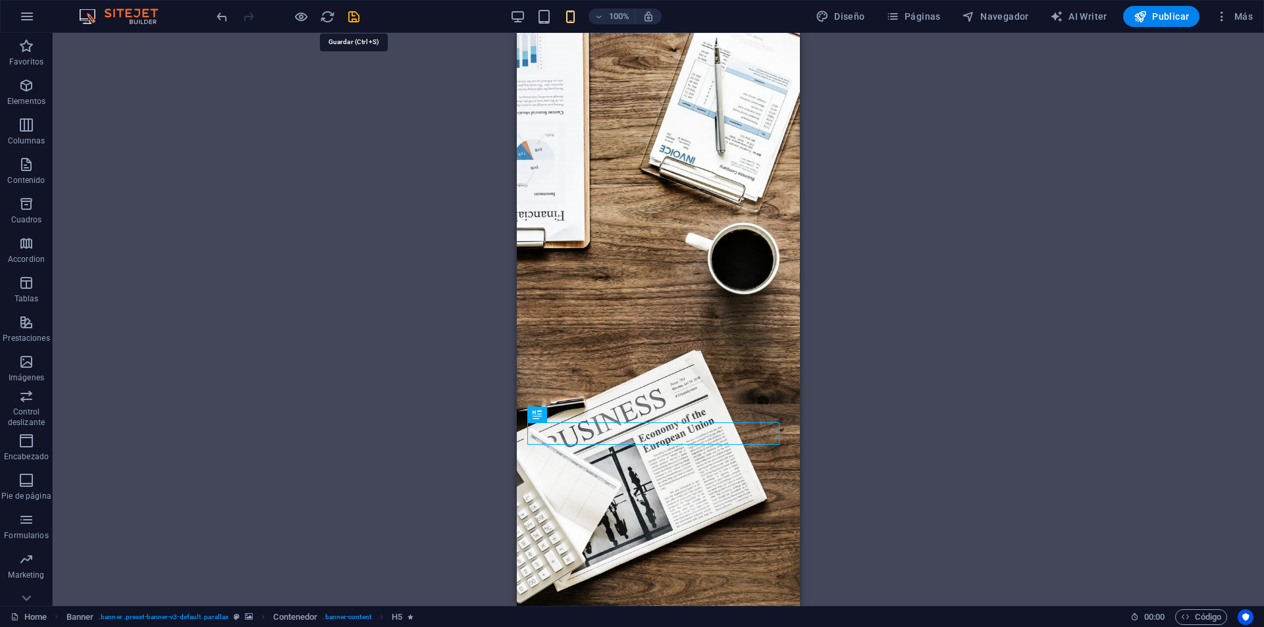
click at [357, 16] on icon "save" at bounding box center [353, 16] width 15 height 15
checkbox input "false"
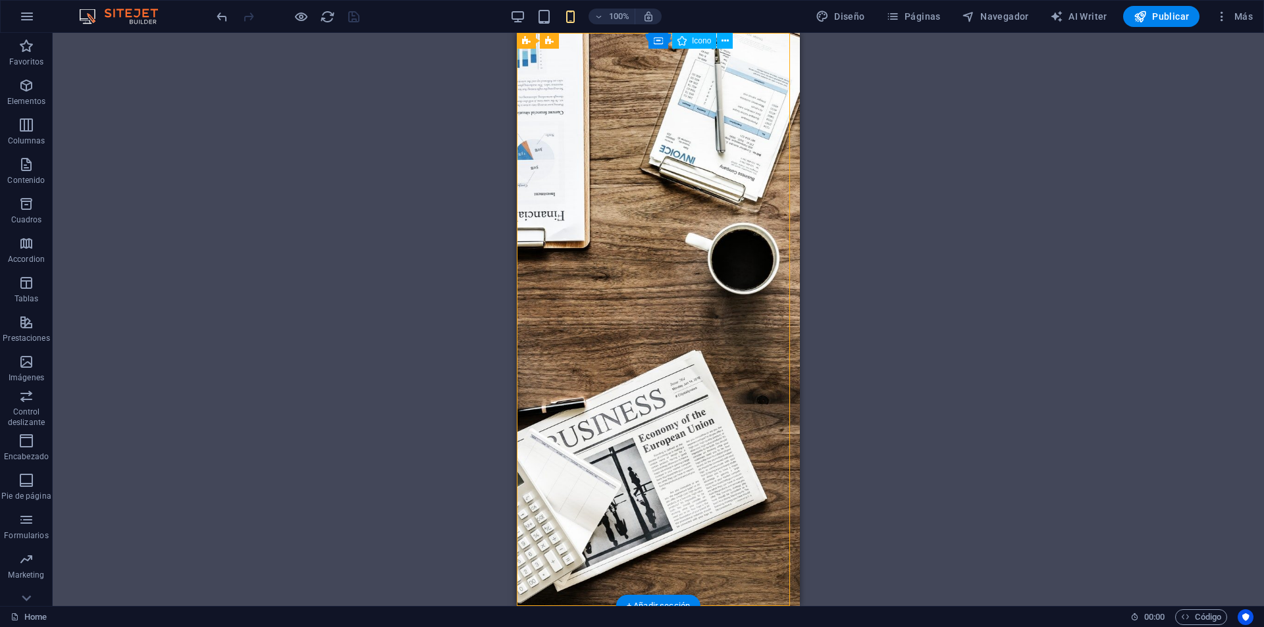
click at [733, 627] on figure at bounding box center [653, 637] width 262 height 16
click at [734, 627] on figure at bounding box center [653, 637] width 262 height 16
select select "xMidYMid"
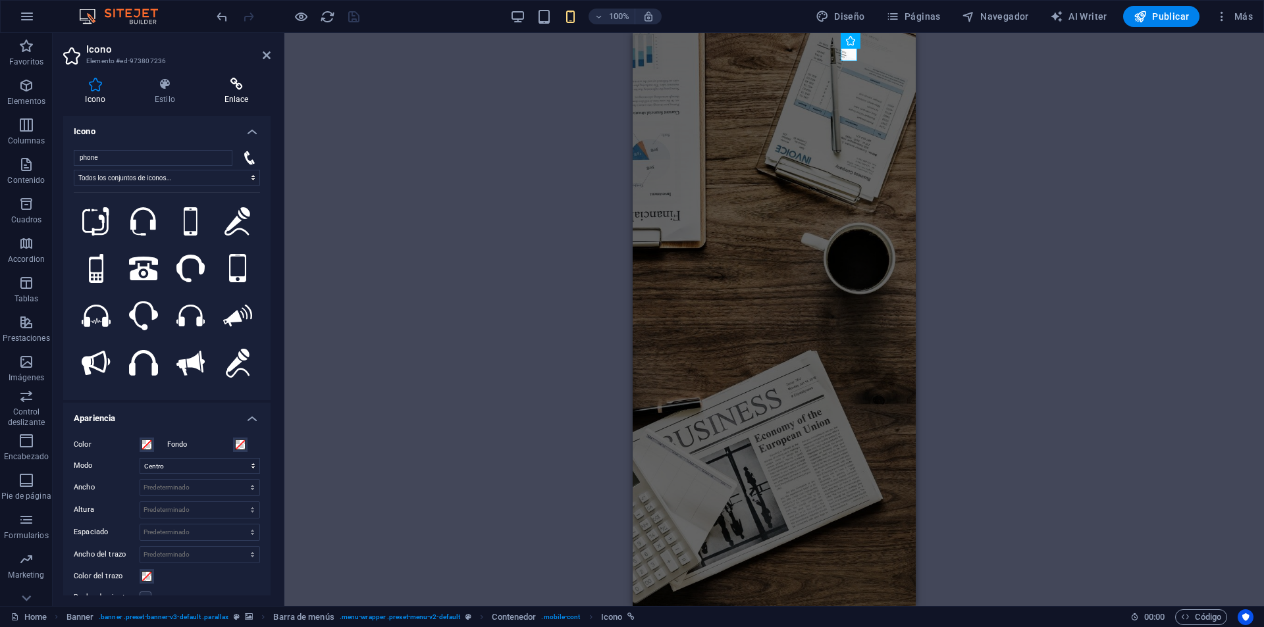
click at [238, 101] on h4 "Enlace" at bounding box center [236, 92] width 68 height 28
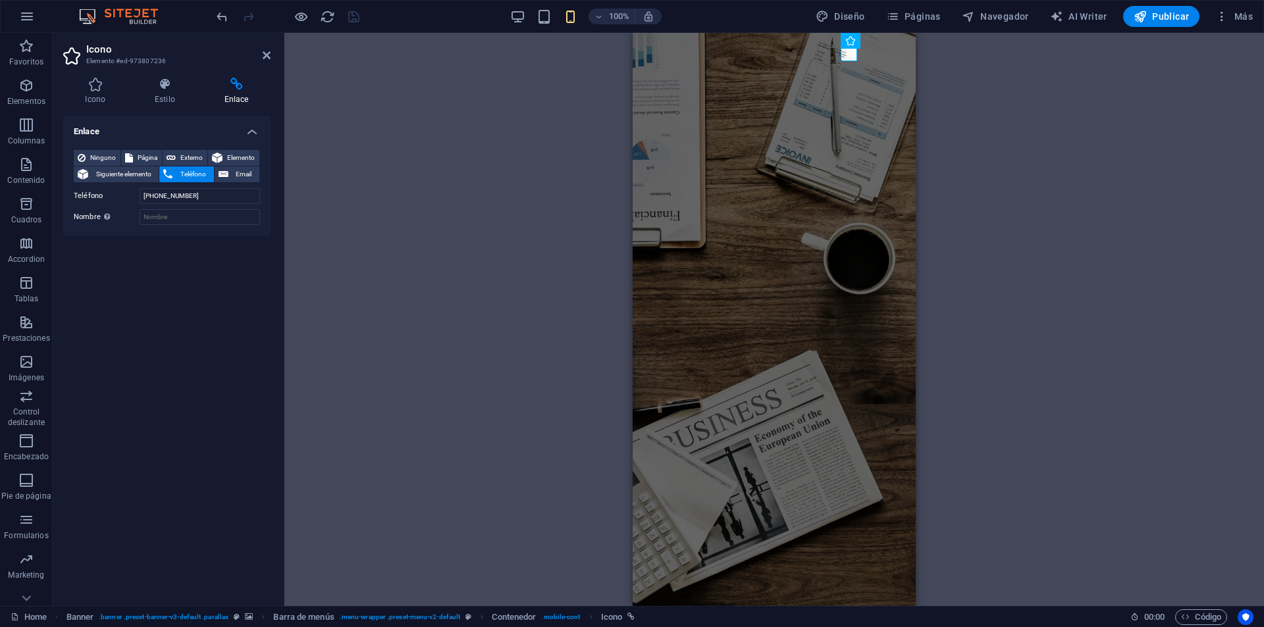
click at [939, 113] on div "H3 Banner Contenedor H1 H1 H1 H1 H1 H1 H1 H5 H5 H1 H5 H5 H5 Separador Separador…" at bounding box center [773, 319] width 979 height 573
click at [989, 251] on div "H3 Banner Contenedor H1 H1 H1 H1 H1 H1 H1 H5 H5 H1 H5 H5 H5 Separador Separador…" at bounding box center [773, 319] width 979 height 573
drag, startPoint x: 359, startPoint y: 83, endPoint x: 82, endPoint y: 45, distance: 279.7
click at [359, 83] on div "H3 Banner Contenedor H1 H1 H1 H1 H1 H1 H1 H5 H5 H1 H5 H5 H5 Separador Separador…" at bounding box center [773, 319] width 979 height 573
click at [269, 55] on icon at bounding box center [267, 55] width 8 height 11
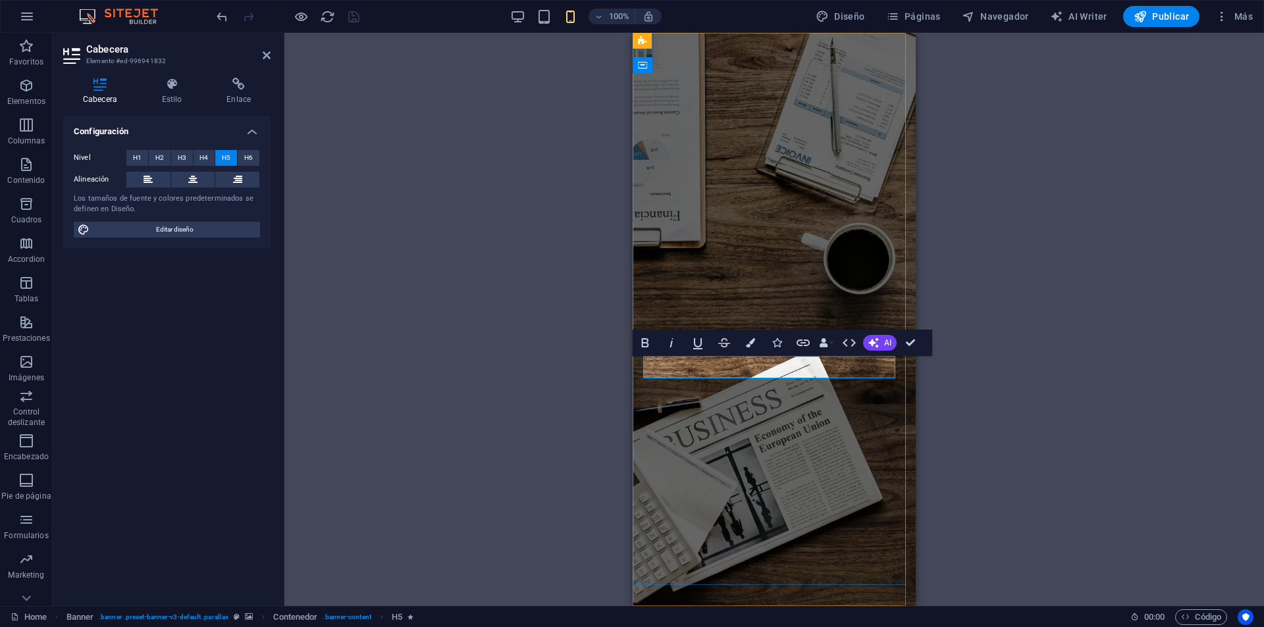
drag, startPoint x: 745, startPoint y: 359, endPoint x: 730, endPoint y: 359, distance: 15.2
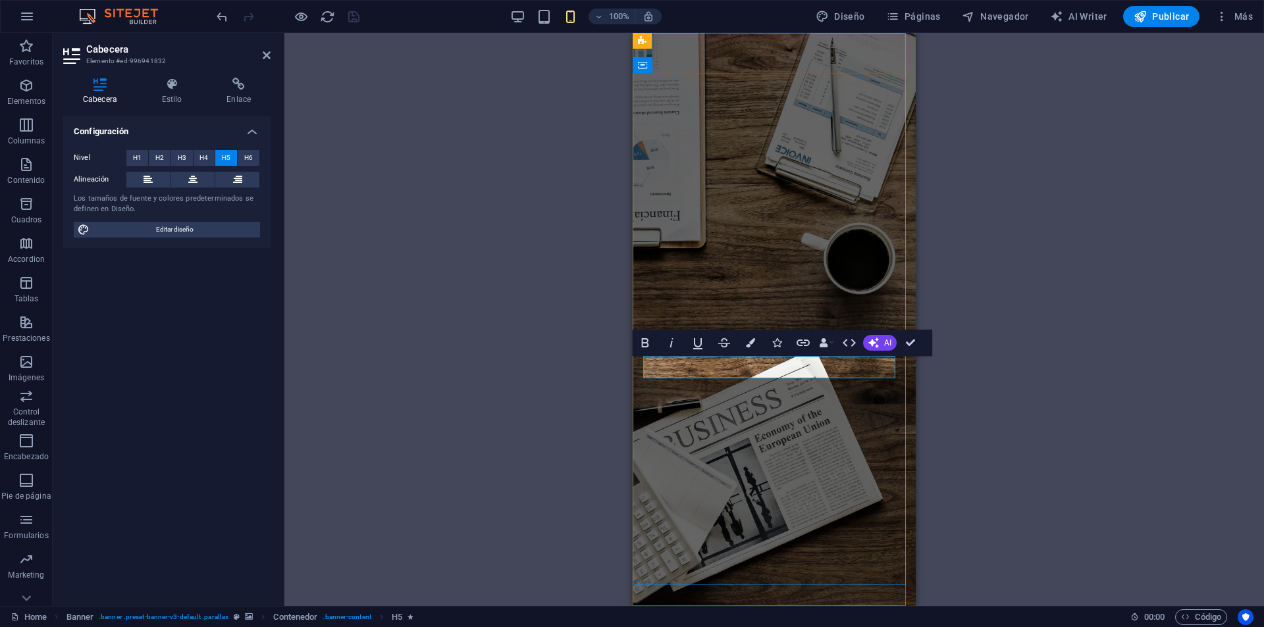
drag, startPoint x: 745, startPoint y: 357, endPoint x: 731, endPoint y: 360, distance: 14.7
click at [762, 334] on button "Colors" at bounding box center [750, 343] width 25 height 26
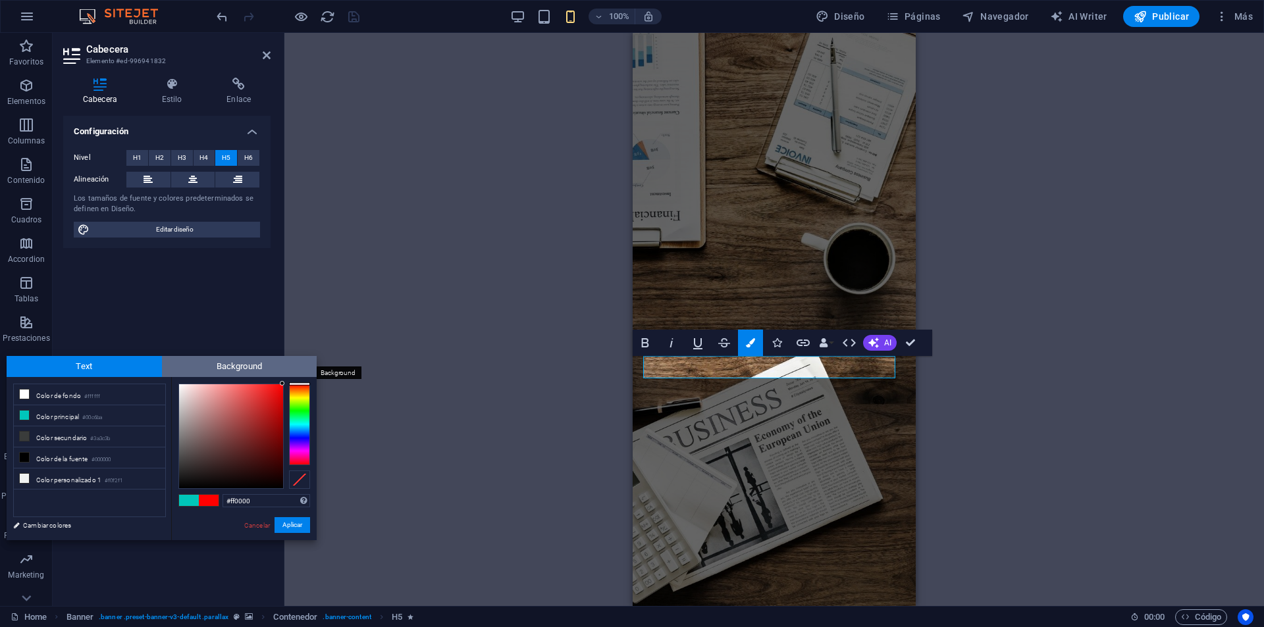
drag, startPoint x: 234, startPoint y: 411, endPoint x: 307, endPoint y: 360, distance: 88.4
click at [305, 361] on div "Text Background less Color de fondo #ffffff Color principal #00c6ba Color secun…" at bounding box center [162, 448] width 310 height 184
click at [294, 380] on div "#ff0000 Formatos soportados #0852ed rgb(8, 82, 237) rgba(8, 82, 237, 90%) hsv(2…" at bounding box center [243, 554] width 145 height 354
drag, startPoint x: 280, startPoint y: 388, endPoint x: 285, endPoint y: 383, distance: 7.4
click at [285, 383] on div "#ff0000 Formatos soportados #0852ed rgb(8, 82, 237) rgba(8, 82, 237, 90%) hsv(2…" at bounding box center [243, 554] width 145 height 354
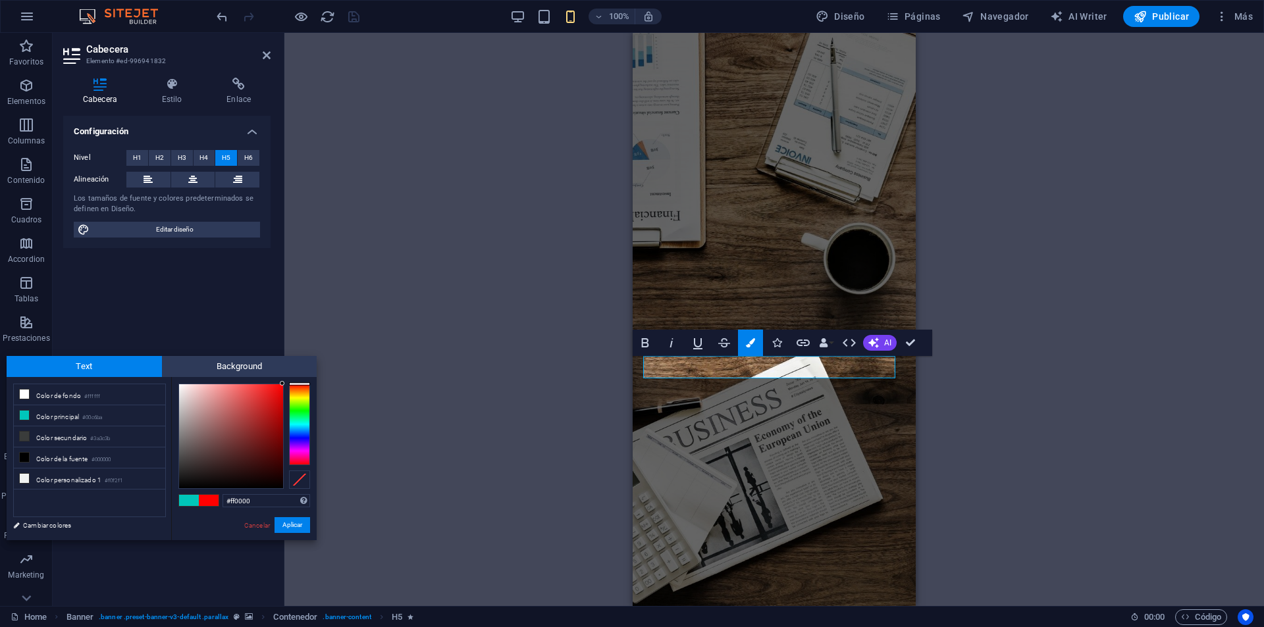
click at [284, 384] on div at bounding box center [282, 383] width 5 height 5
click at [298, 524] on button "Aplicar" at bounding box center [292, 525] width 36 height 16
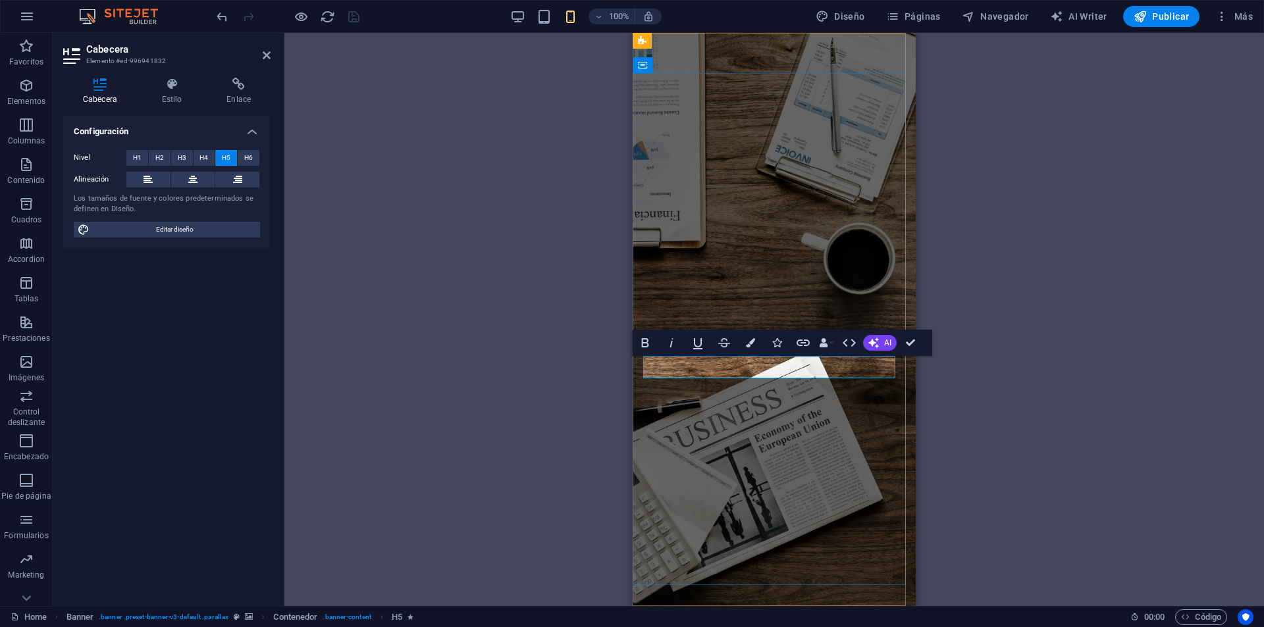
drag, startPoint x: 747, startPoint y: 360, endPoint x: 754, endPoint y: 360, distance: 7.2
drag, startPoint x: 772, startPoint y: 360, endPoint x: 756, endPoint y: 360, distance: 16.5
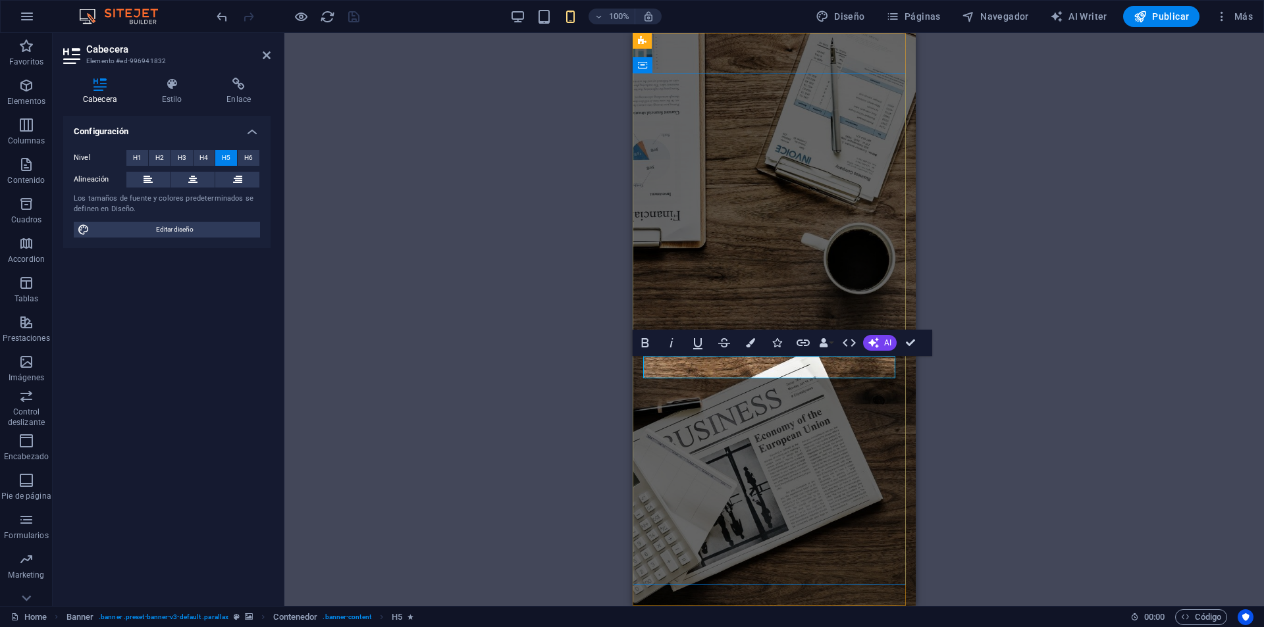
click at [748, 345] on icon "button" at bounding box center [750, 342] width 9 height 9
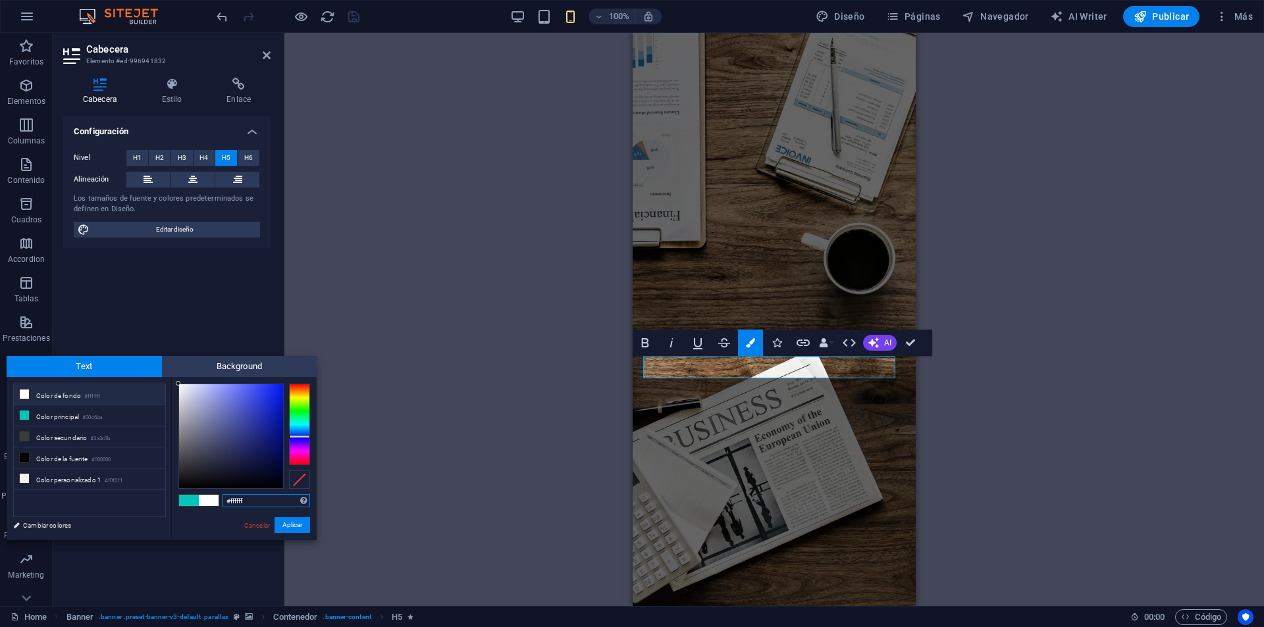
click at [303, 436] on div at bounding box center [299, 425] width 21 height 82
drag, startPoint x: 276, startPoint y: 411, endPoint x: 312, endPoint y: 376, distance: 50.3
click at [304, 377] on div "#0017ff Formatos soportados #0852ed rgb(8, 82, 237) rgba(8, 82, 237, 90%) hsv(2…" at bounding box center [243, 554] width 145 height 354
type input "#0017ff"
click at [378, 363] on div "H3 Banner Contenedor H1 H1 H1 H1 H1 H1 H1 H5 H5 H1 H5 H5 H5 Separador Separador…" at bounding box center [773, 319] width 979 height 573
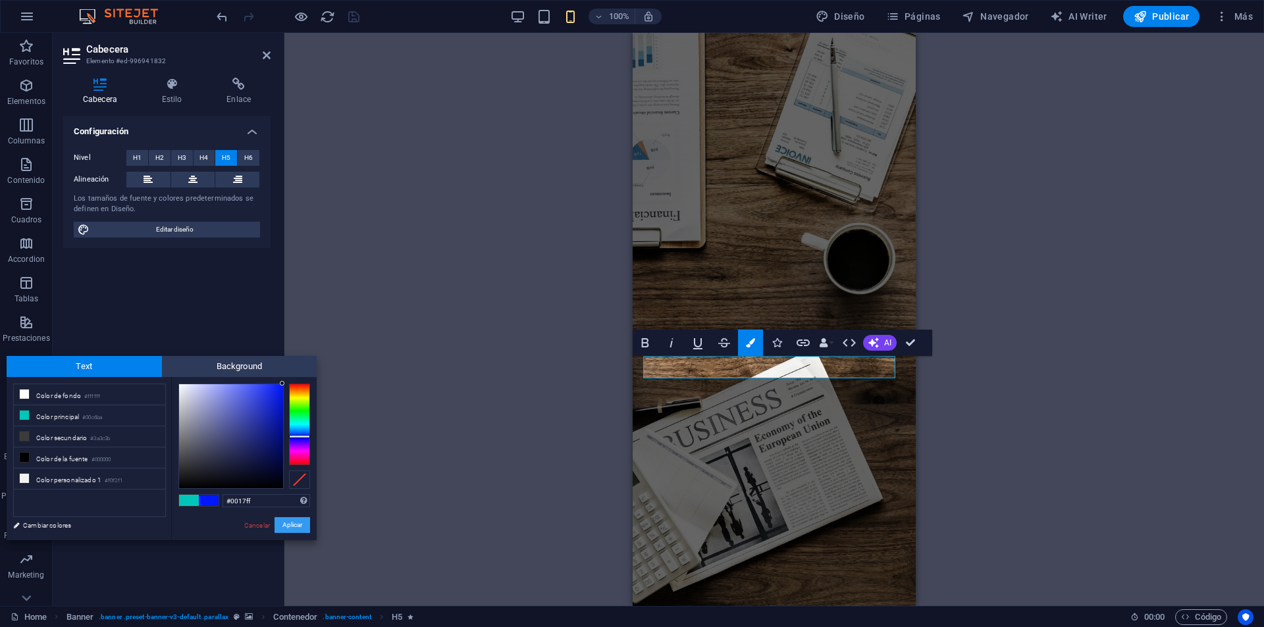
click at [282, 525] on button "Aplicar" at bounding box center [292, 525] width 36 height 16
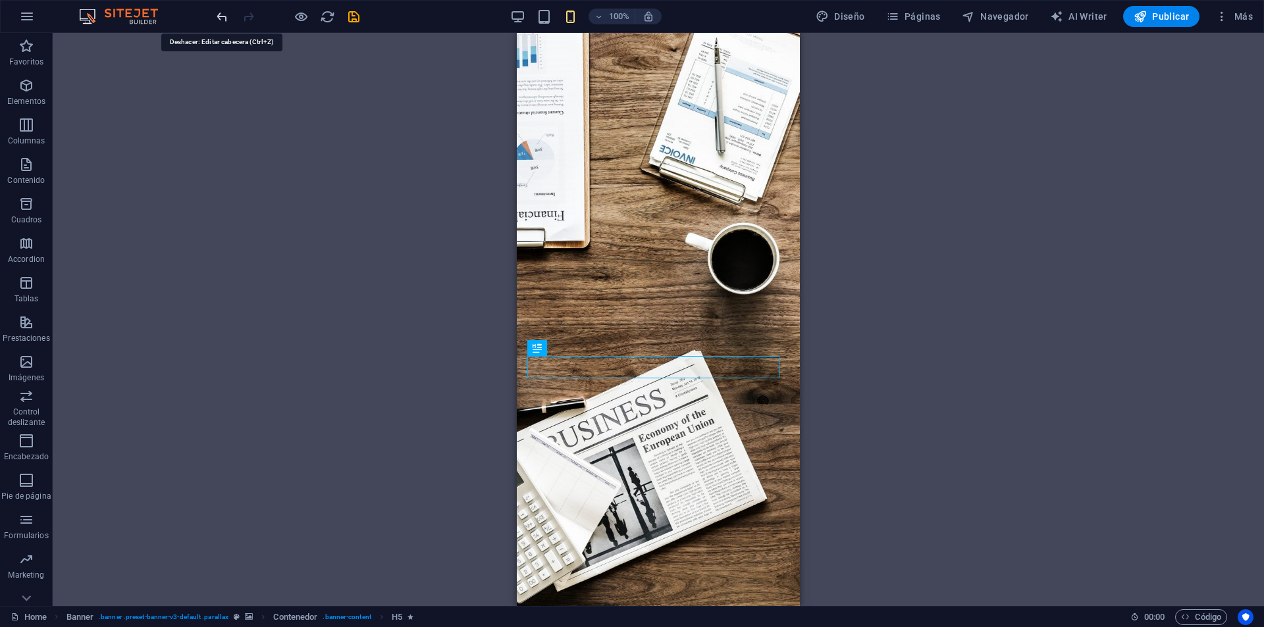
click at [229, 14] on icon "undo" at bounding box center [222, 16] width 15 height 15
click at [359, 18] on div at bounding box center [287, 16] width 147 height 21
click at [415, 220] on div "H3 Banner Contenedor H1 H1 H1 H1 H1 H1 H1 H5 H5 H1 H5 H5 H5 Separador Separador…" at bounding box center [658, 319] width 1211 height 573
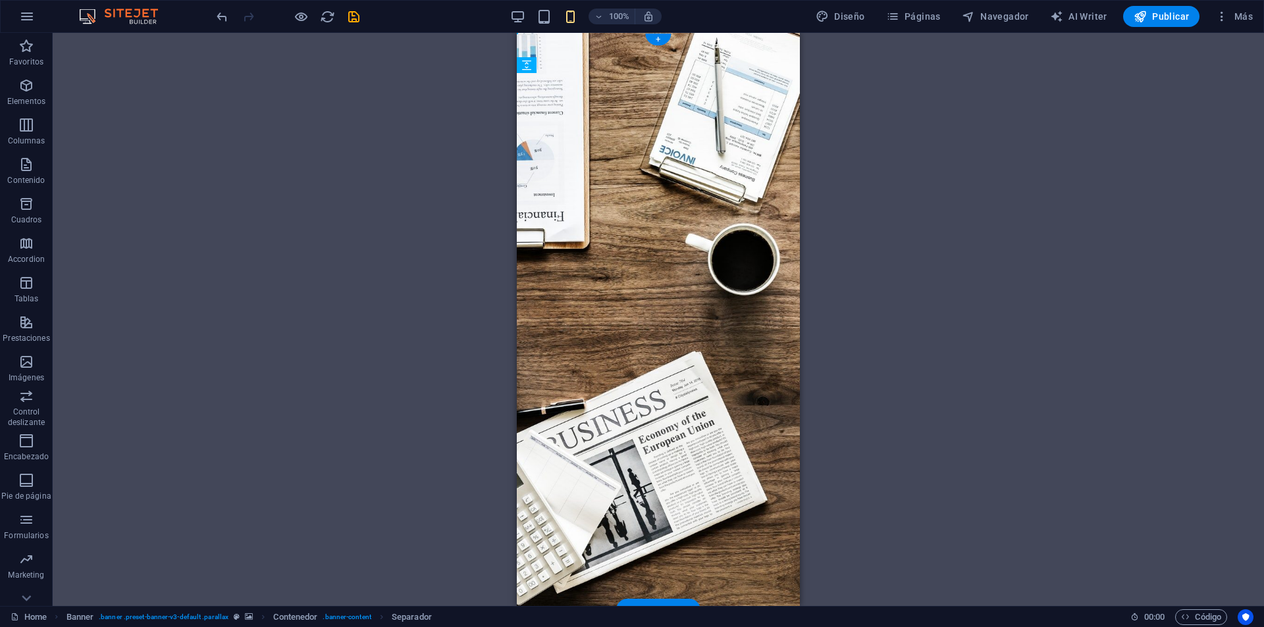
drag, startPoint x: 660, startPoint y: 353, endPoint x: 675, endPoint y: 319, distance: 37.4
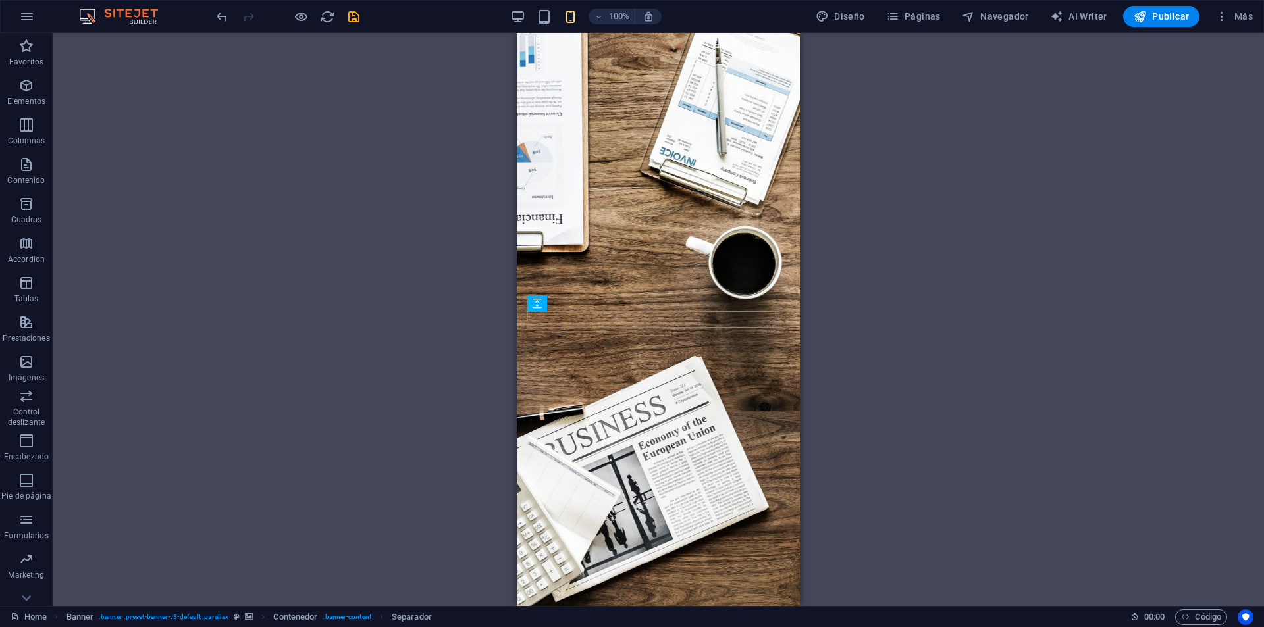
click at [970, 332] on div "H3 Banner Contenedor H1 H1 H1 H1 H1 H1 H1 H5 H5 H1 H5 H5 H5 Separador Separador…" at bounding box center [658, 319] width 1211 height 573
click at [483, 120] on div "H3 Banner Contenedor H1 H1 H1 H1 H1 H1 H1 H5 H5 H1 H5 H5 H5 Separador Separador…" at bounding box center [658, 319] width 1211 height 573
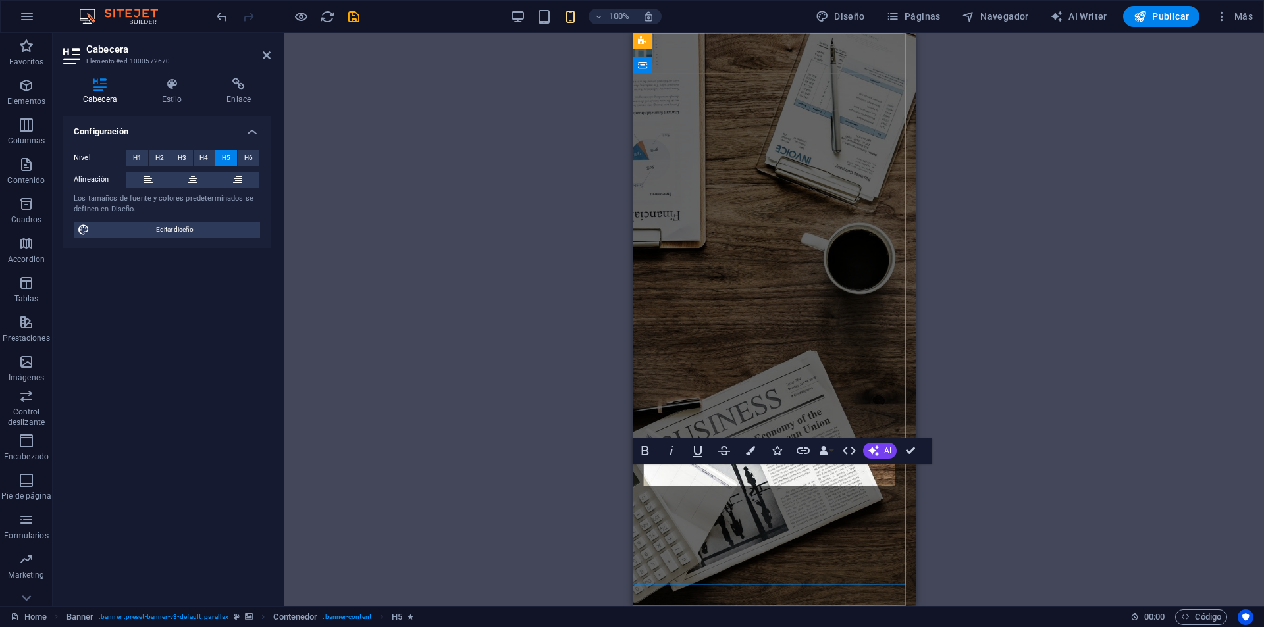
click at [733, 465] on div "H5" at bounding box center [706, 456] width 126 height 16
click at [691, 451] on icon "button" at bounding box center [698, 451] width 16 height 16
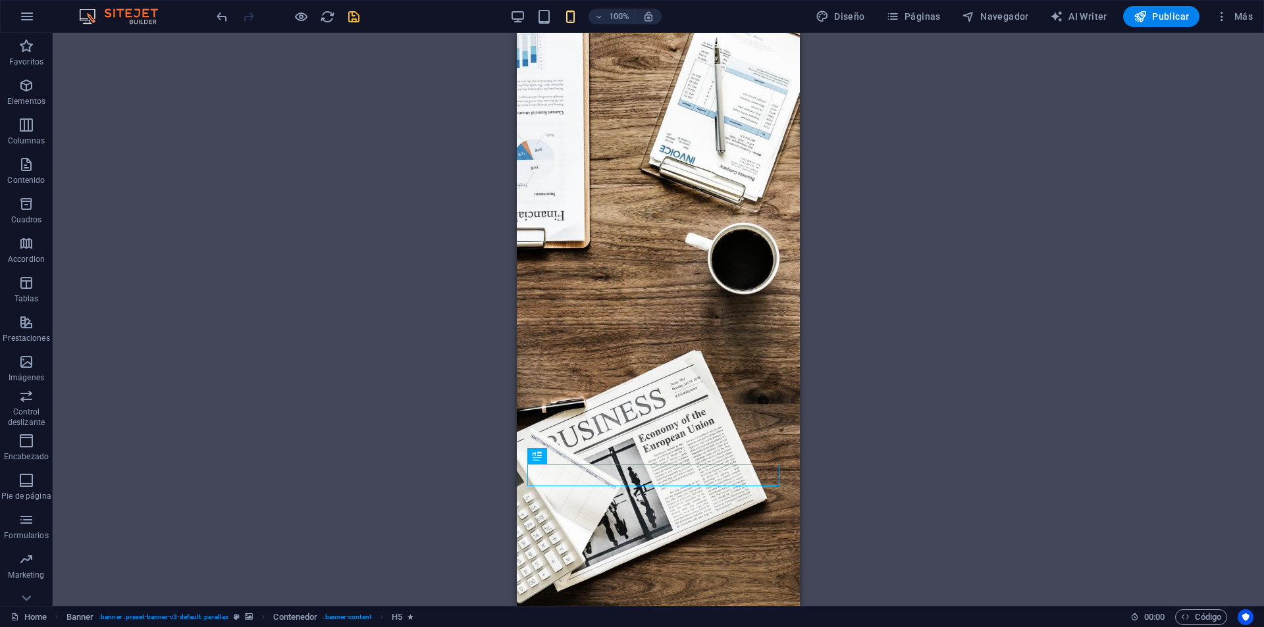
click at [352, 18] on icon "save" at bounding box center [353, 16] width 15 height 15
checkbox input "false"
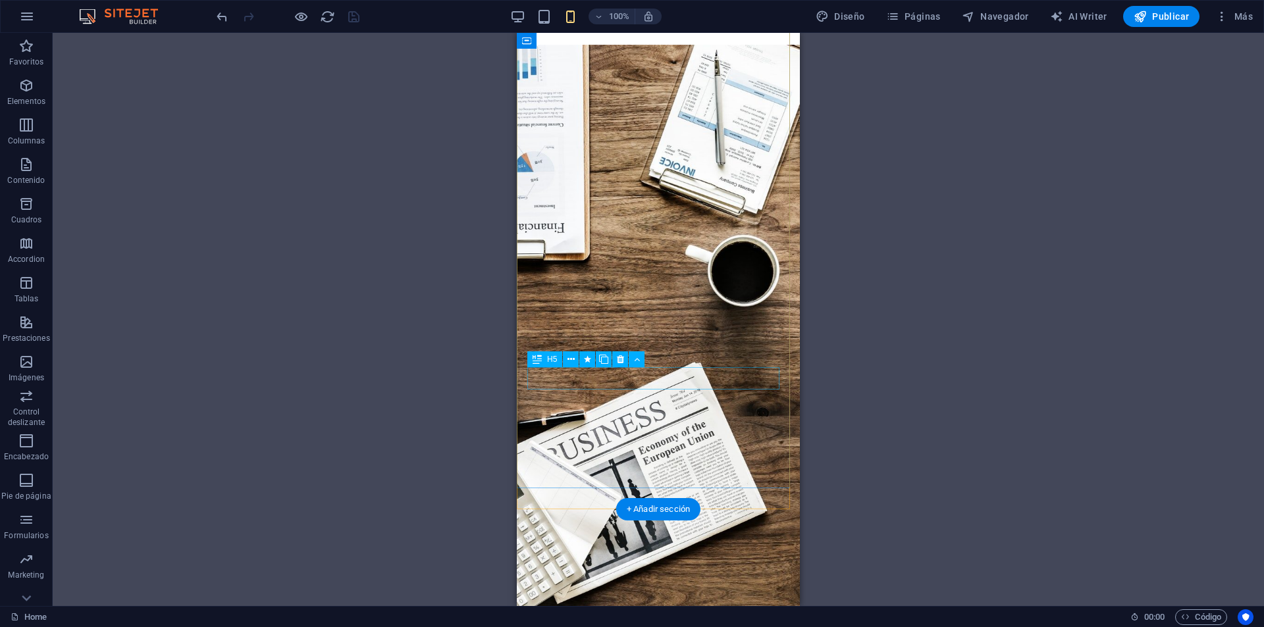
scroll to position [132, 0]
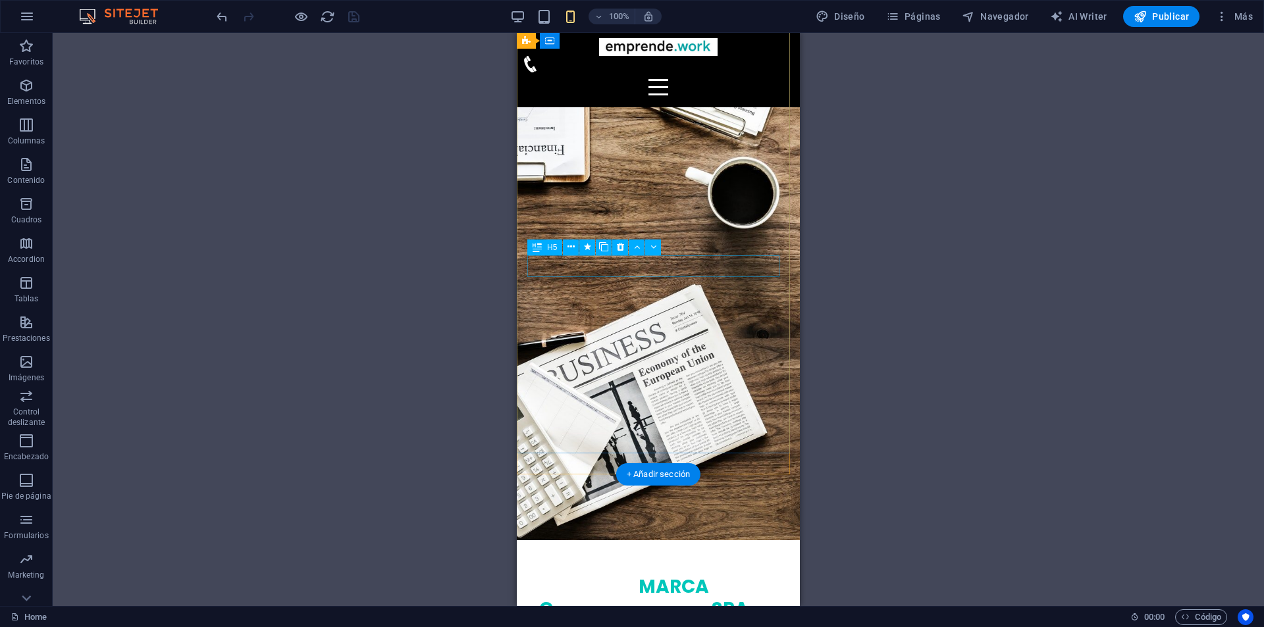
scroll to position [66, 0]
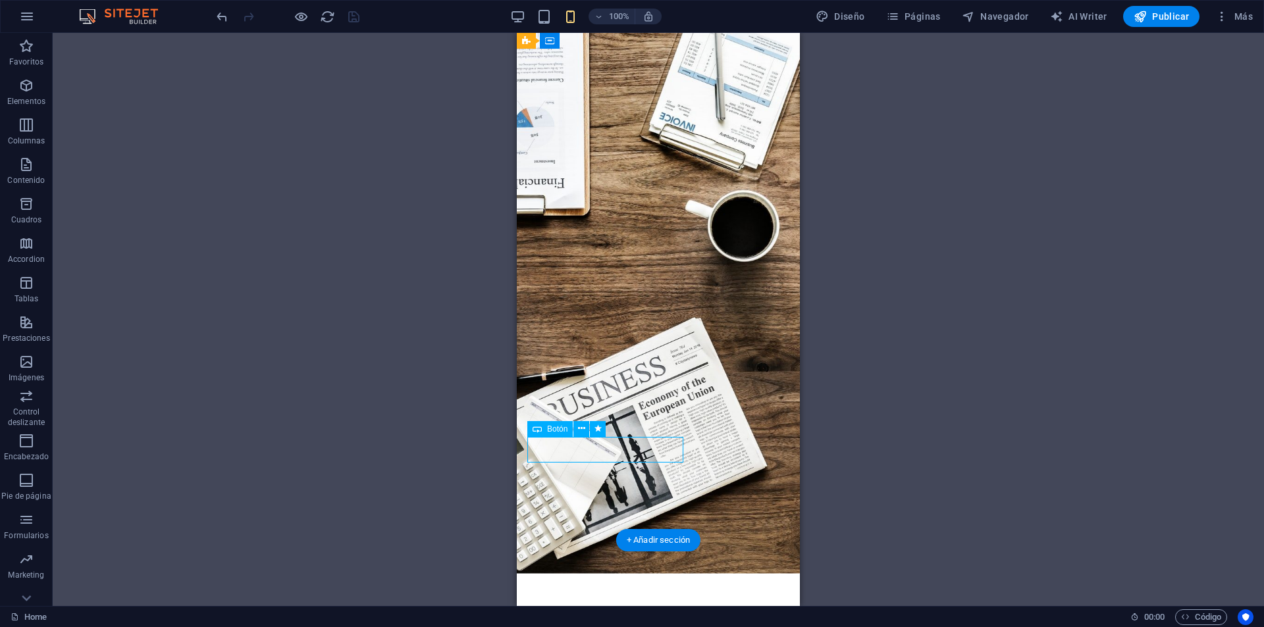
scroll to position [66, 0]
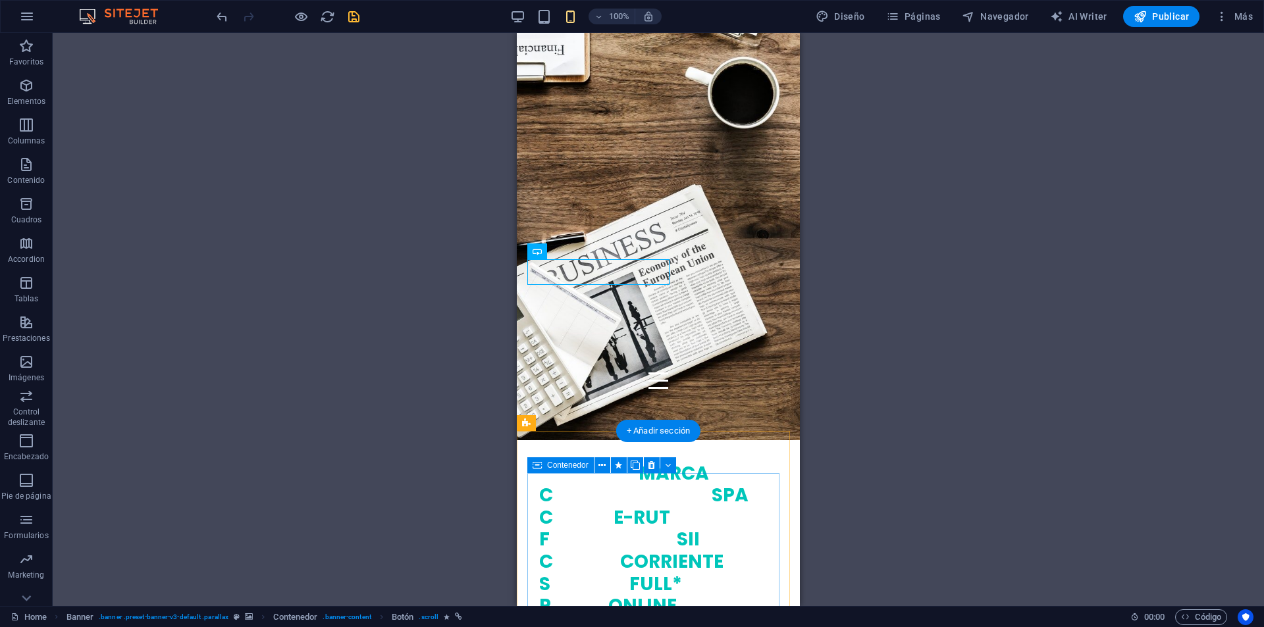
scroll to position [330, 0]
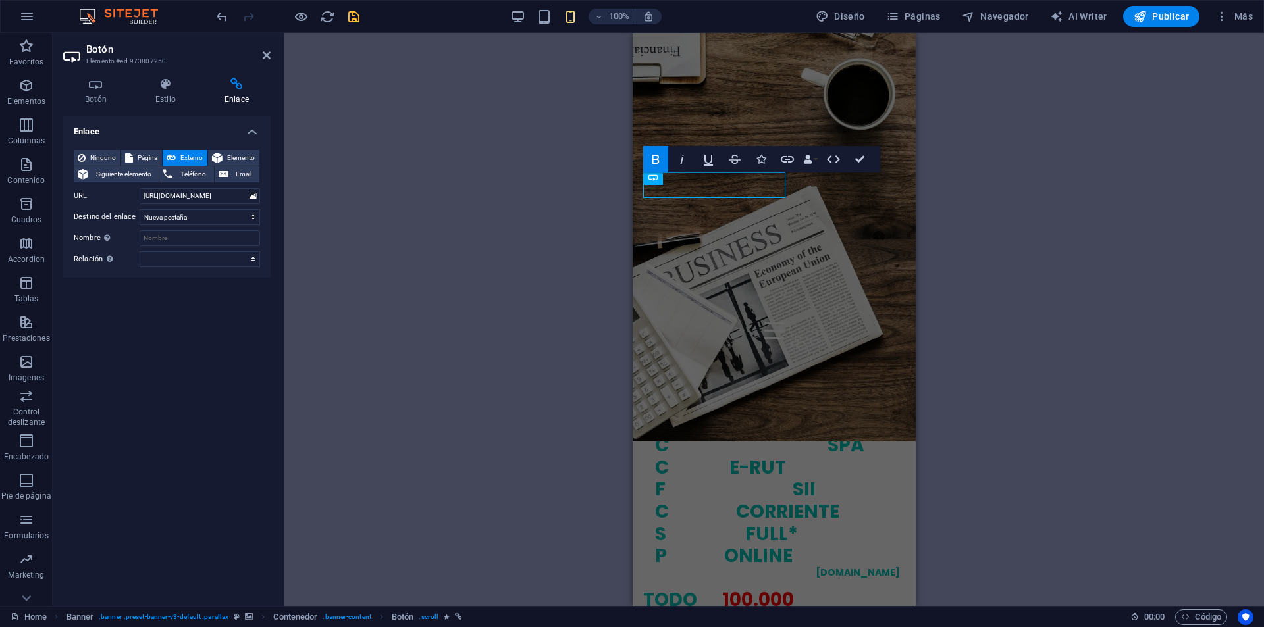
scroll to position [330, 0]
click at [221, 155] on icon at bounding box center [217, 158] width 11 height 16
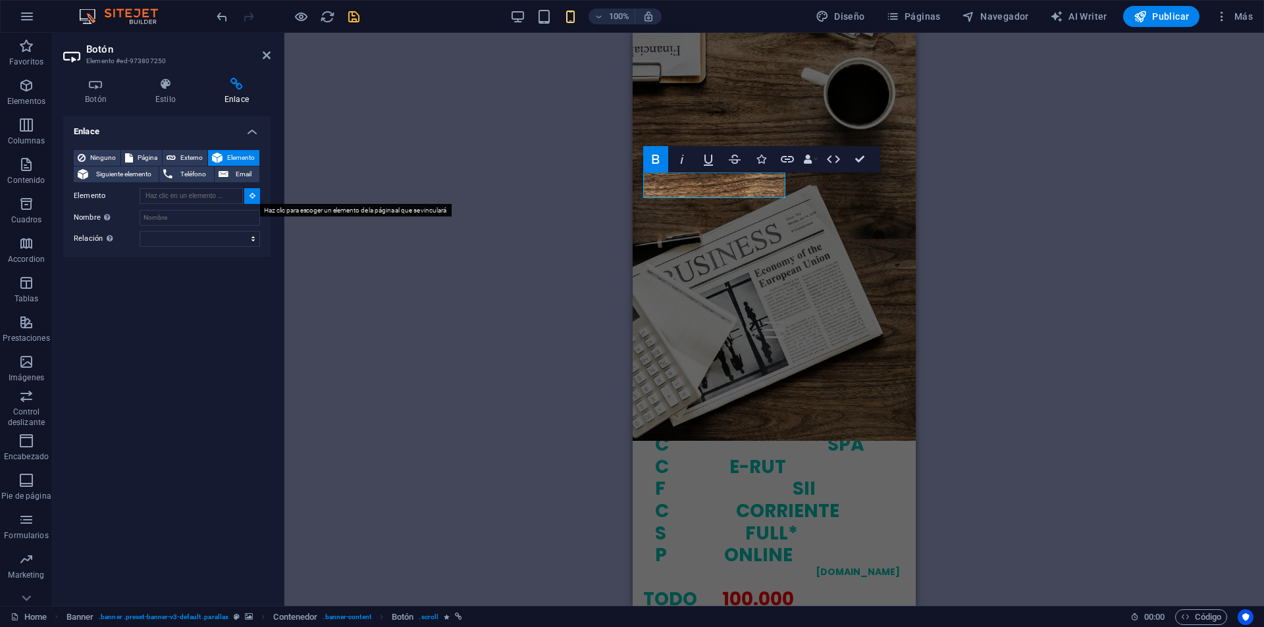
click at [255, 194] on icon at bounding box center [252, 195] width 6 height 7
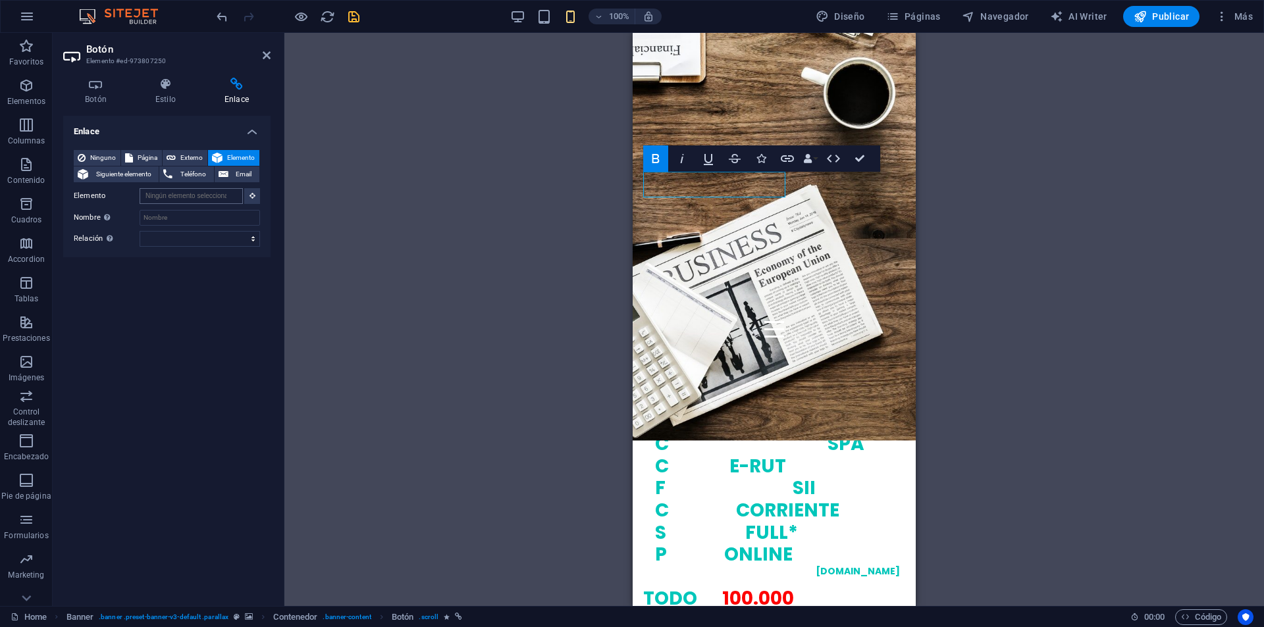
click at [211, 197] on input "Elemento" at bounding box center [191, 196] width 103 height 16
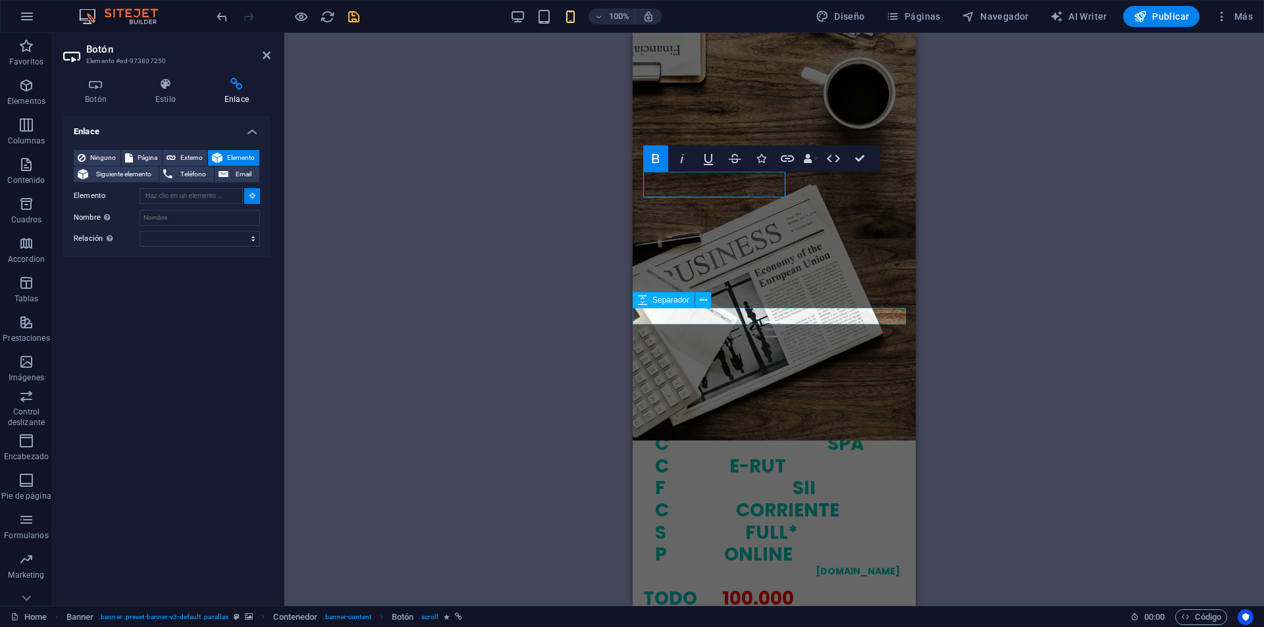
type input "#ed-996464625"
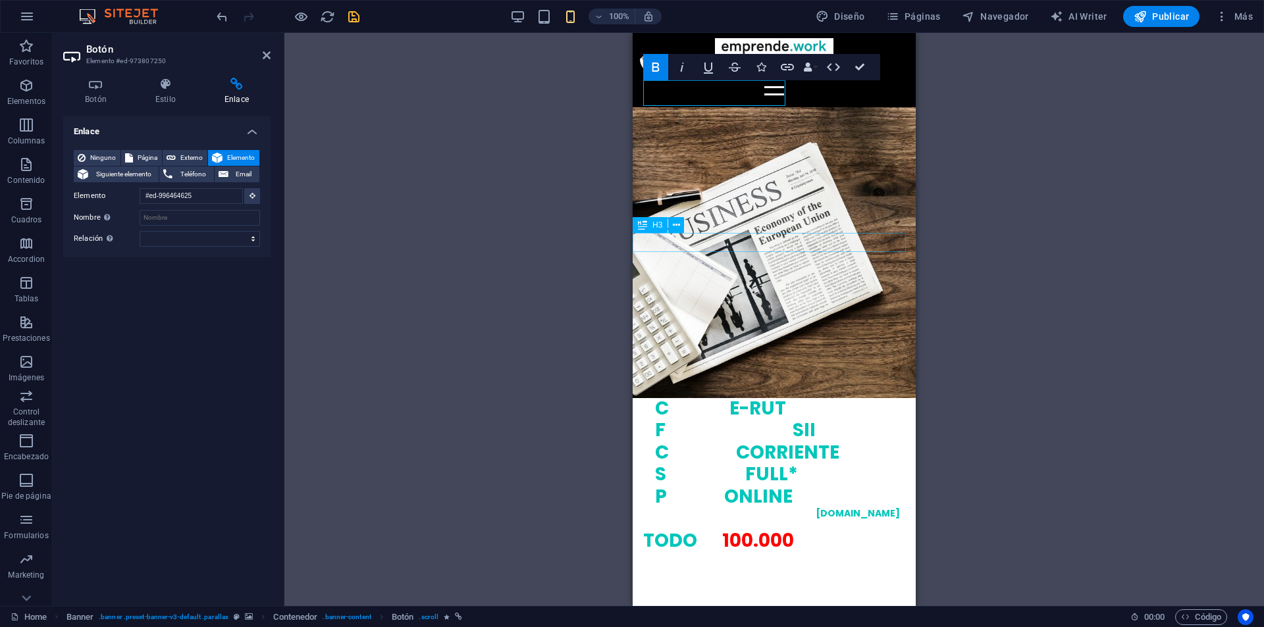
scroll to position [291, 0]
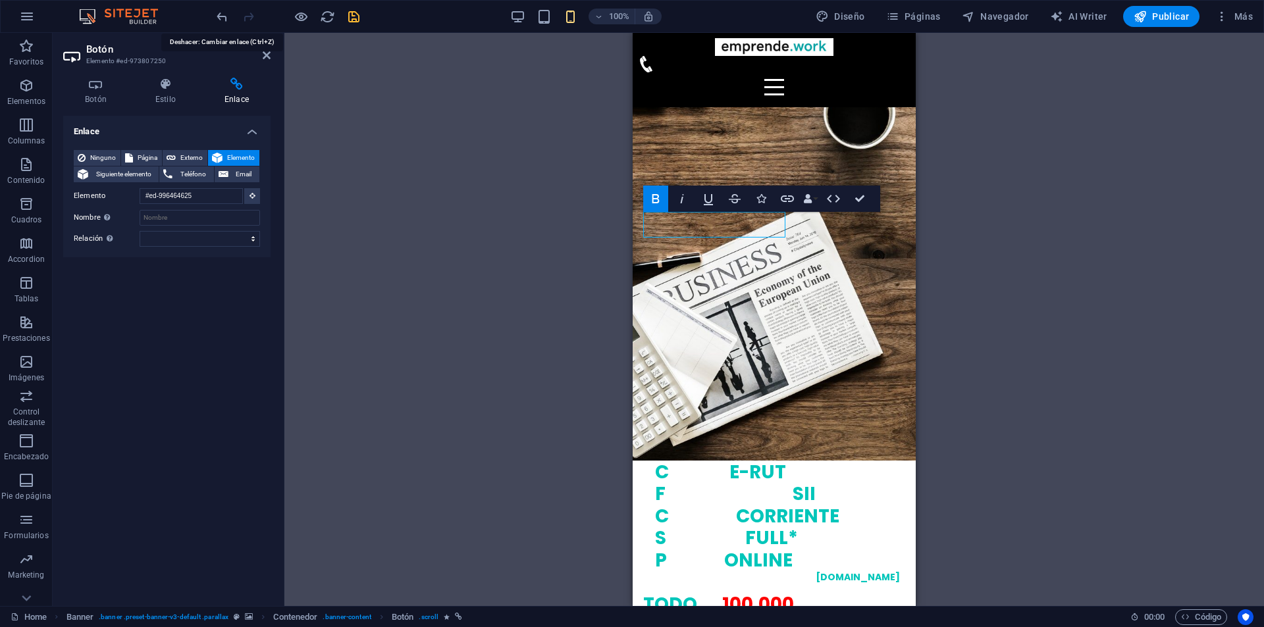
click at [228, 14] on icon "undo" at bounding box center [222, 16] width 15 height 15
click at [224, 17] on icon "undo" at bounding box center [222, 16] width 15 height 15
click at [219, 19] on icon "undo" at bounding box center [222, 16] width 15 height 15
click at [224, 11] on icon "undo" at bounding box center [222, 16] width 15 height 15
select select "blank"
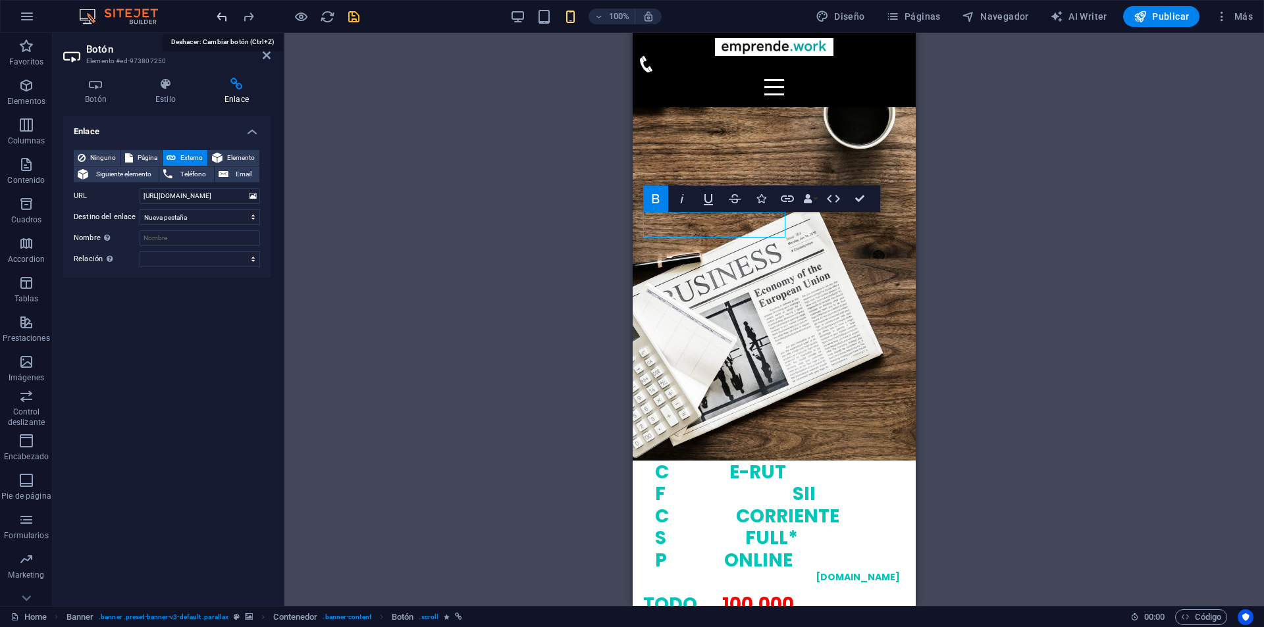
click at [224, 11] on icon "undo" at bounding box center [222, 16] width 15 height 15
click at [429, 137] on div "H3 Banner Banner Contenedor H1 H1 H1 H1 H1 H1 H1 H5 H5 H1 H5 H5 H5 Separador Se…" at bounding box center [773, 319] width 979 height 573
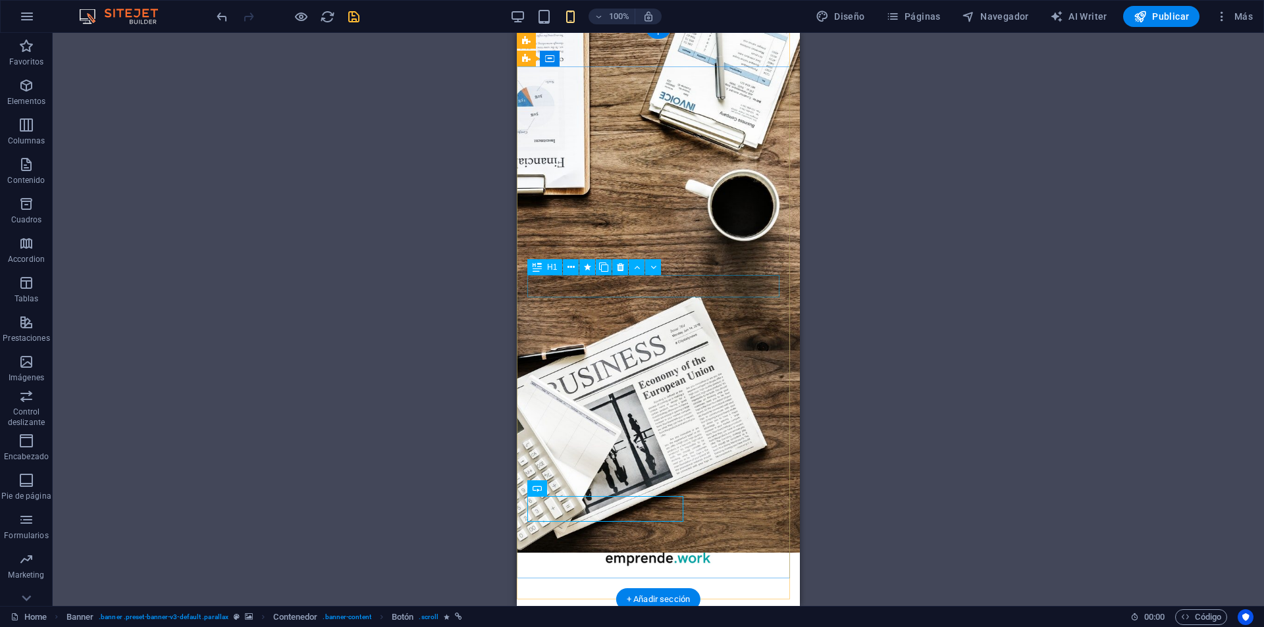
scroll to position [0, 0]
